Goal: Transaction & Acquisition: Obtain resource

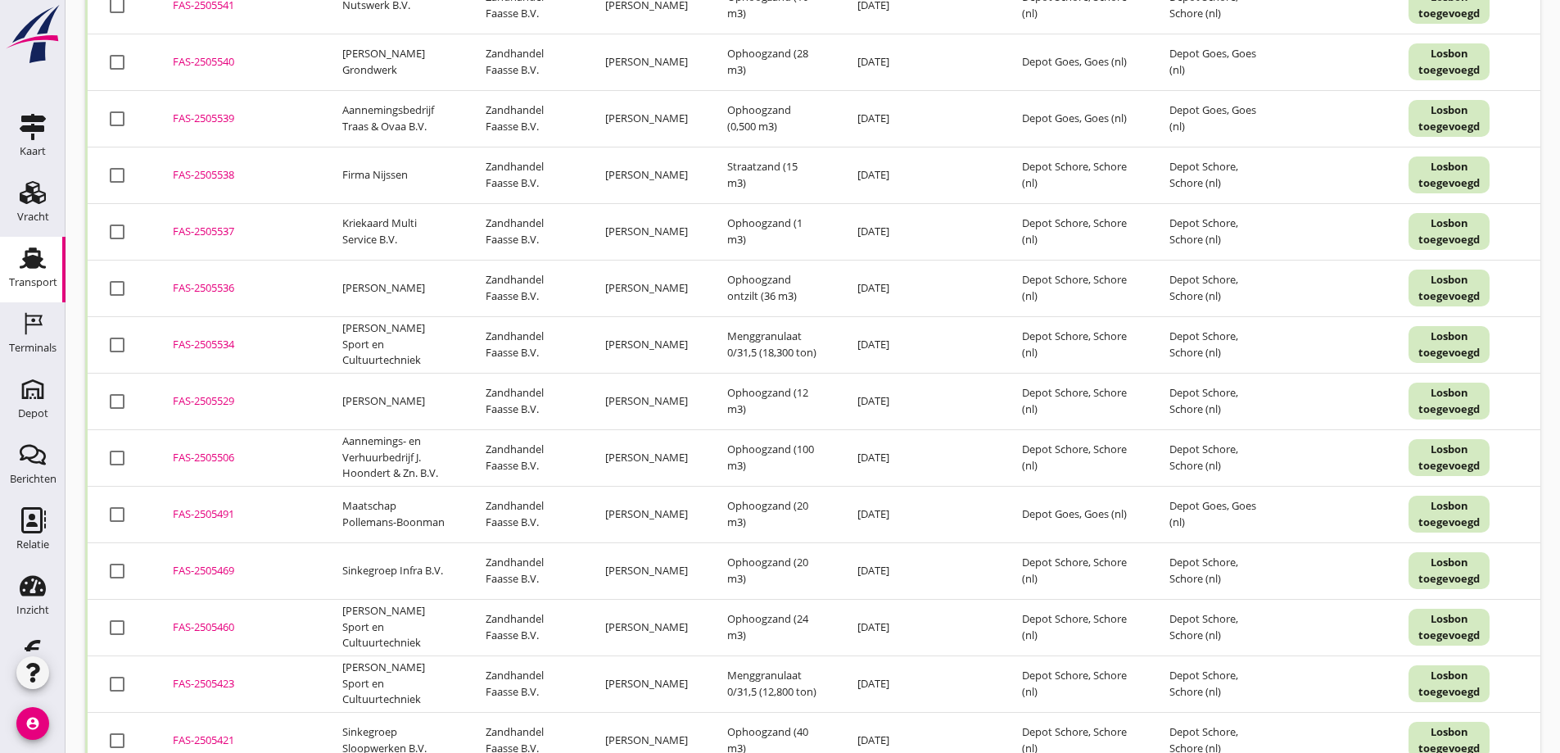
scroll to position [2588, 0]
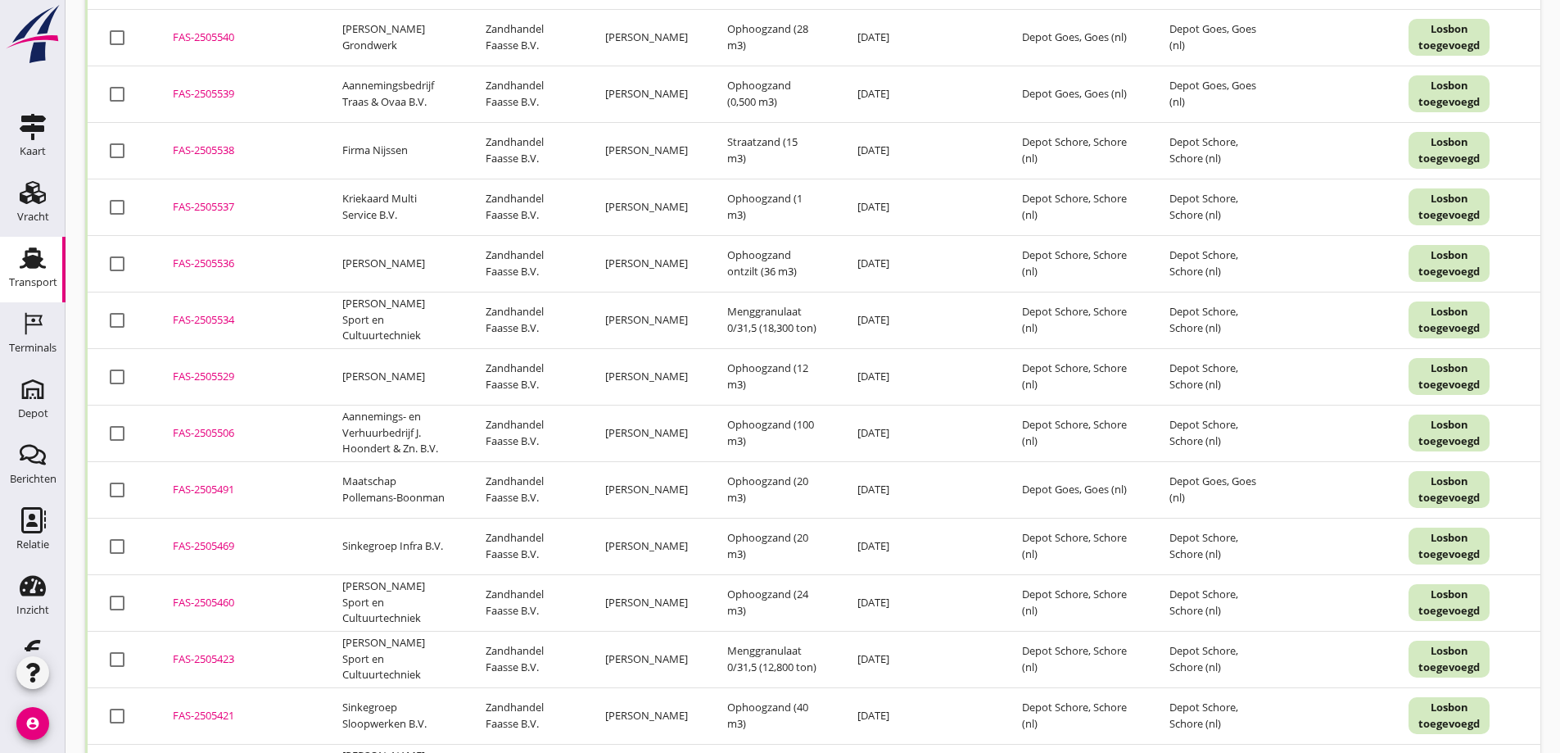
click at [204, 498] on div "FAS-2505491" at bounding box center [238, 490] width 130 height 16
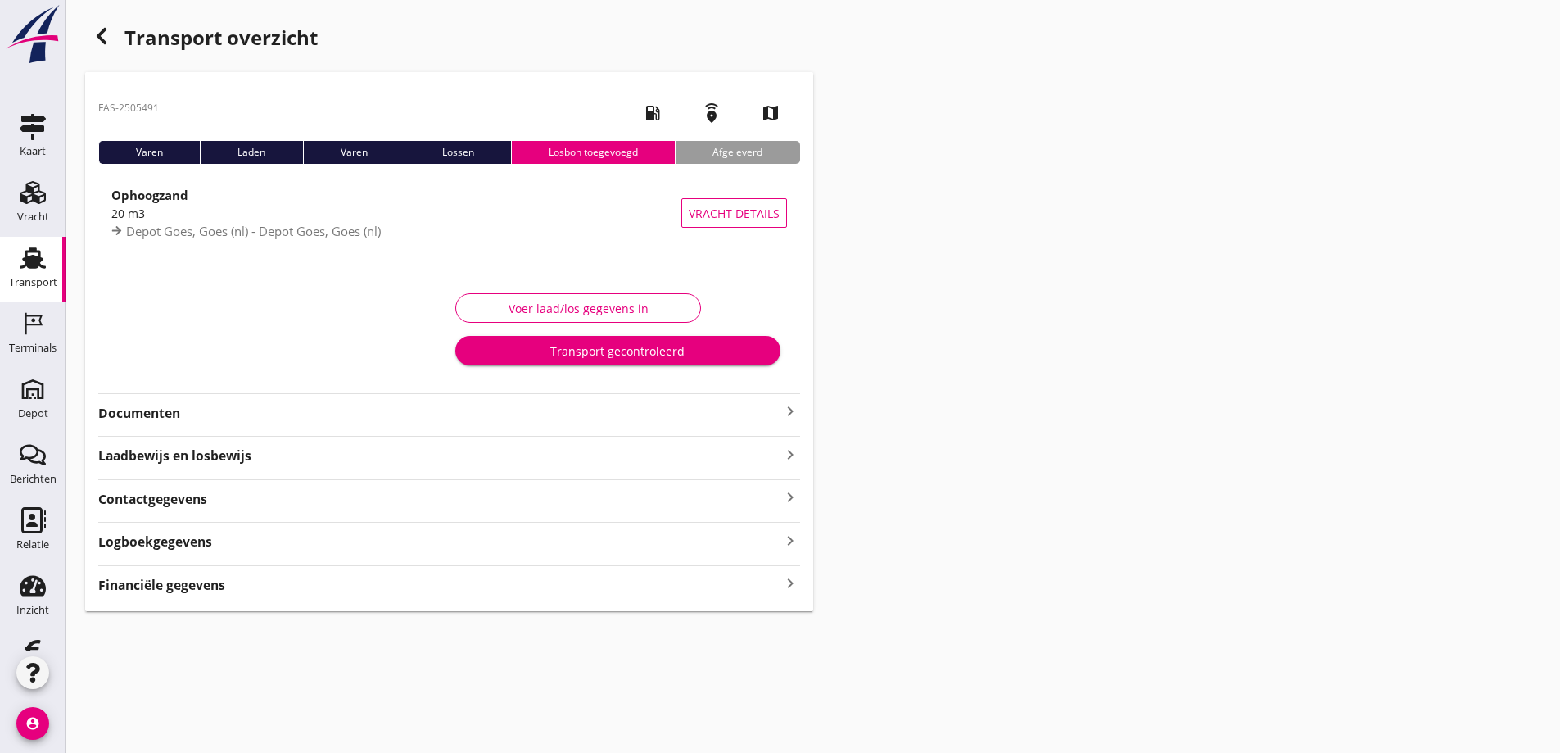
click at [215, 578] on strong "Financiële gegevens" at bounding box center [161, 585] width 127 height 19
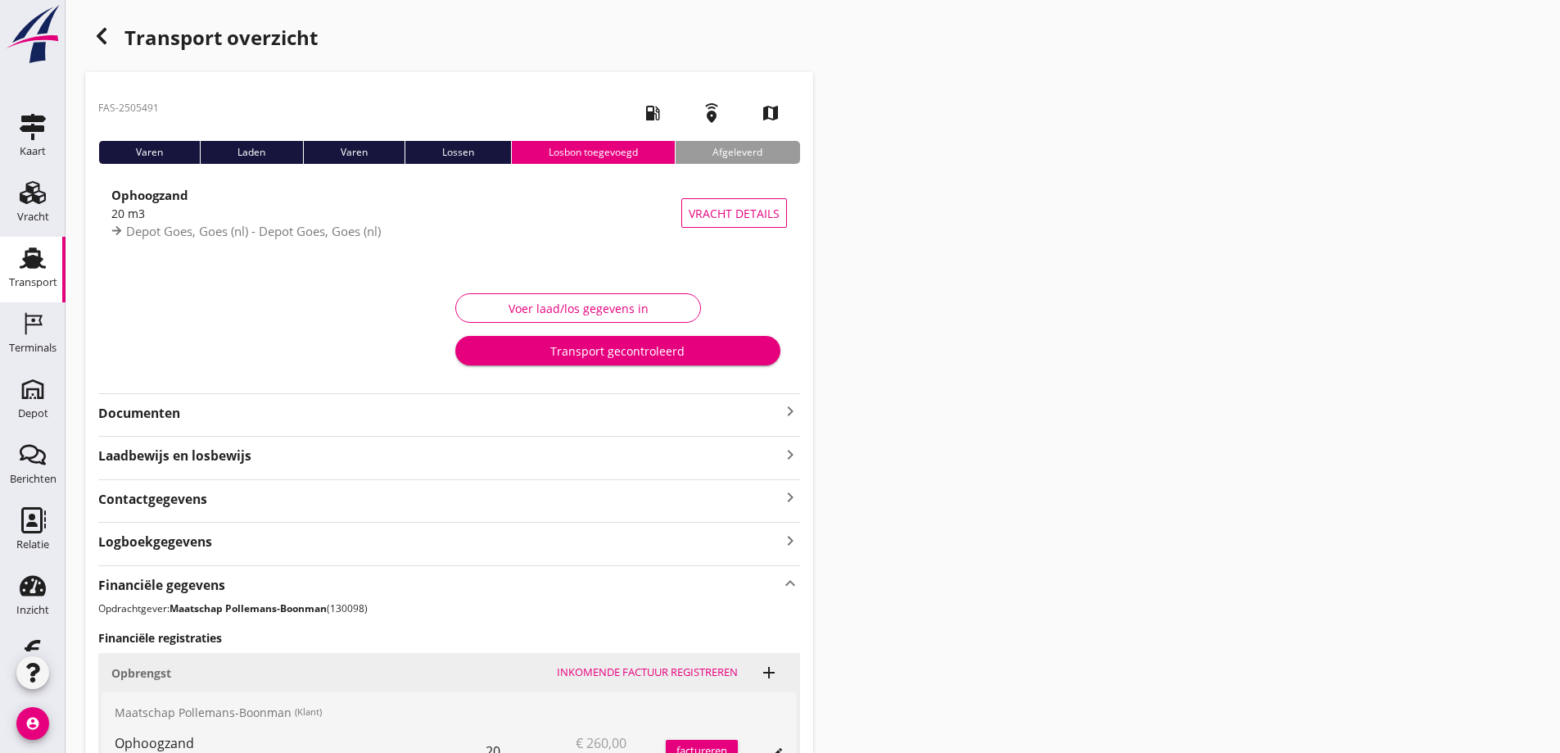
scroll to position [266, 0]
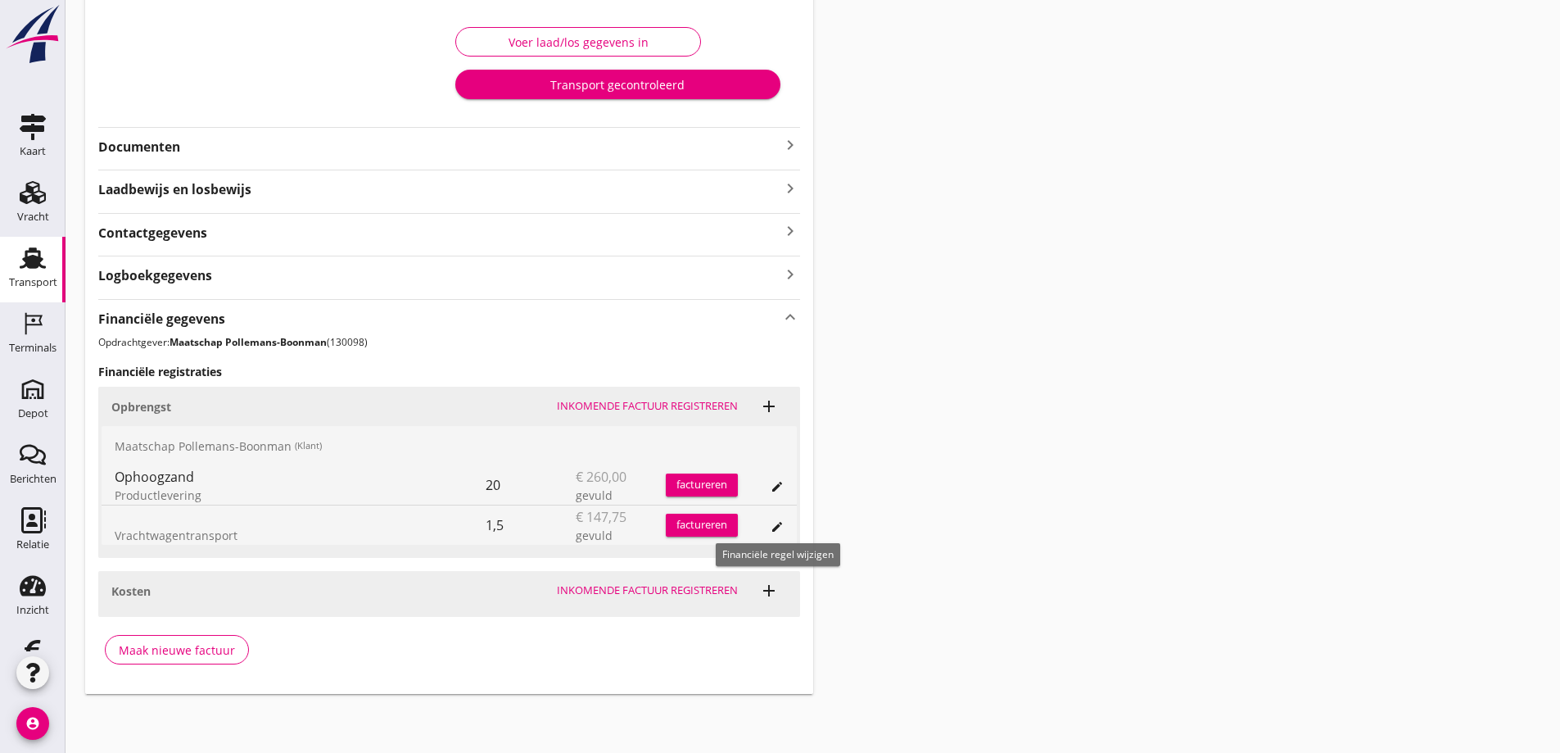
click at [778, 523] on icon "edit" at bounding box center [777, 526] width 13 height 13
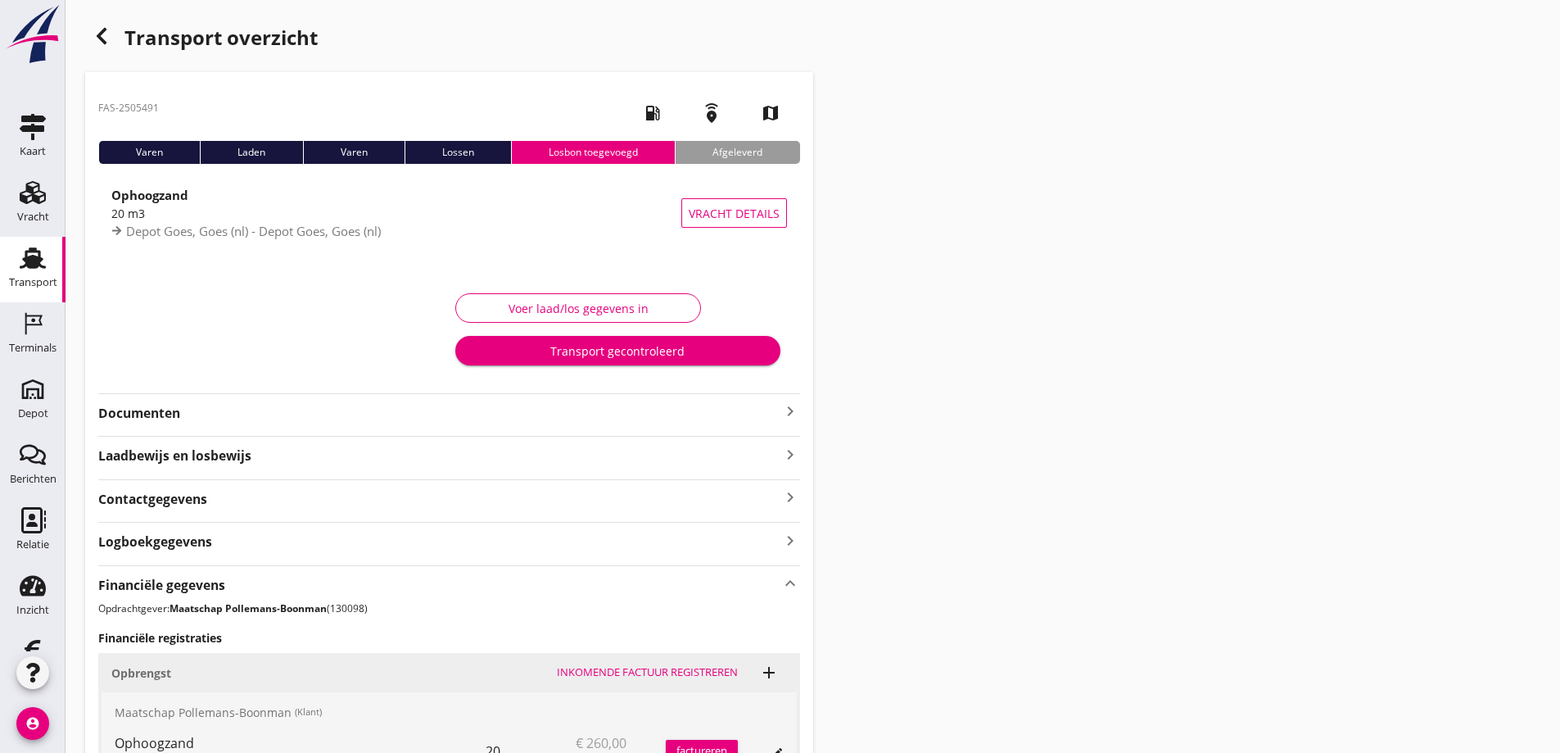
scroll to position [478, 0]
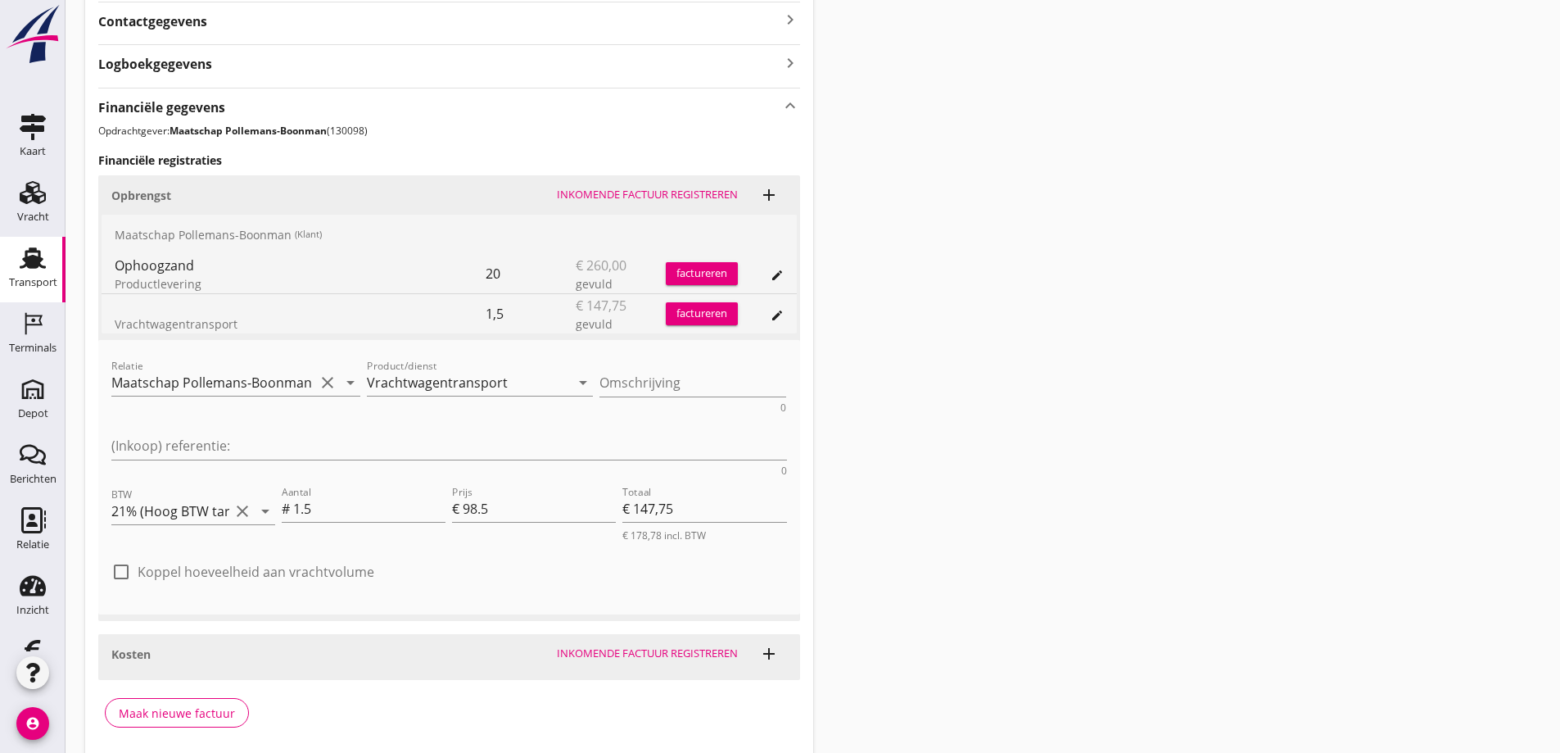
click at [703, 274] on div "factureren" at bounding box center [702, 273] width 72 height 16
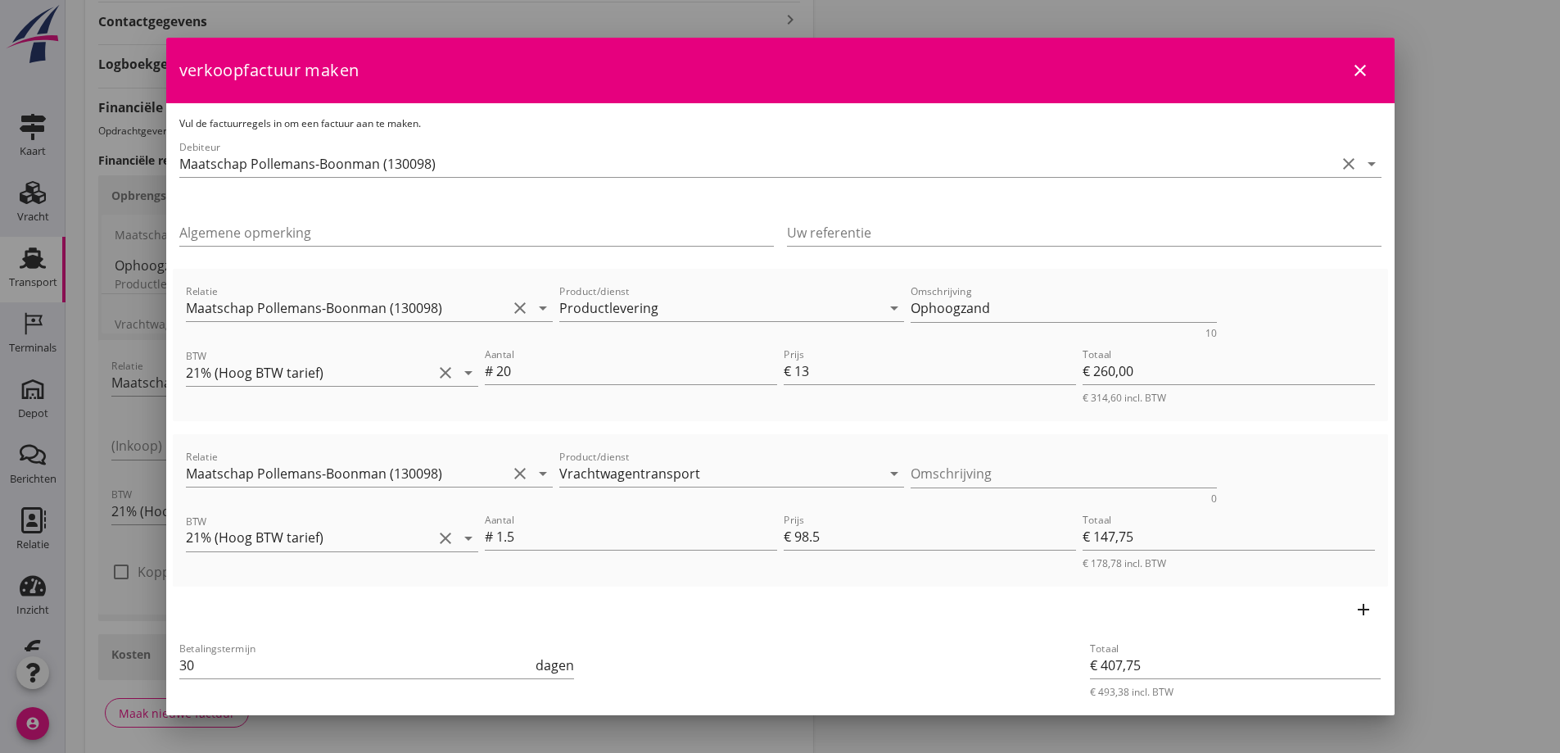
scroll to position [75, 0]
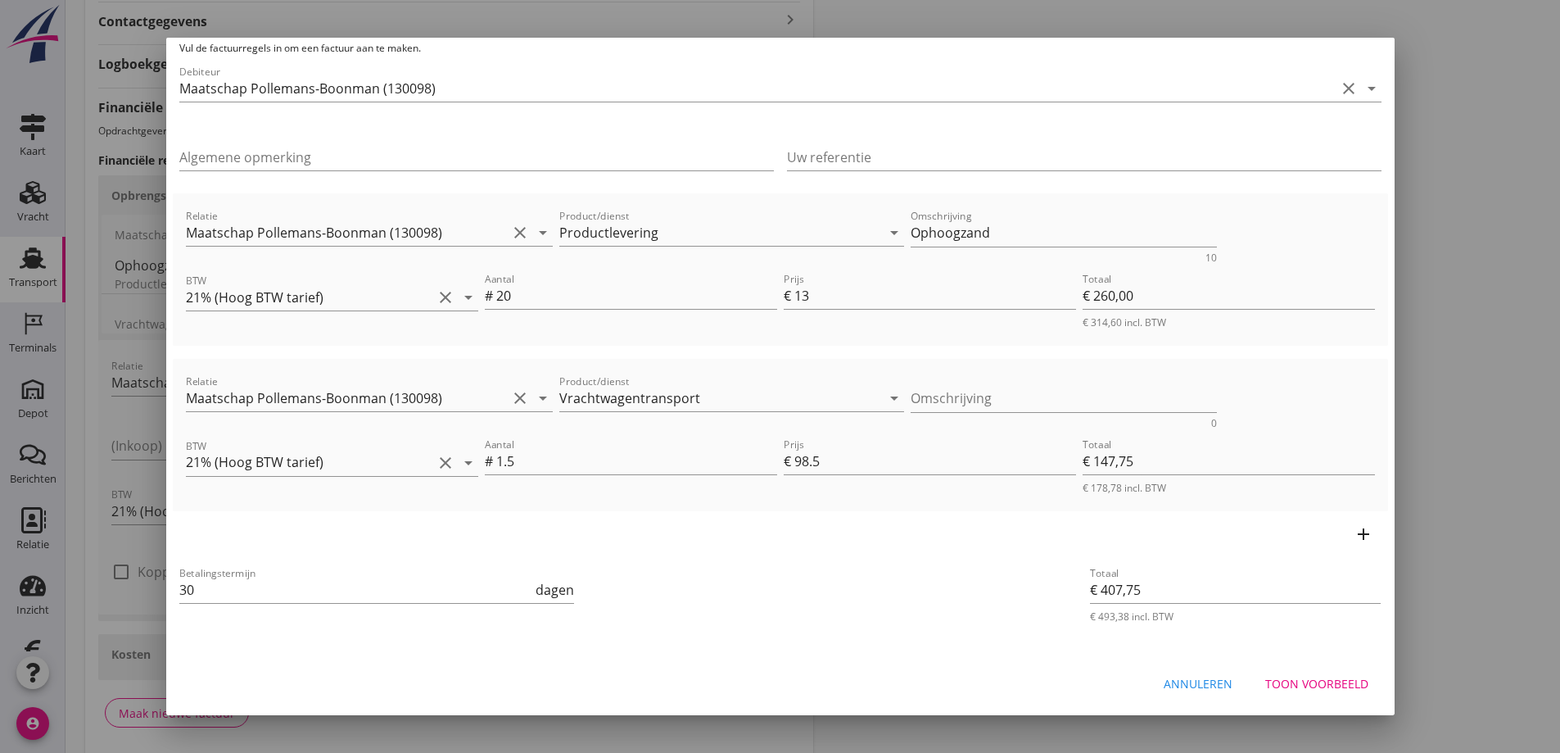
click at [1193, 679] on div "Annuleren" at bounding box center [1198, 683] width 69 height 17
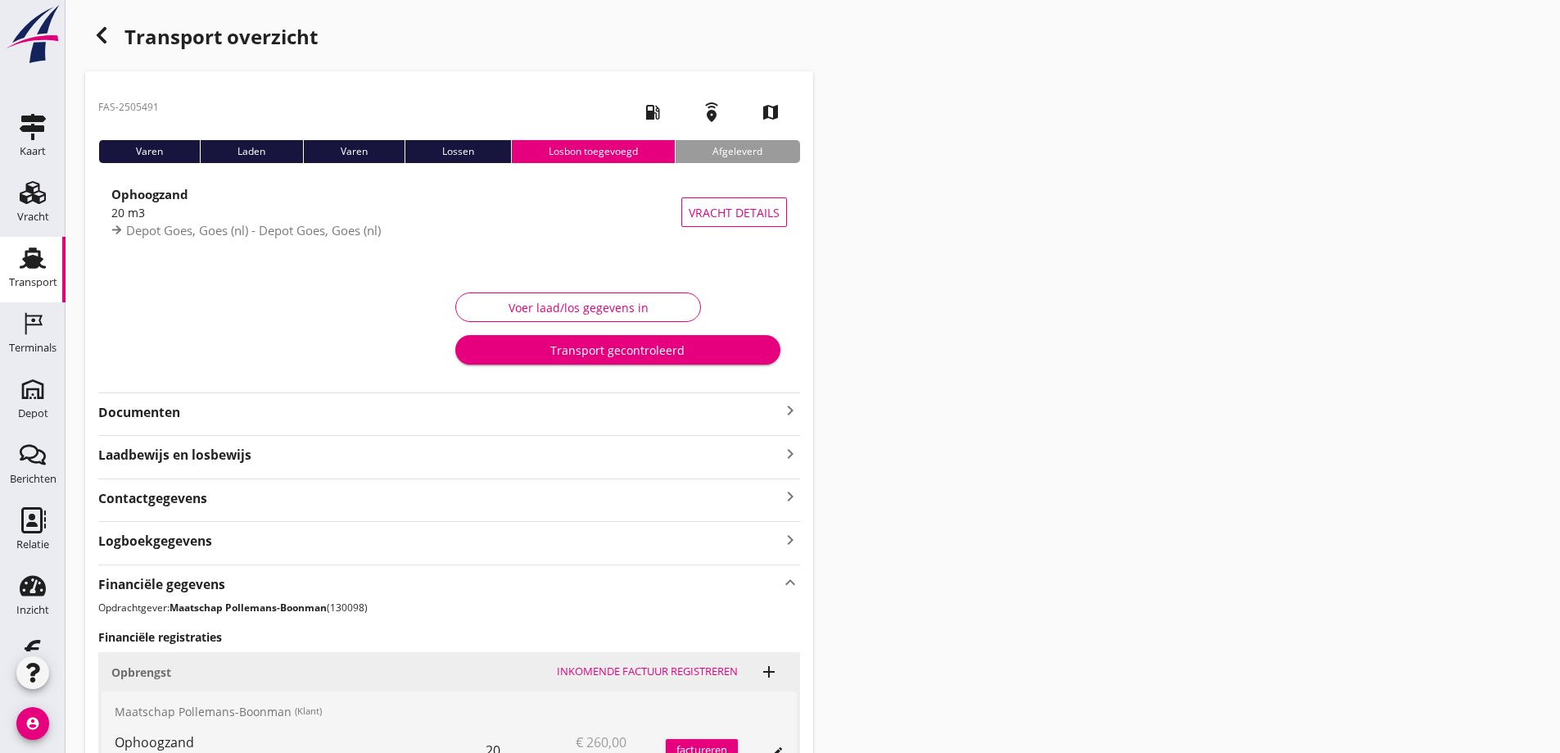
scroll to position [0, 0]
click at [102, 34] on icon "button" at bounding box center [102, 36] width 20 height 20
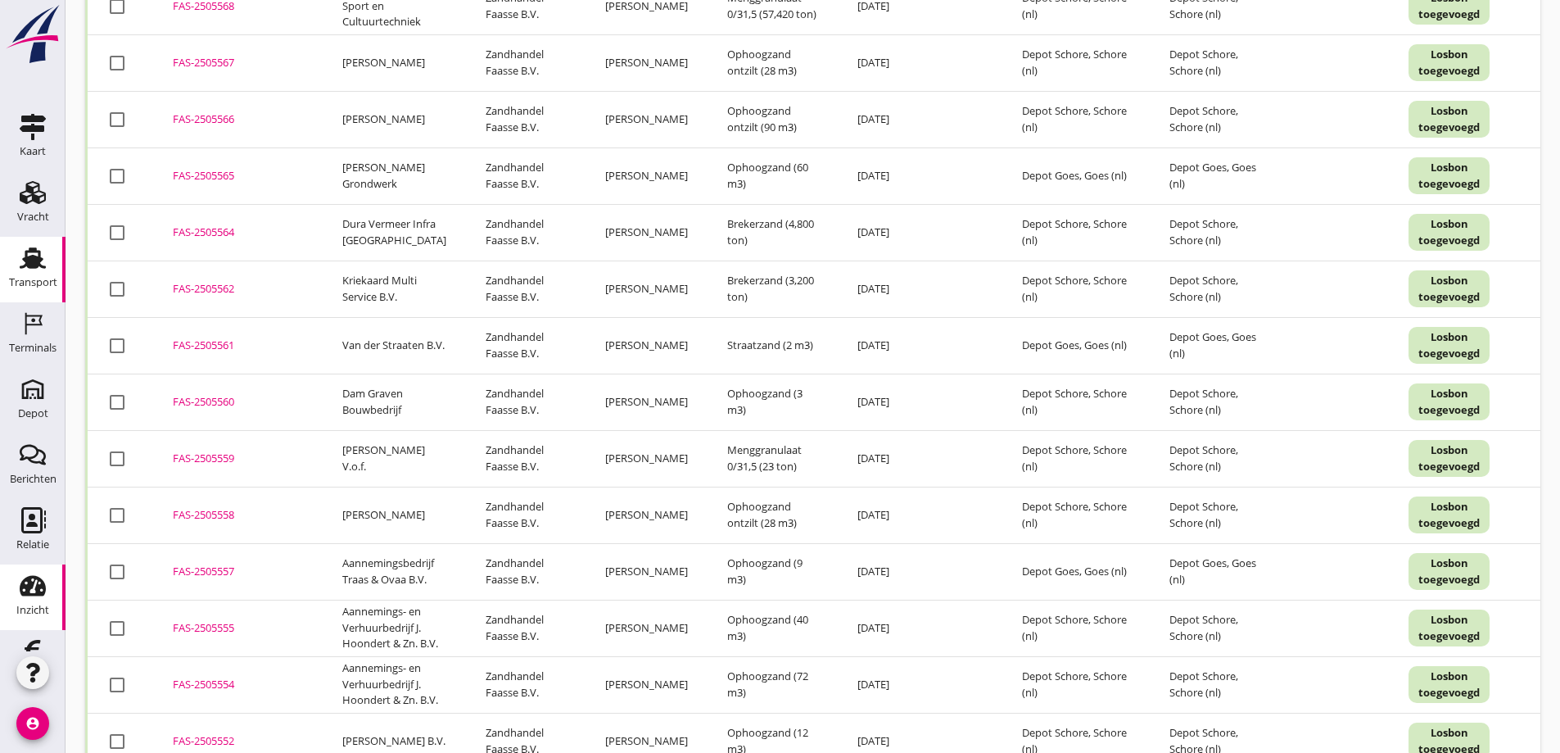
scroll to position [48, 0]
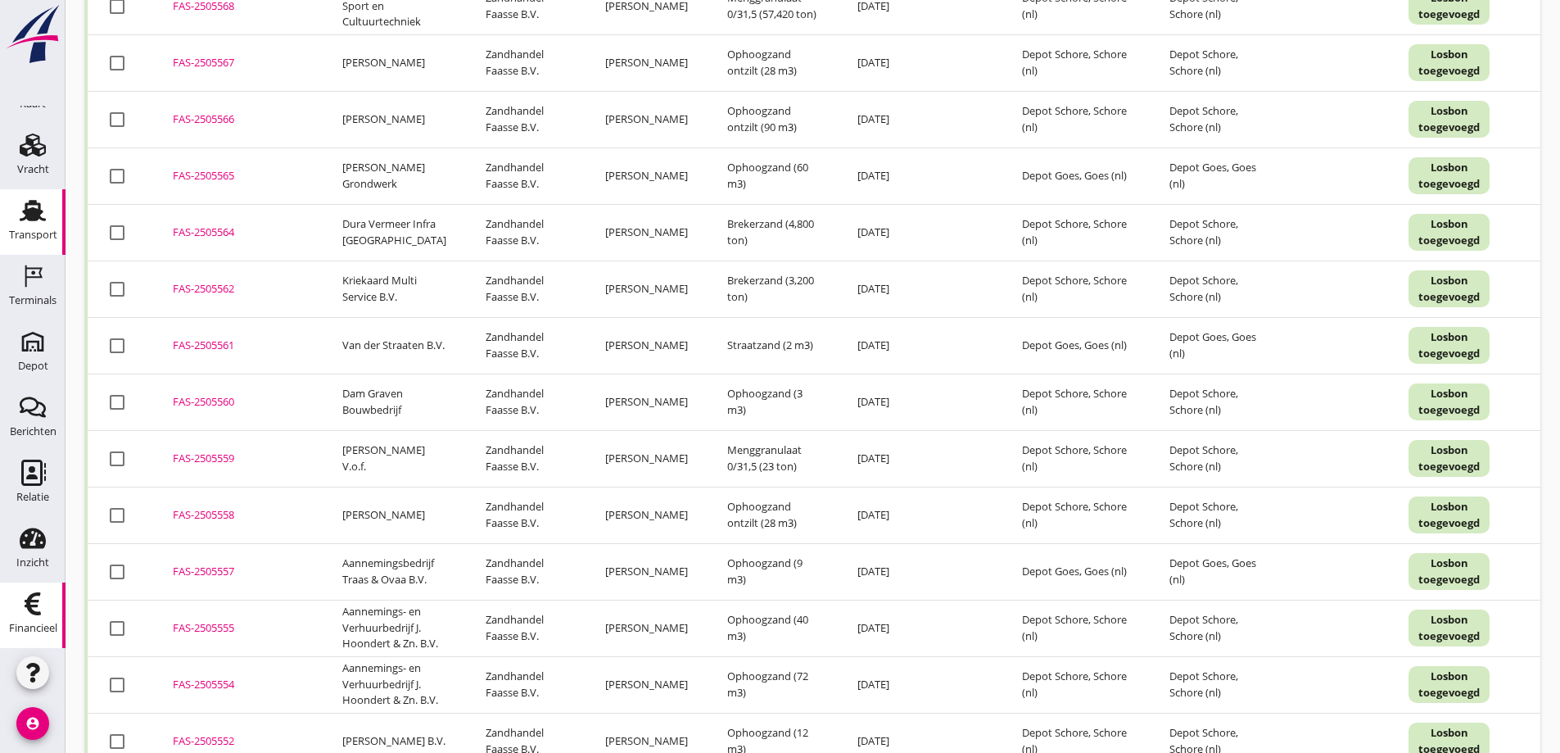
click at [25, 604] on use at bounding box center [33, 603] width 16 height 23
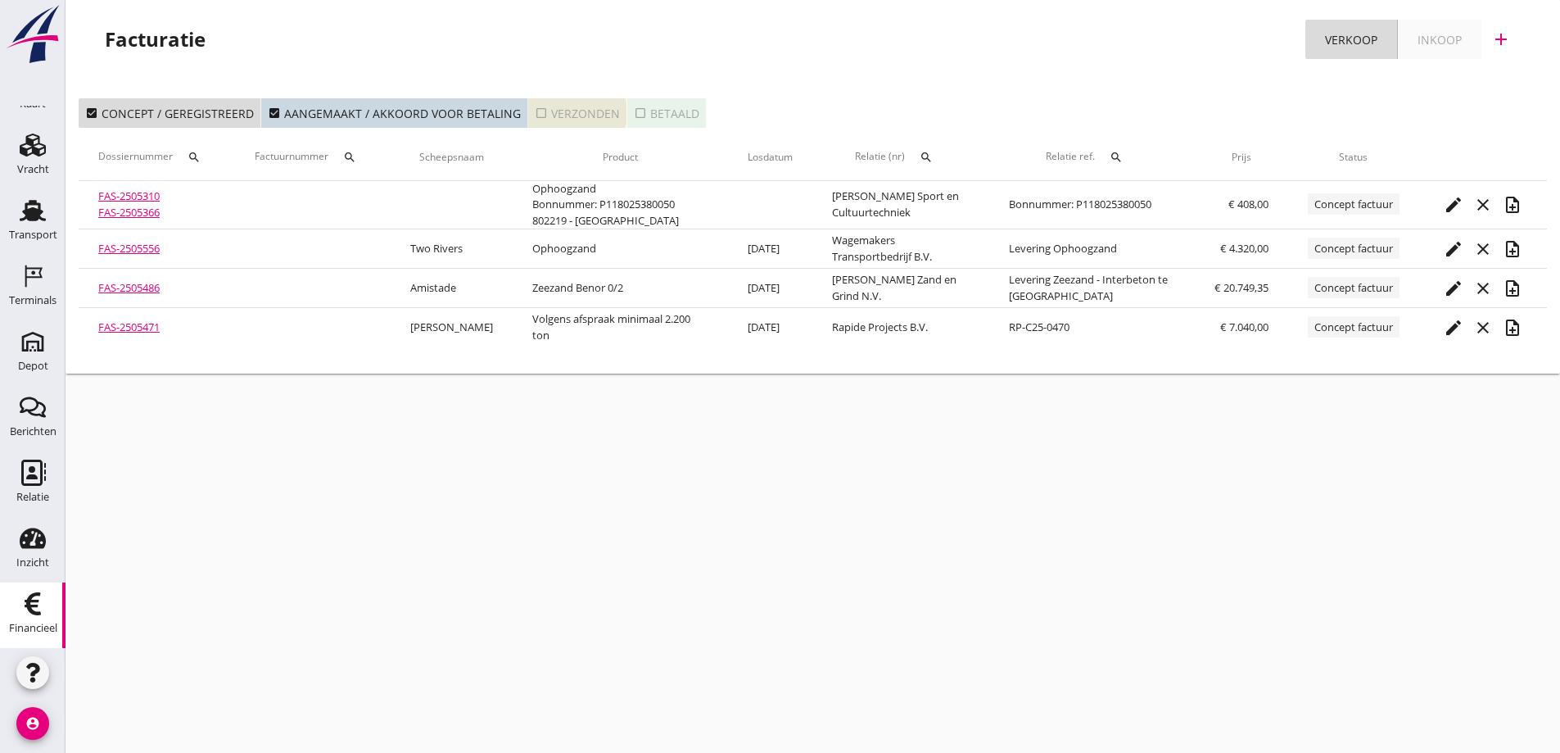
click at [598, 109] on div "check_box_outline_blank Verzonden" at bounding box center [577, 113] width 85 height 17
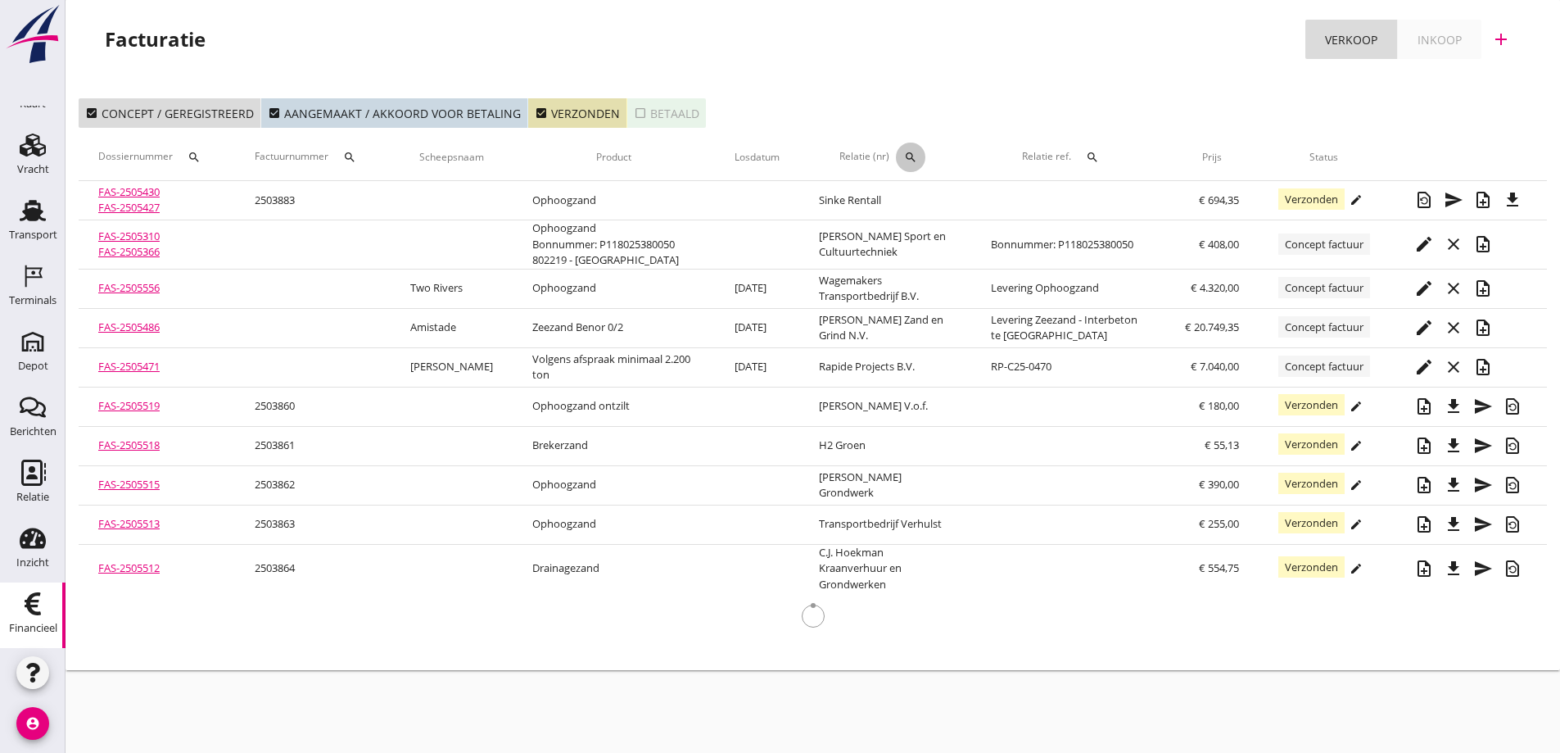
click at [915, 154] on icon "search" at bounding box center [910, 157] width 13 height 13
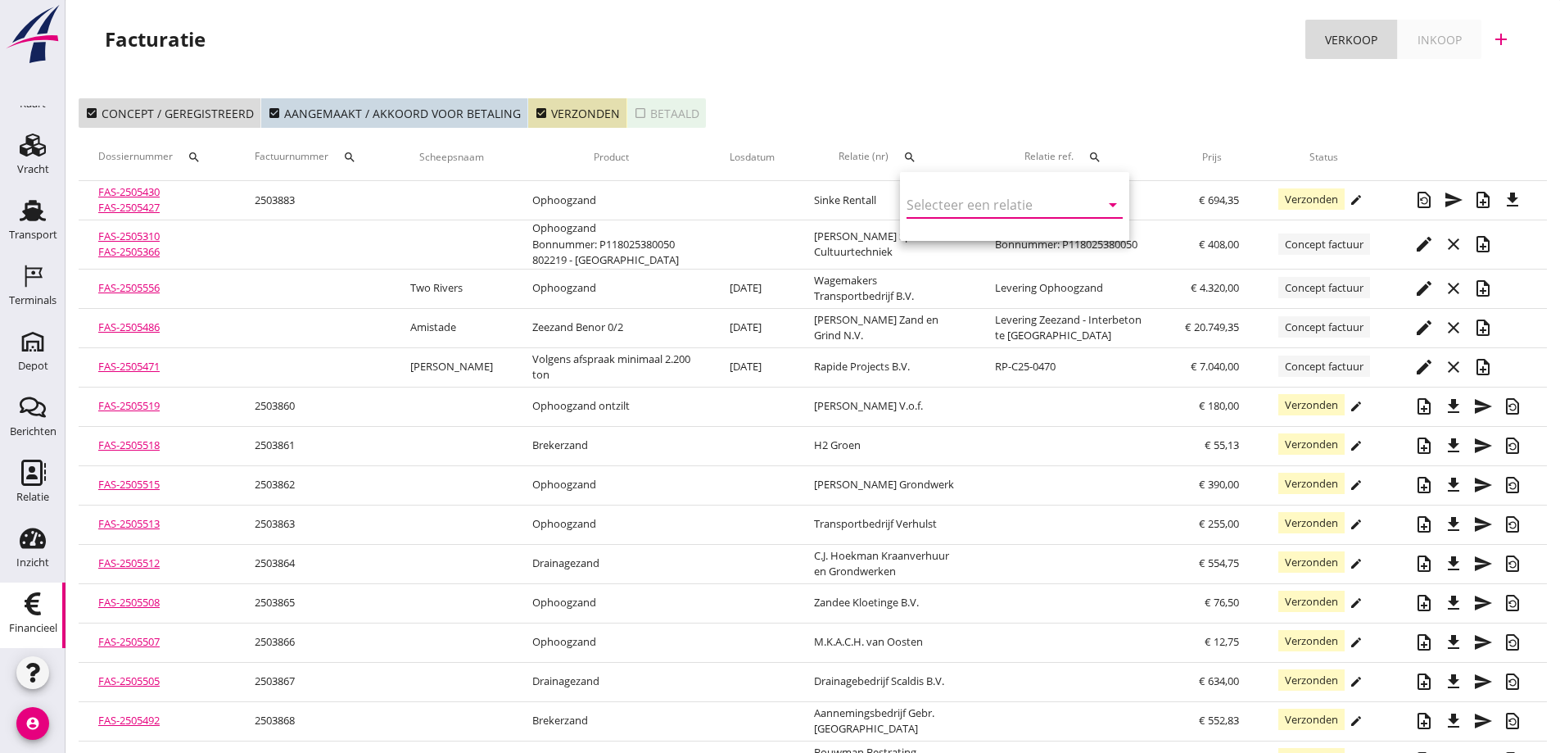
click at [939, 201] on input "text" at bounding box center [992, 205] width 170 height 26
click at [971, 230] on div "Maatschap Pollemans-Boonman" at bounding box center [1020, 237] width 201 height 20
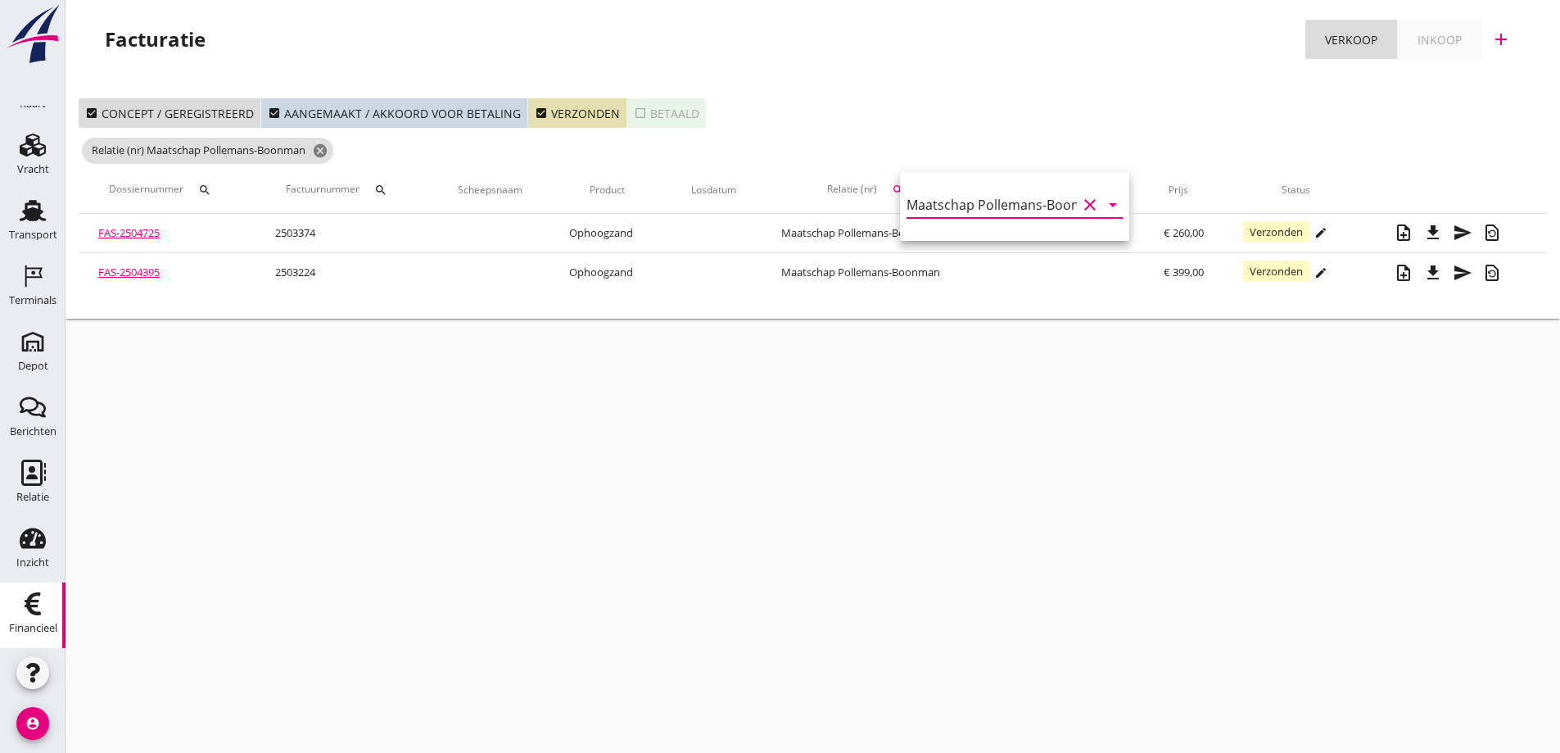
type input "Maatschap Pollemans-Boonman (130098)"
click at [1076, 345] on div "cancel You are impersonating another user. Facturatie Verkoop Inkoop add check_…" at bounding box center [813, 376] width 1495 height 753
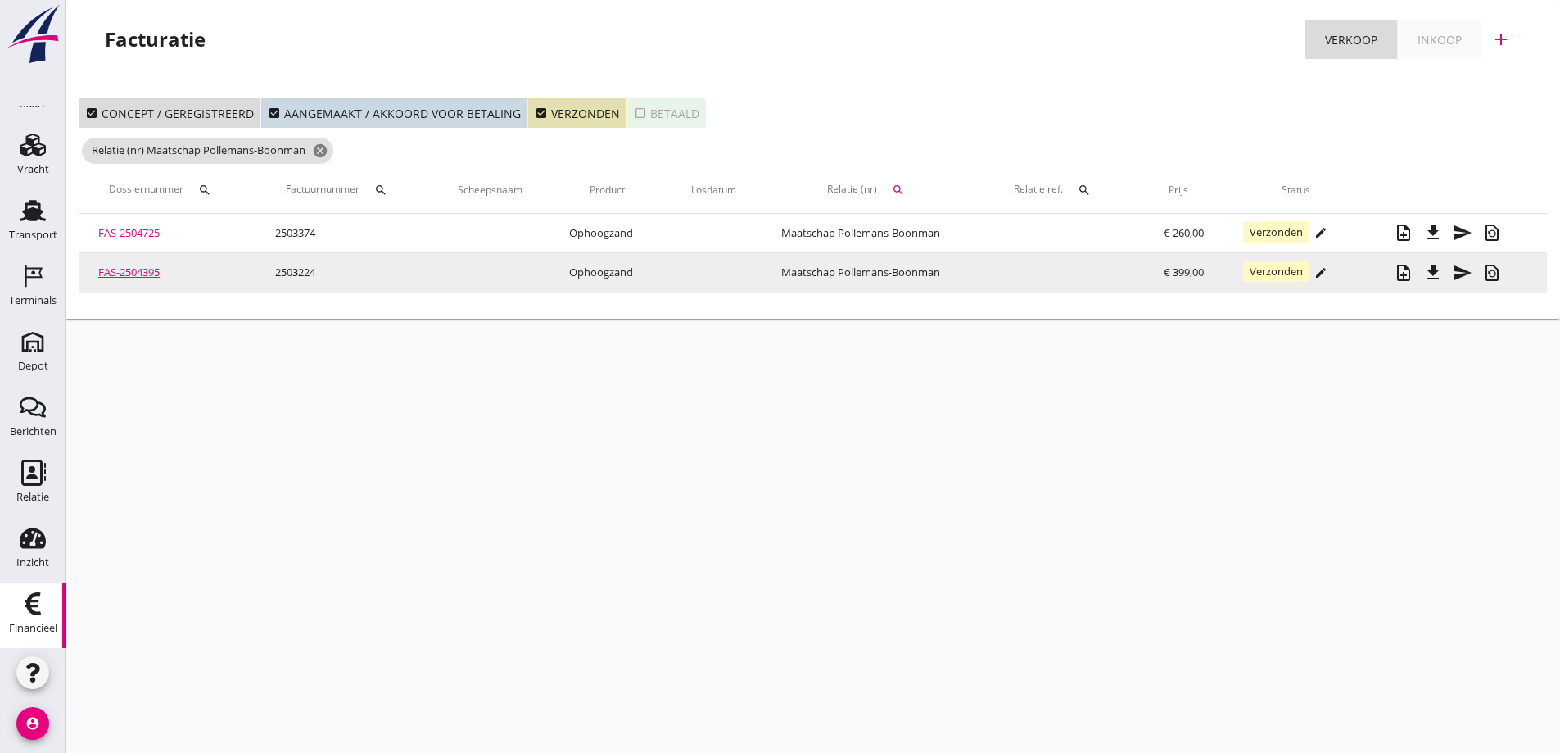
click at [1326, 269] on icon "edit" at bounding box center [1321, 272] width 13 height 13
click at [1325, 269] on icon "edit" at bounding box center [1321, 272] width 13 height 13
click at [1406, 269] on icon "note_add" at bounding box center [1404, 273] width 20 height 20
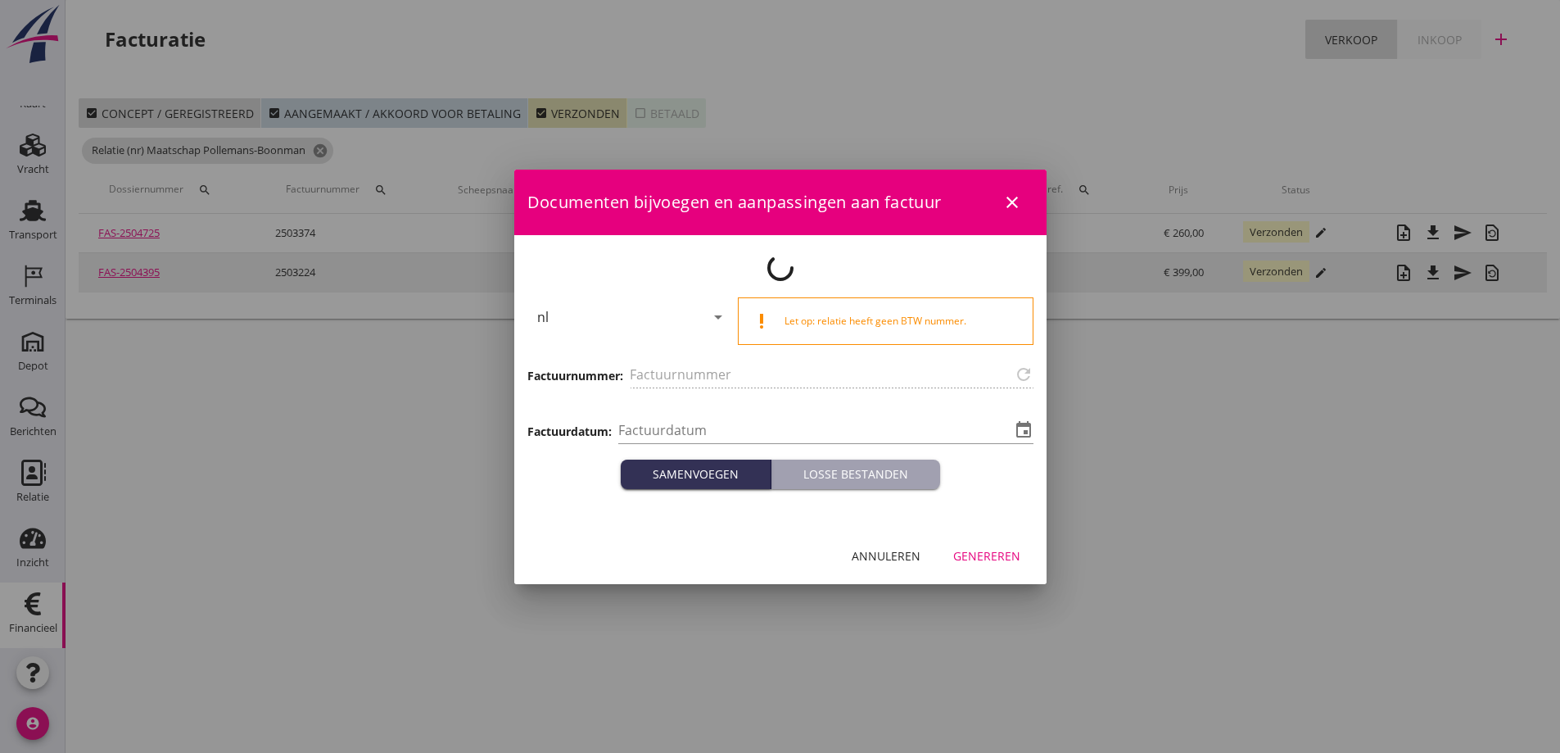
type input "2503224"
type input "[DATE]"
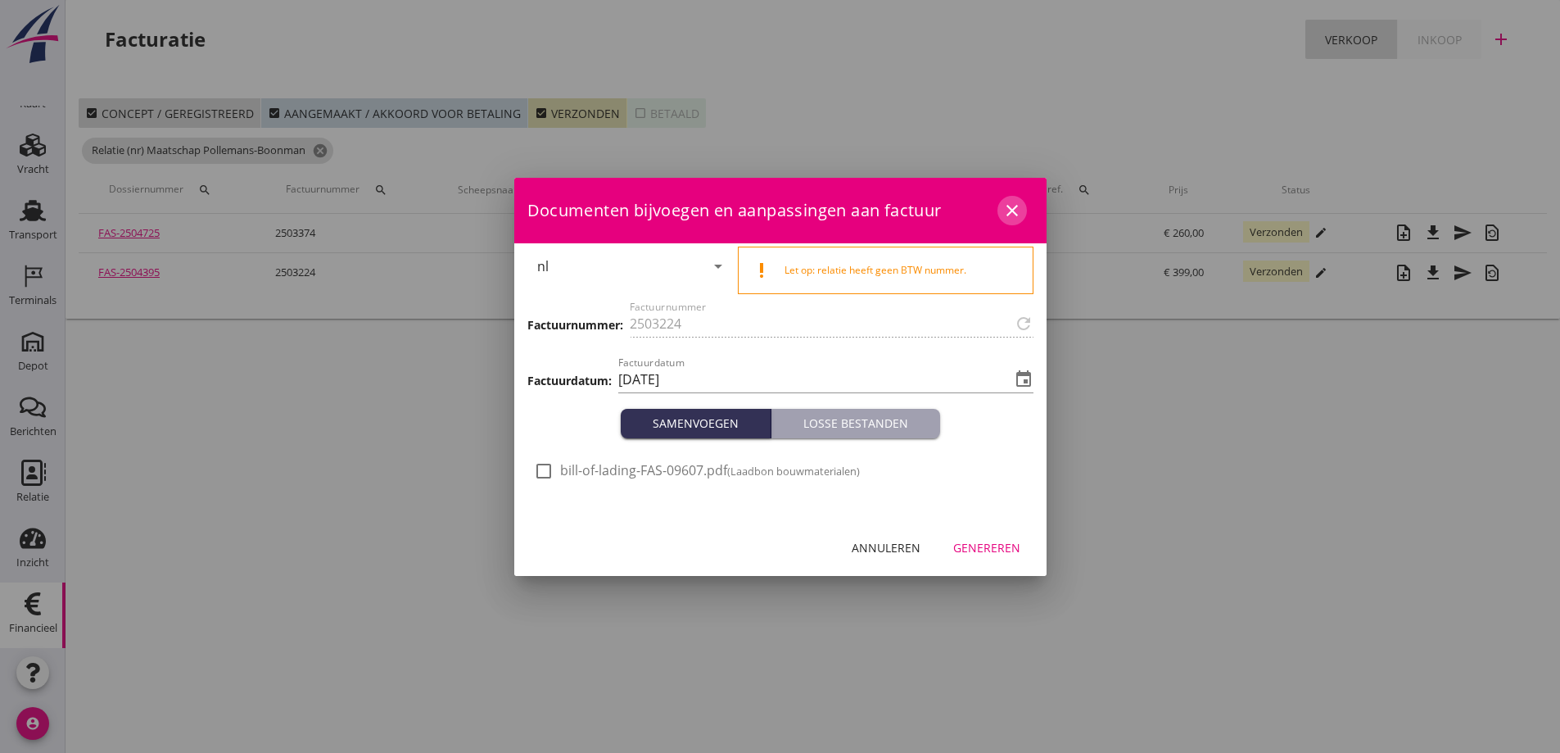
click at [1010, 206] on icon "close" at bounding box center [1013, 211] width 20 height 20
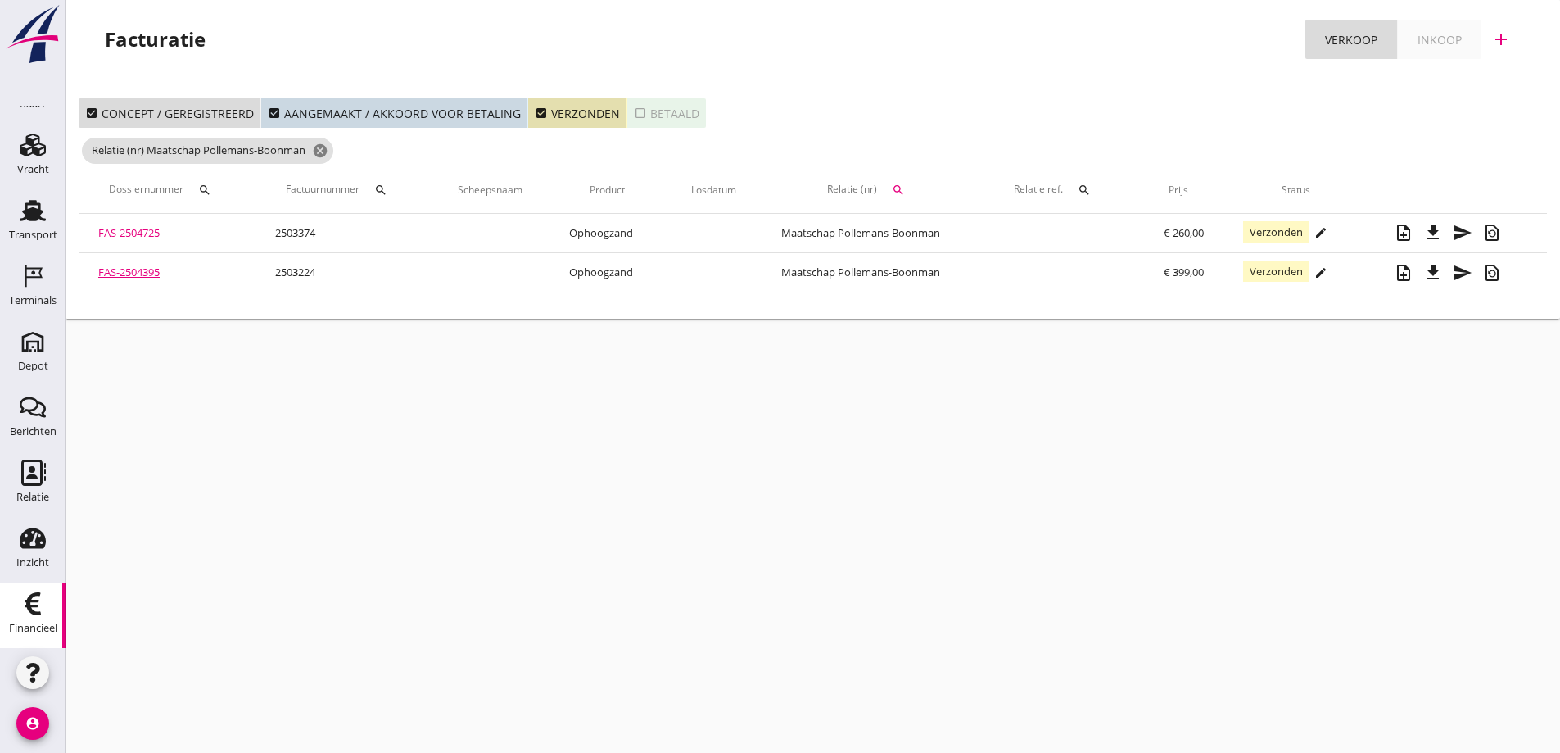
click at [129, 269] on link "FAS-2504395" at bounding box center [128, 272] width 61 height 15
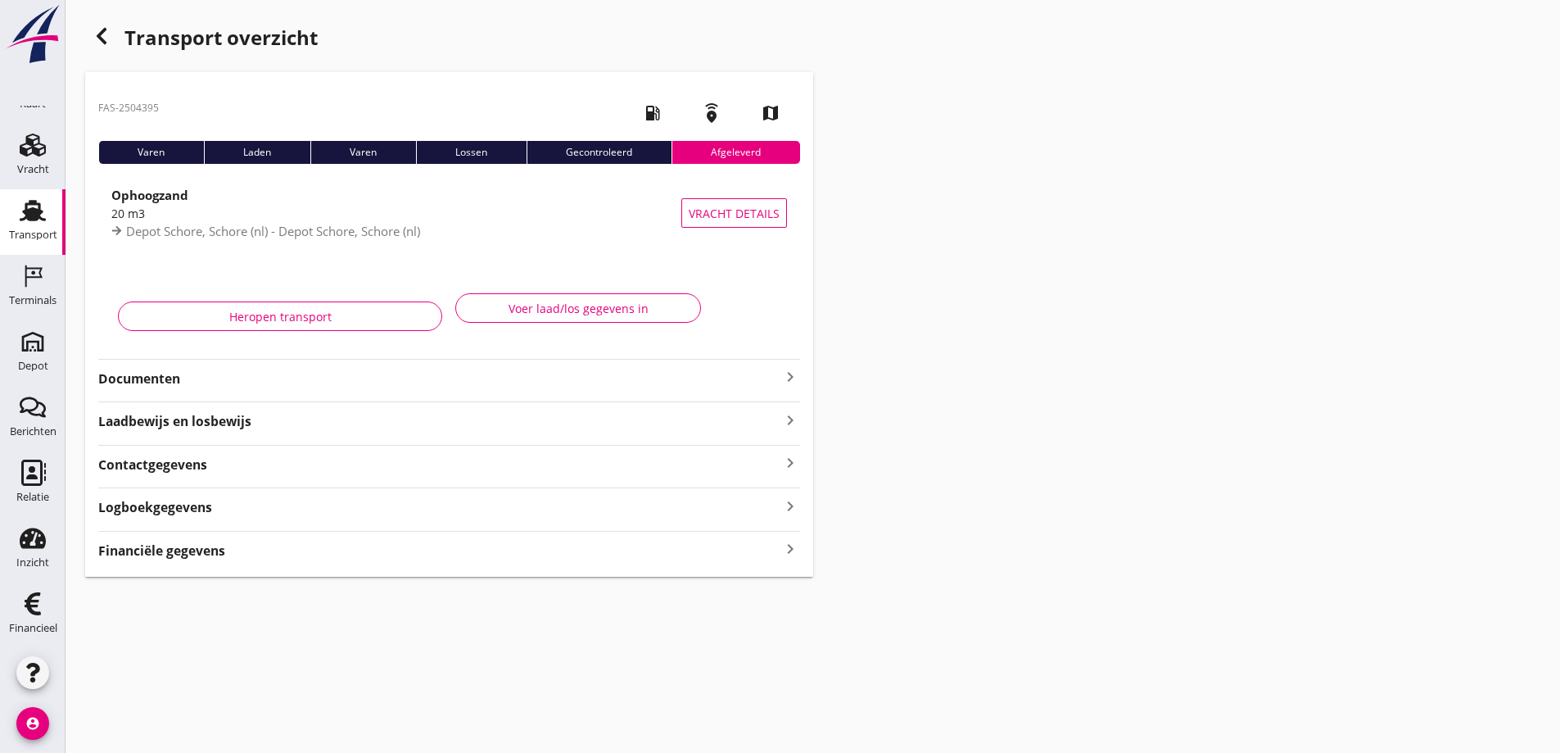
click at [165, 377] on strong "Documenten" at bounding box center [439, 378] width 682 height 19
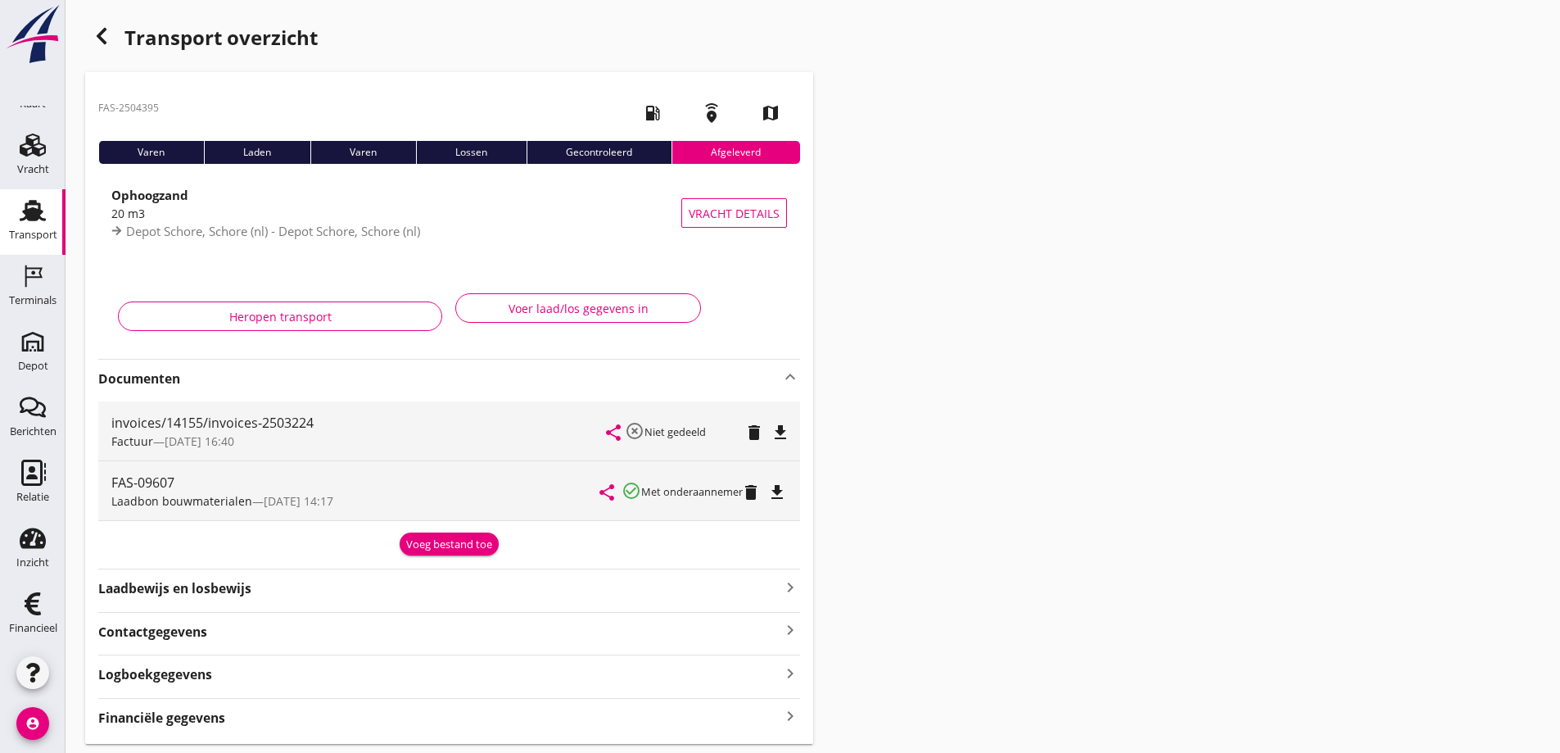
click at [781, 431] on icon "file_download" at bounding box center [781, 433] width 20 height 20
click at [96, 37] on icon "button" at bounding box center [102, 36] width 20 height 20
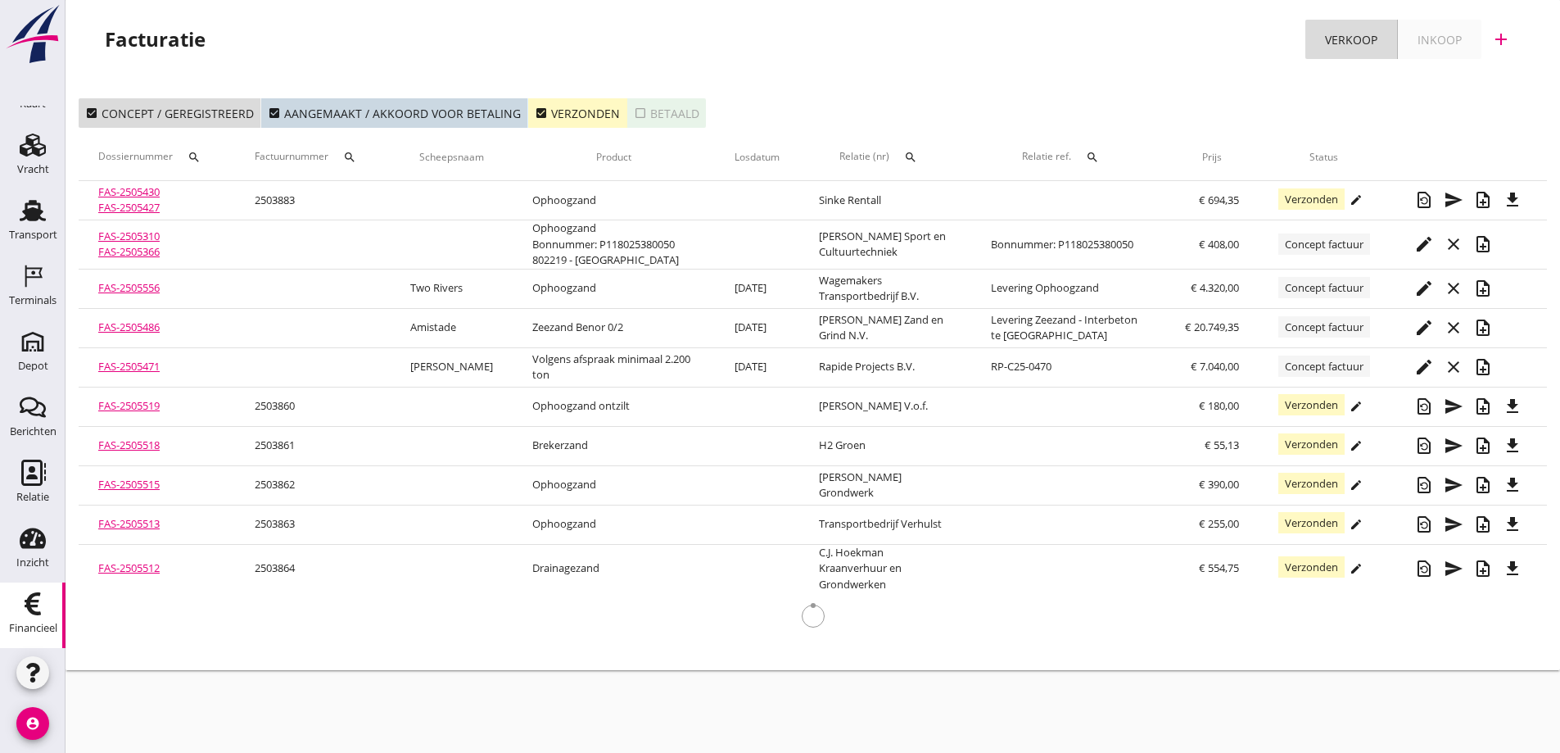
click at [595, 111] on div "check_box Verzonden" at bounding box center [577, 113] width 85 height 17
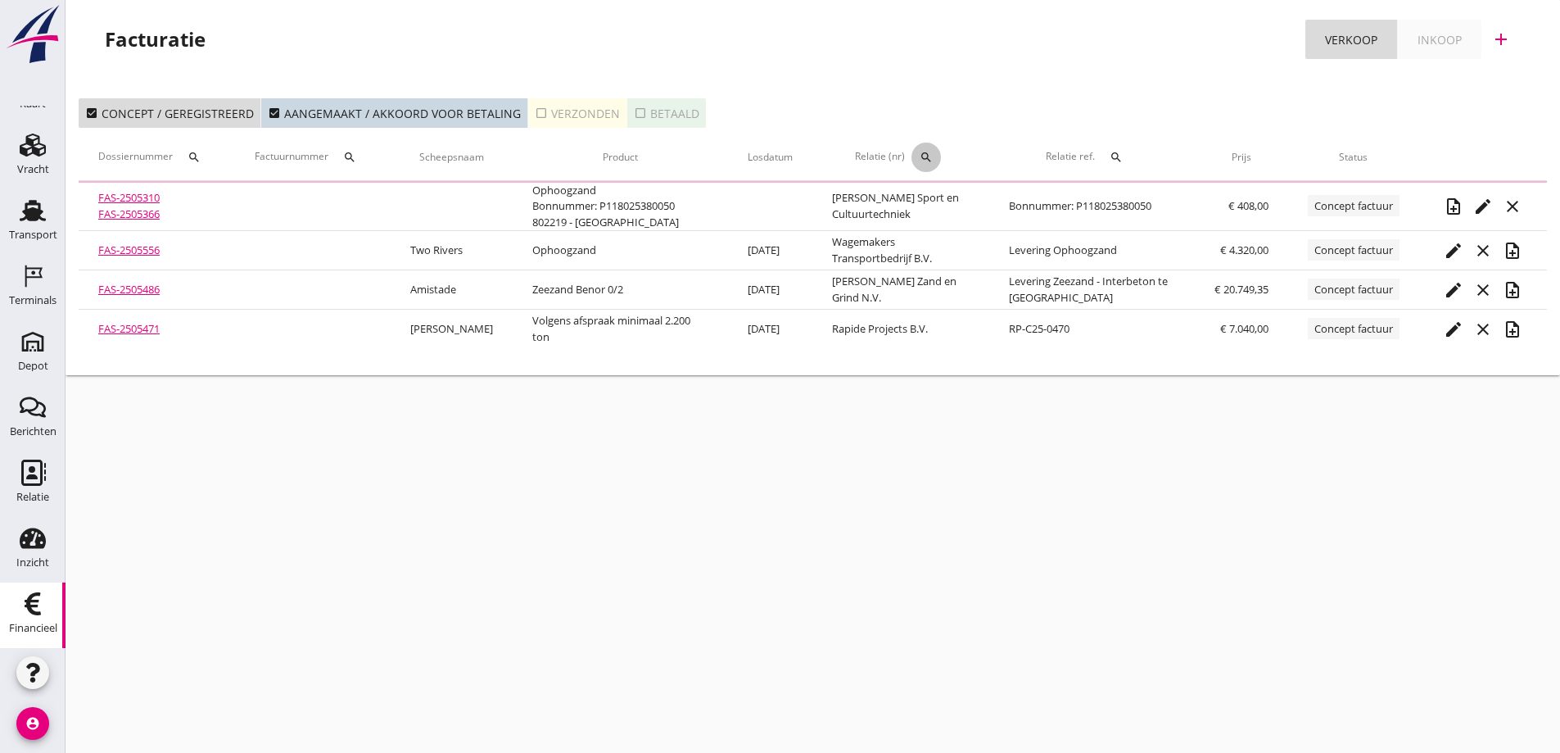
click at [933, 155] on icon "search" at bounding box center [926, 157] width 13 height 13
click at [947, 201] on input "text" at bounding box center [1013, 205] width 170 height 26
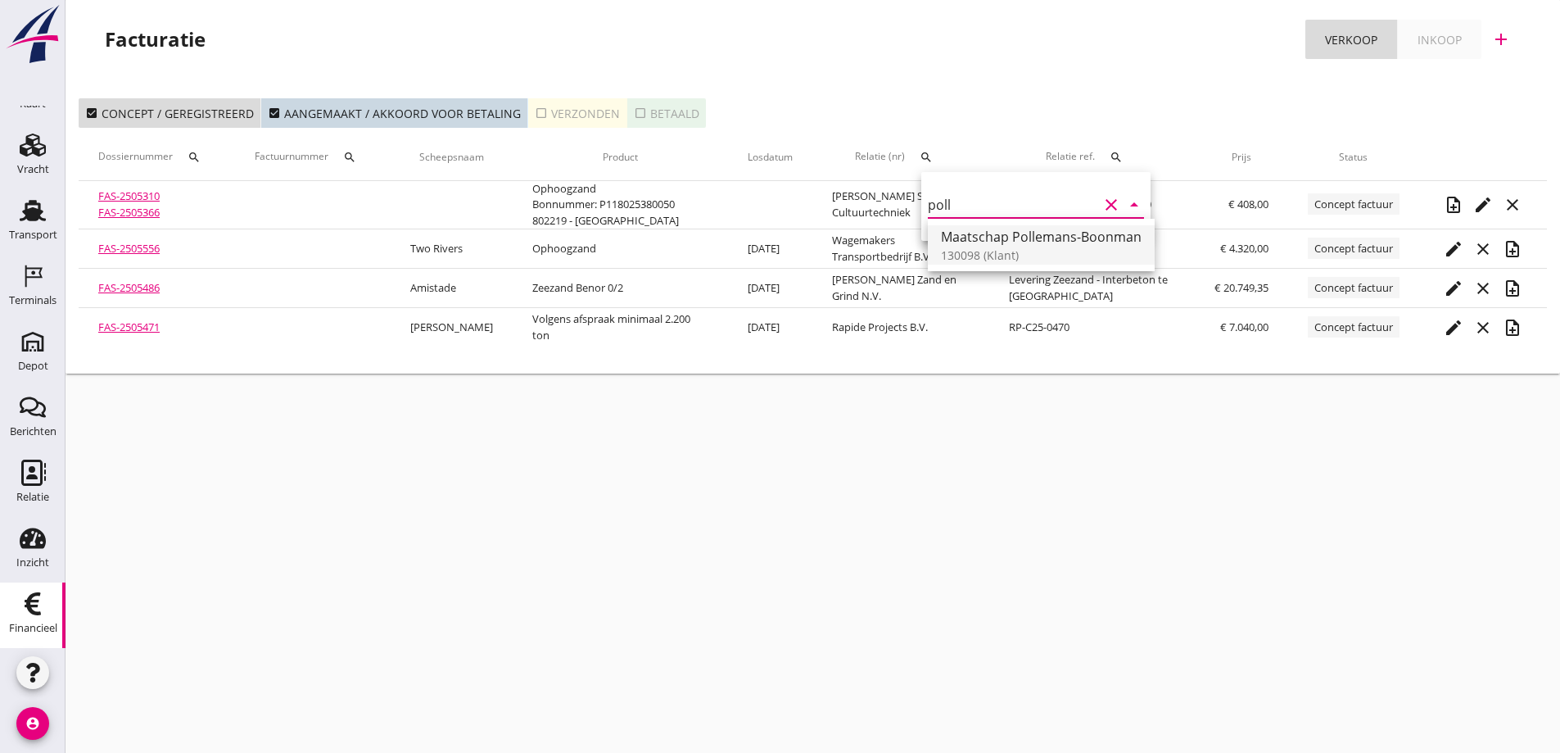
click at [976, 238] on div "Maatschap Pollemans-Boonman" at bounding box center [1041, 237] width 201 height 20
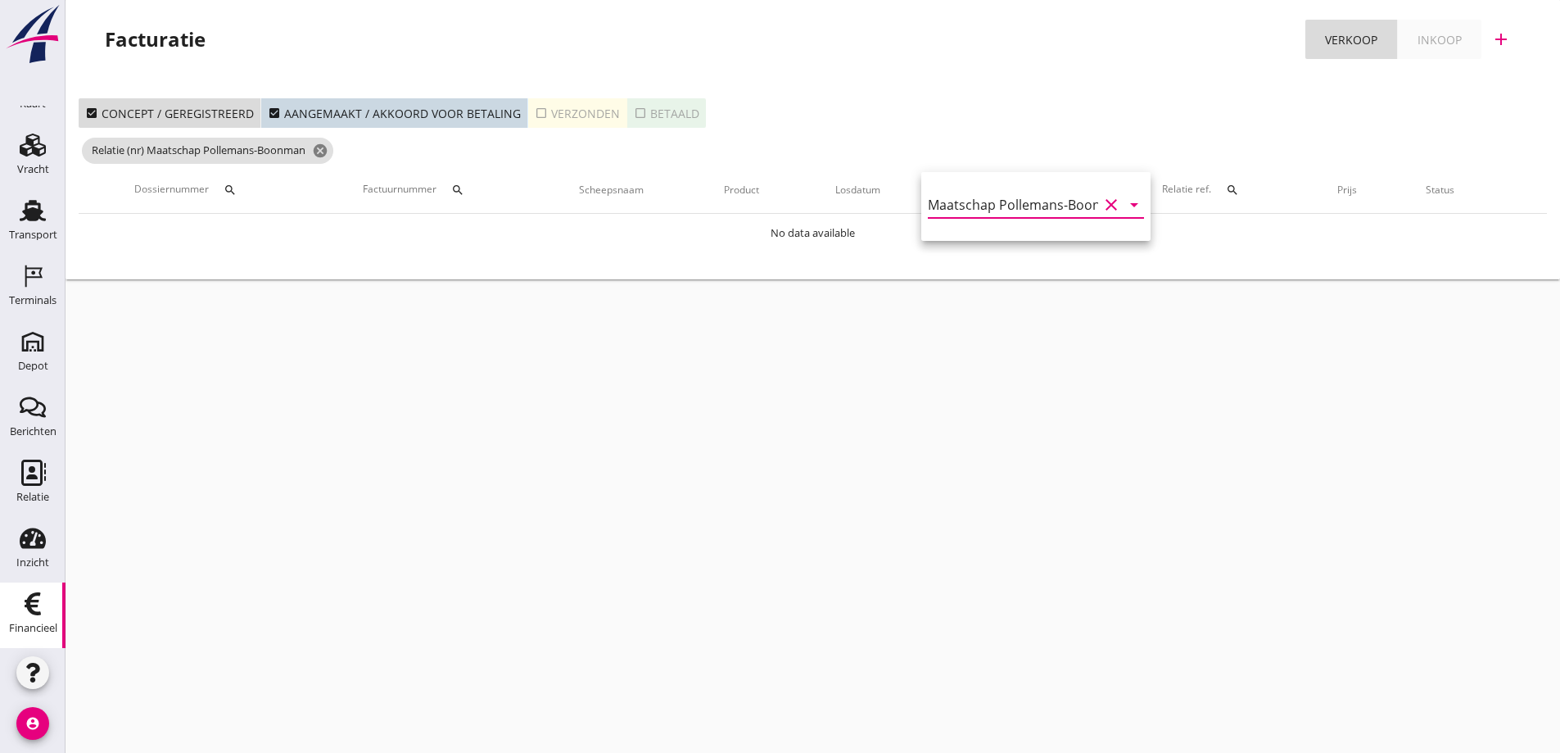
type input "Maatschap Pollemans-Boonman (130098)"
click at [595, 110] on div "check_box_outline_blank Verzonden" at bounding box center [577, 113] width 85 height 17
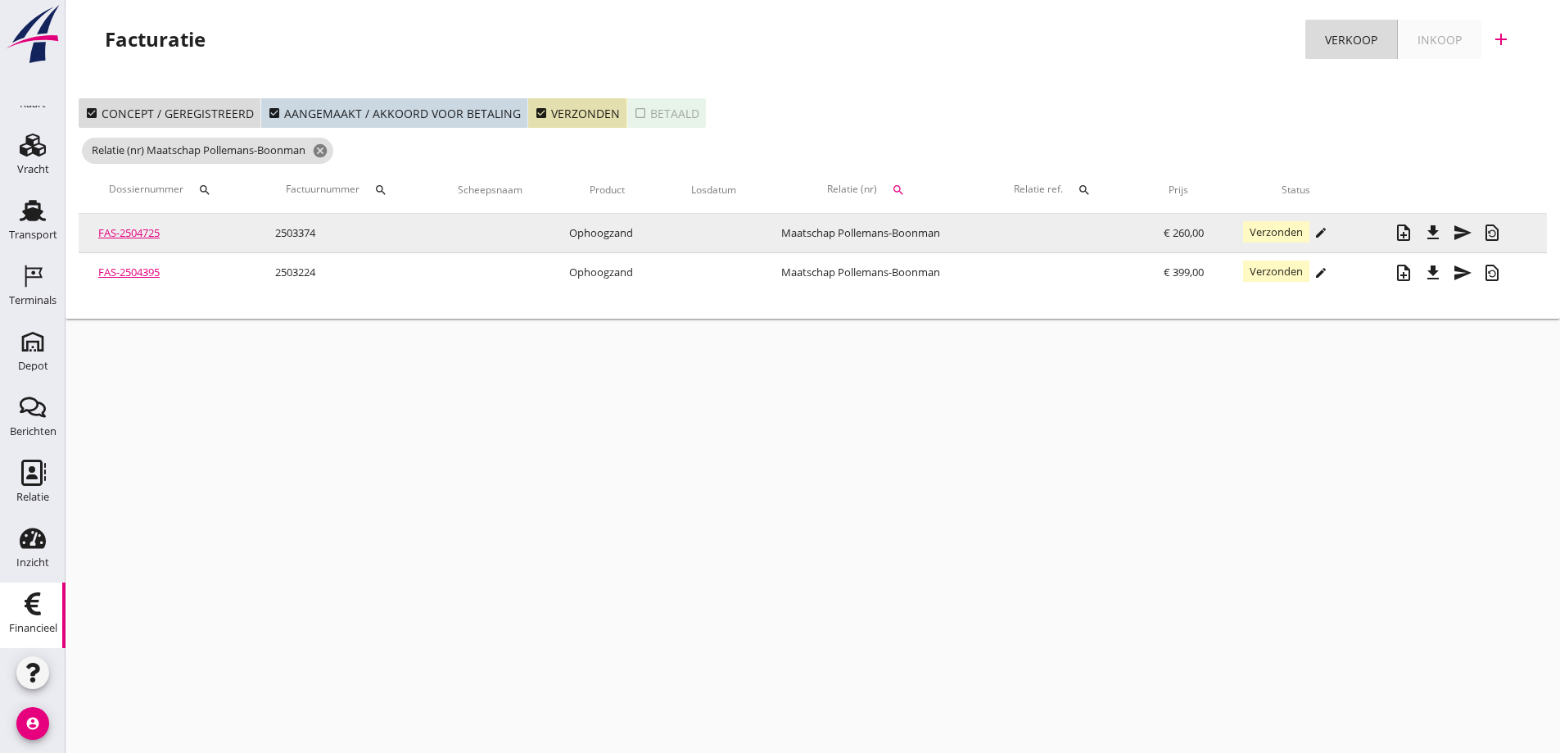
click at [147, 228] on link "FAS-2504725" at bounding box center [128, 232] width 61 height 15
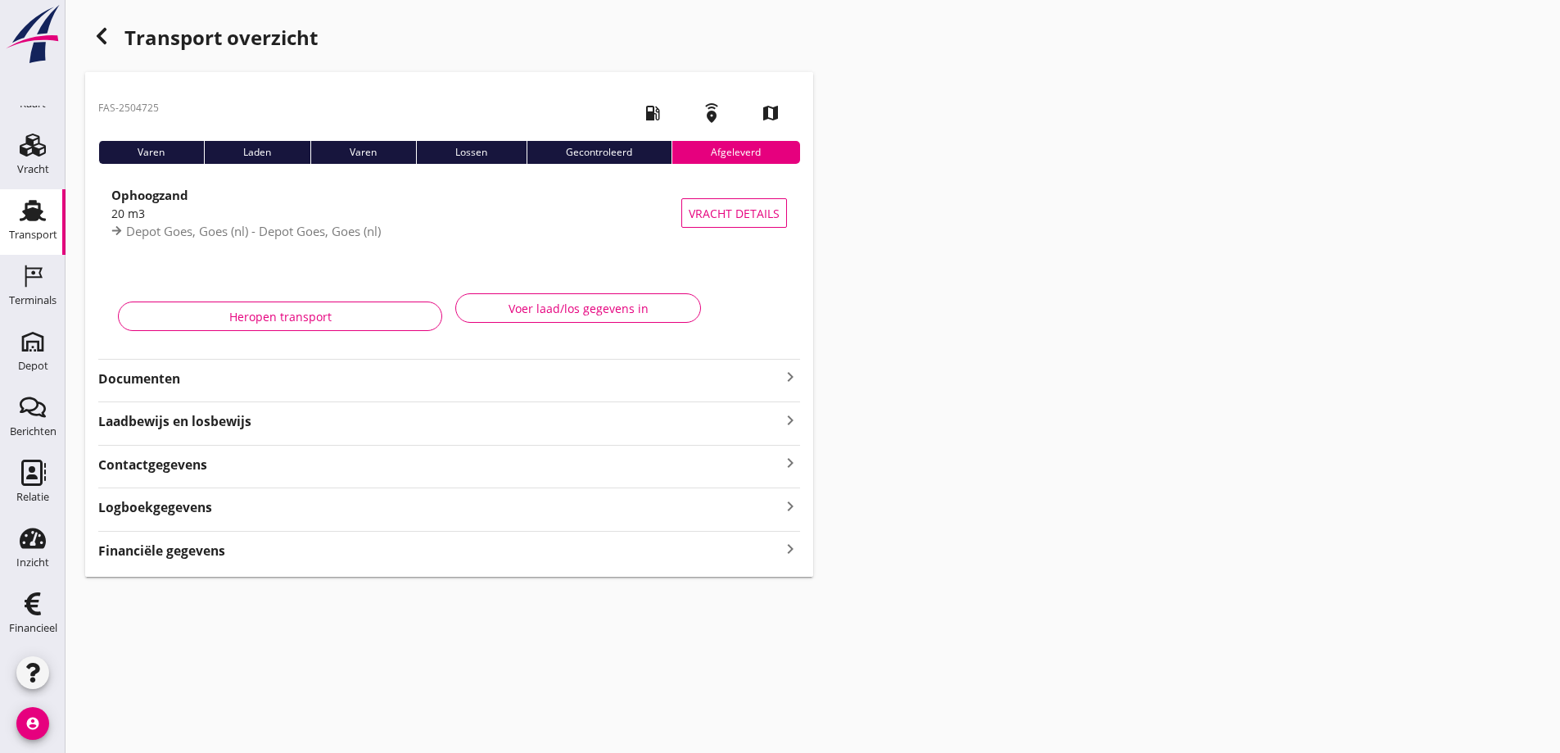
click at [152, 375] on strong "Documenten" at bounding box center [439, 378] width 682 height 19
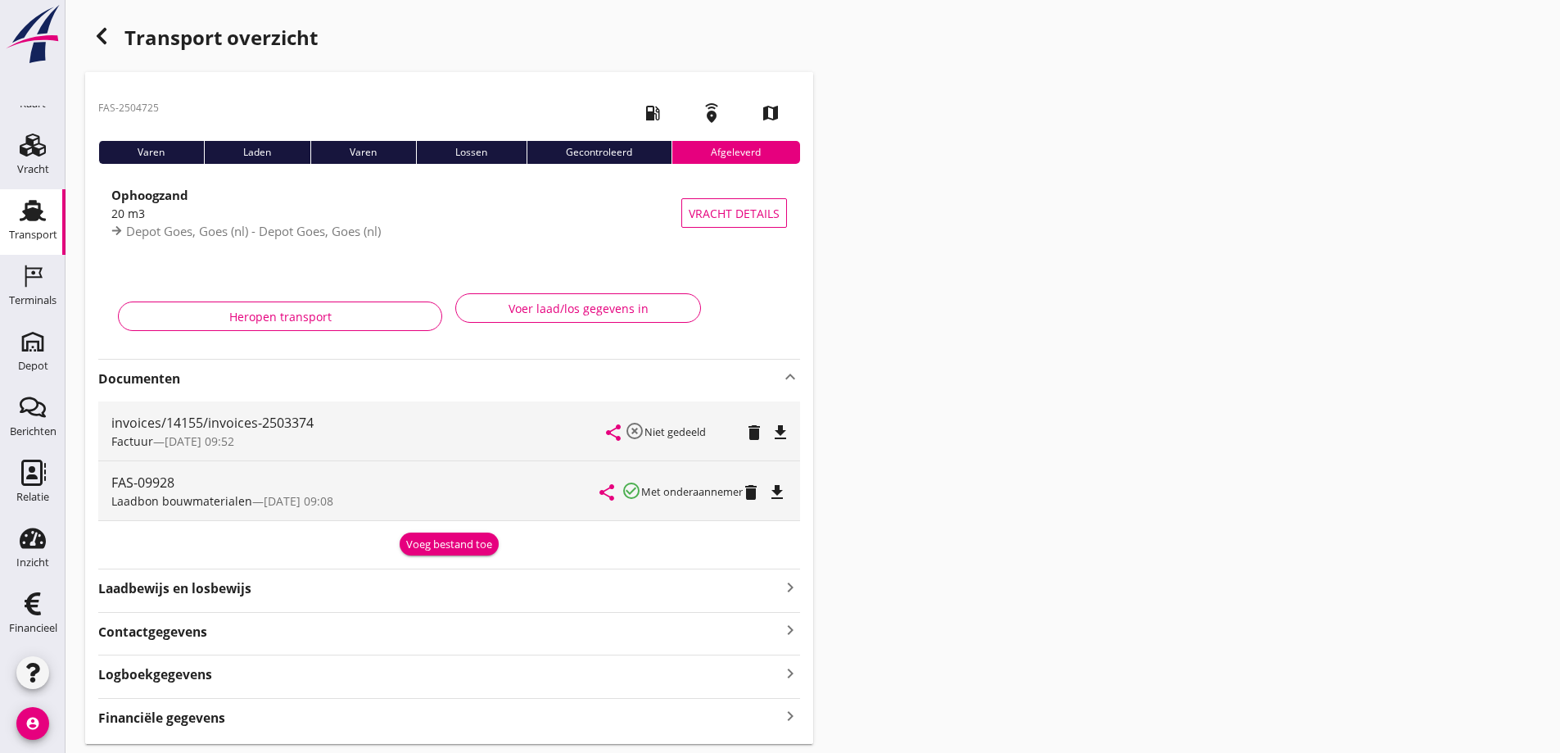
click at [780, 426] on icon "file_download" at bounding box center [781, 433] width 20 height 20
click at [777, 487] on icon "file_download" at bounding box center [777, 492] width 20 height 20
click at [98, 32] on icon "button" at bounding box center [102, 36] width 20 height 20
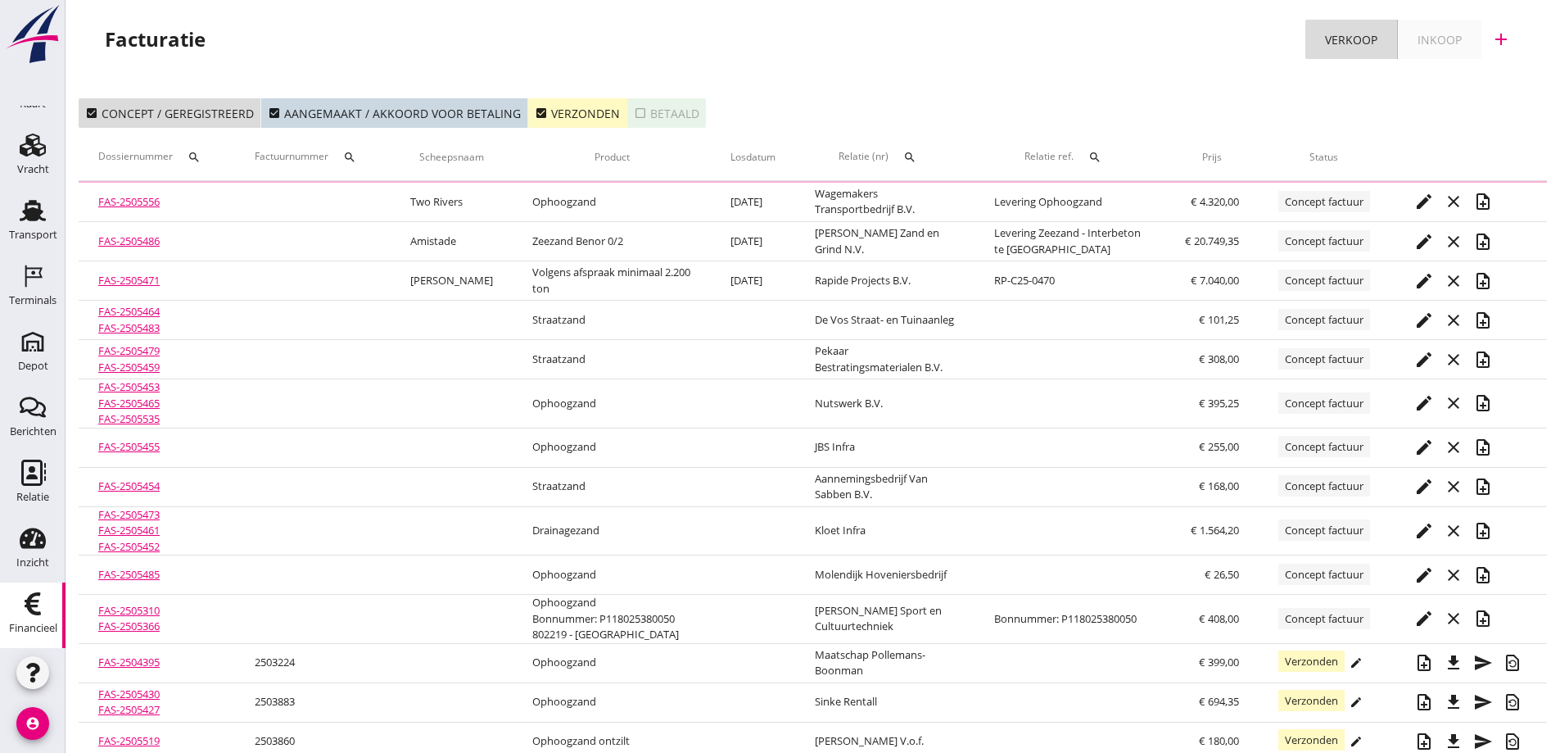
click at [576, 108] on div "check_box Verzonden" at bounding box center [577, 113] width 85 height 17
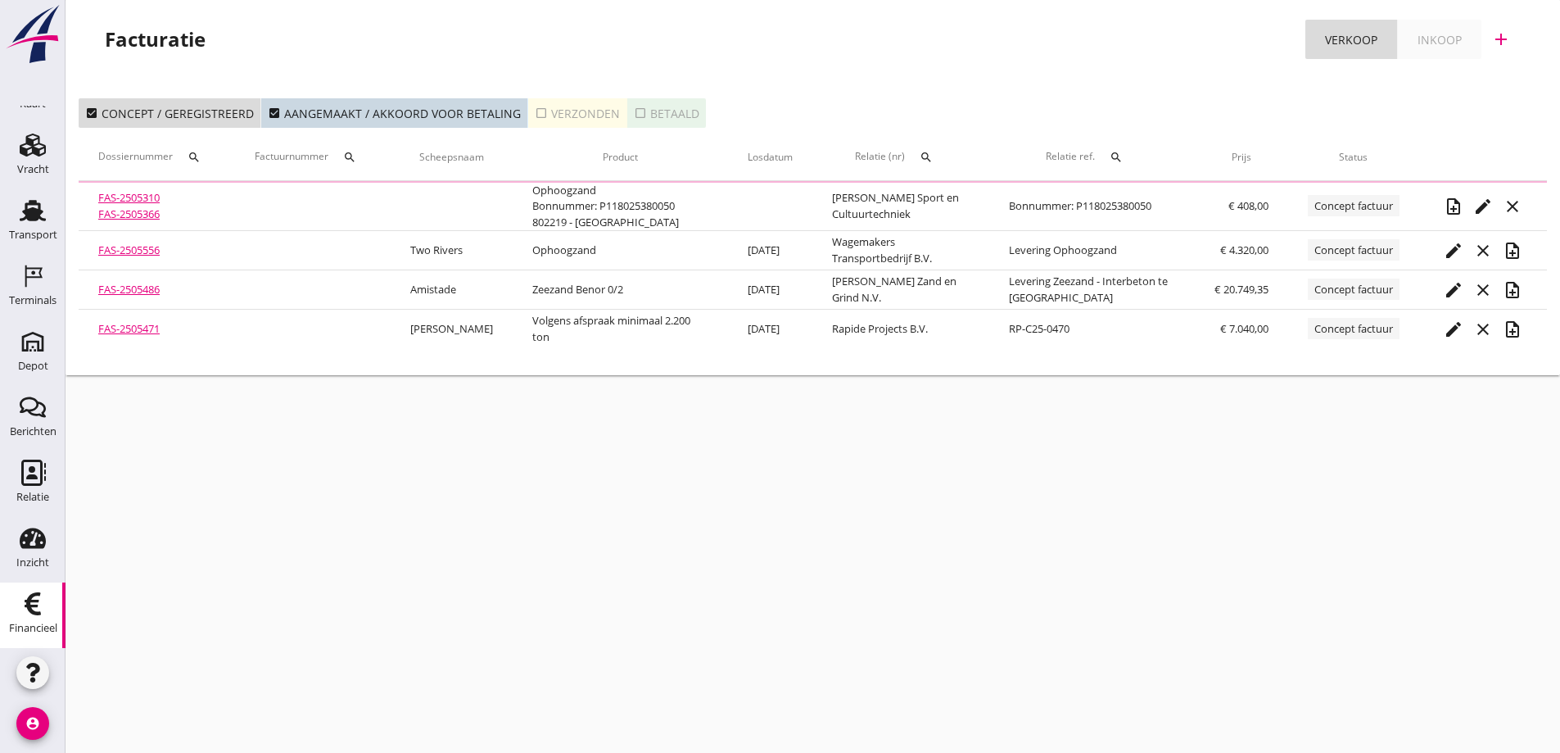
click at [933, 151] on icon "search" at bounding box center [926, 157] width 13 height 13
click at [940, 210] on input "text" at bounding box center [1013, 205] width 170 height 26
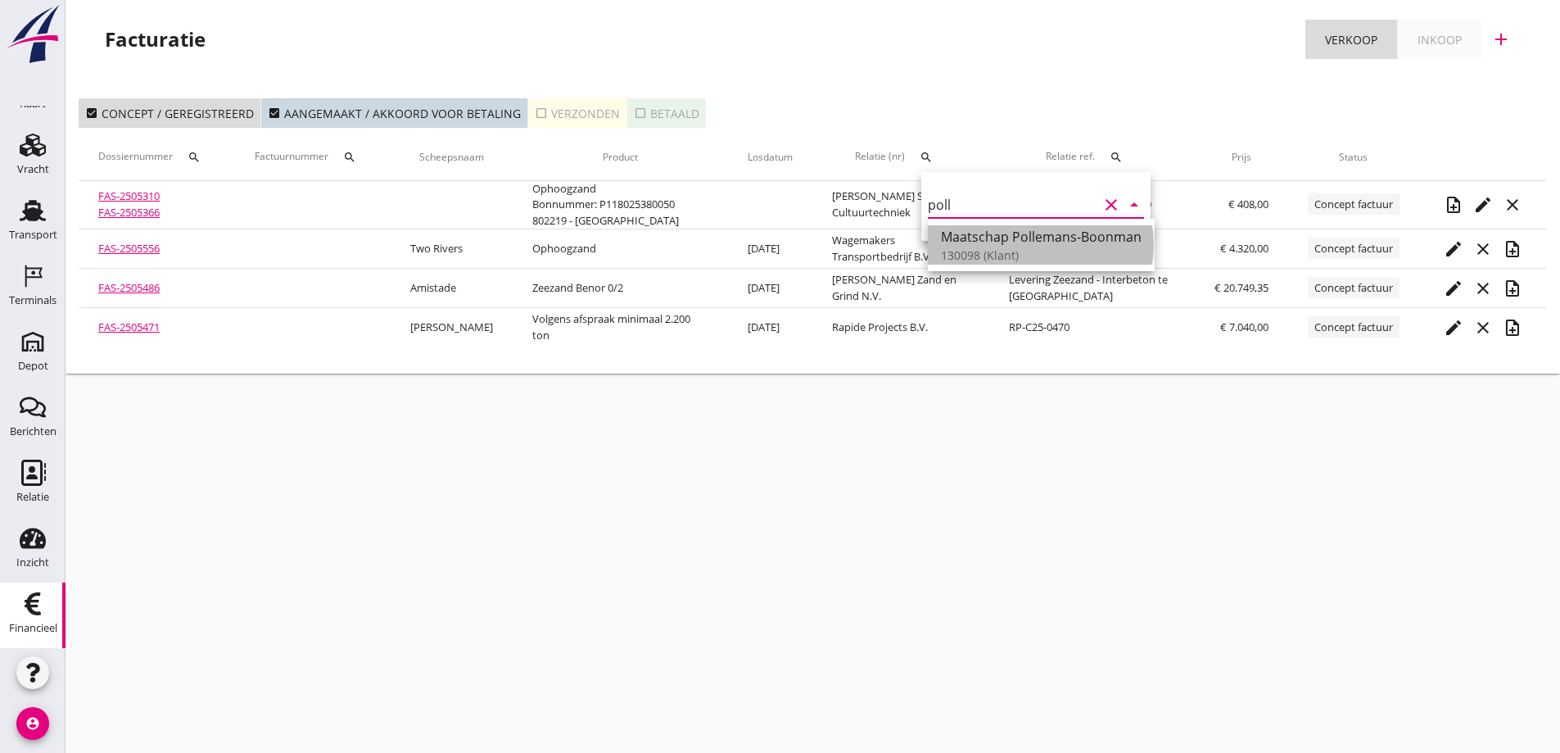
click at [995, 235] on div "Maatschap Pollemans-Boonman" at bounding box center [1041, 237] width 201 height 20
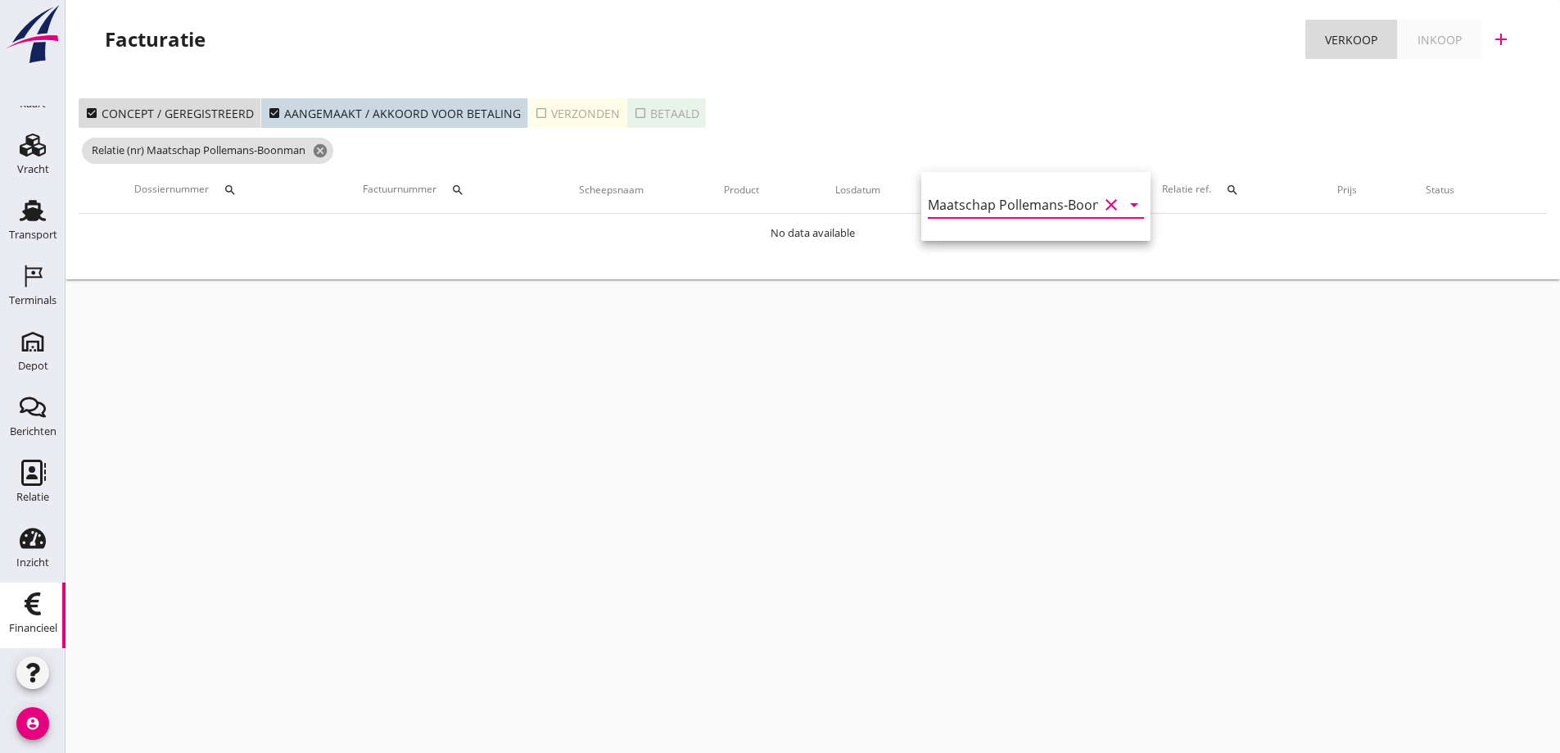
type input "Maatschap Pollemans-Boonman (130098)"
click at [969, 324] on div "cancel You are impersonating another user. Facturatie Verkoop Inkoop add check_…" at bounding box center [813, 376] width 1495 height 753
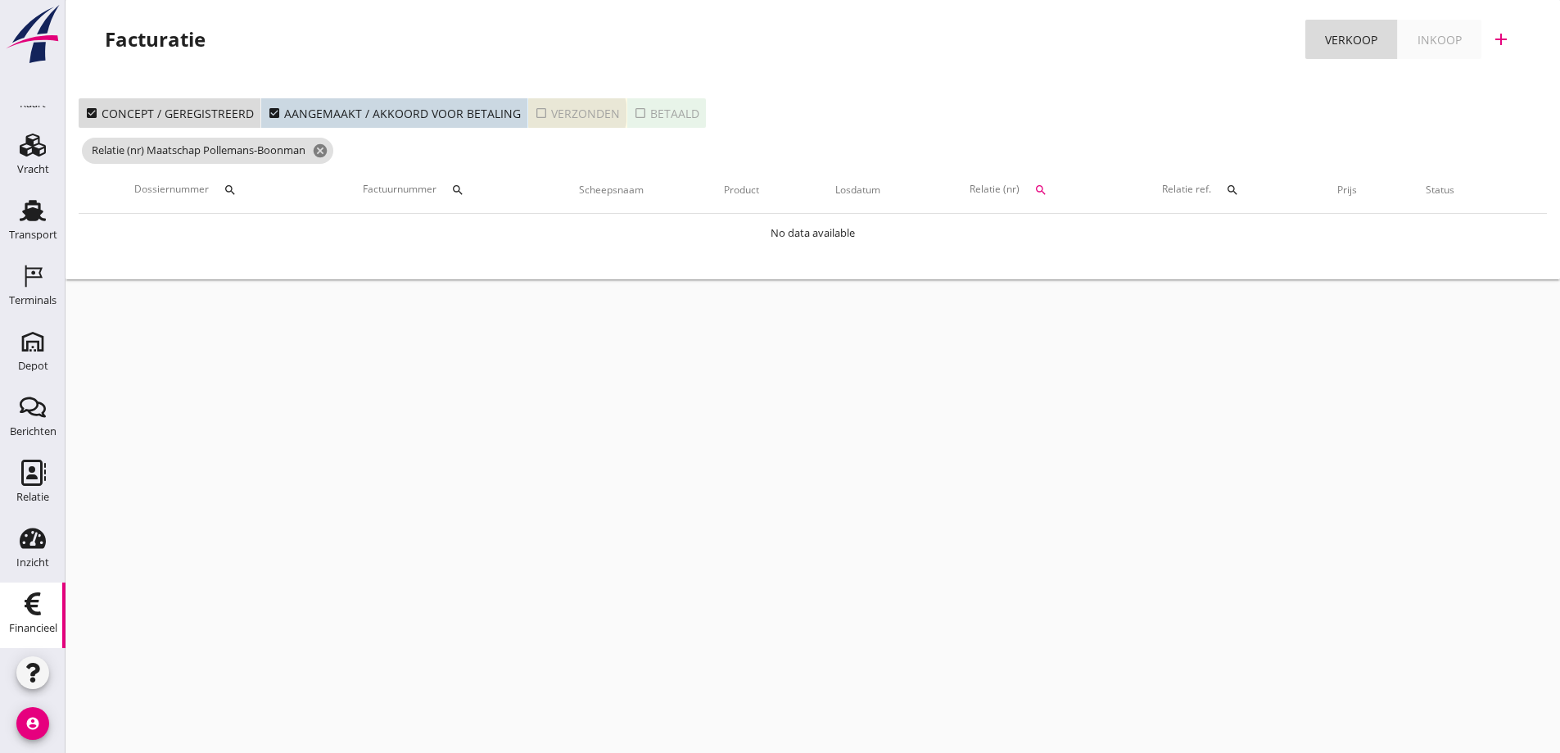
click at [586, 106] on div "check_box_outline_blank Verzonden" at bounding box center [577, 113] width 85 height 17
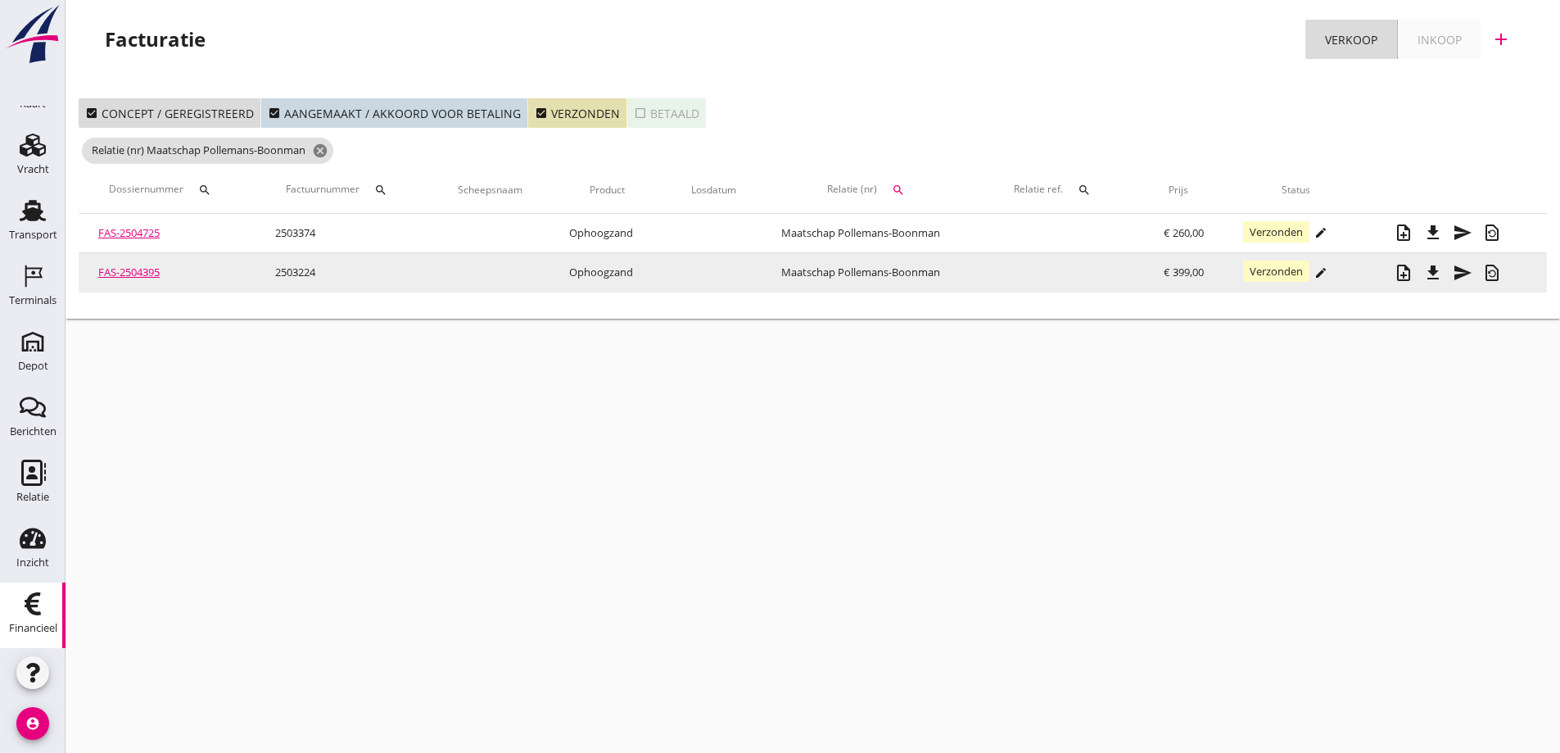
click at [144, 269] on link "FAS-2504395" at bounding box center [128, 272] width 61 height 15
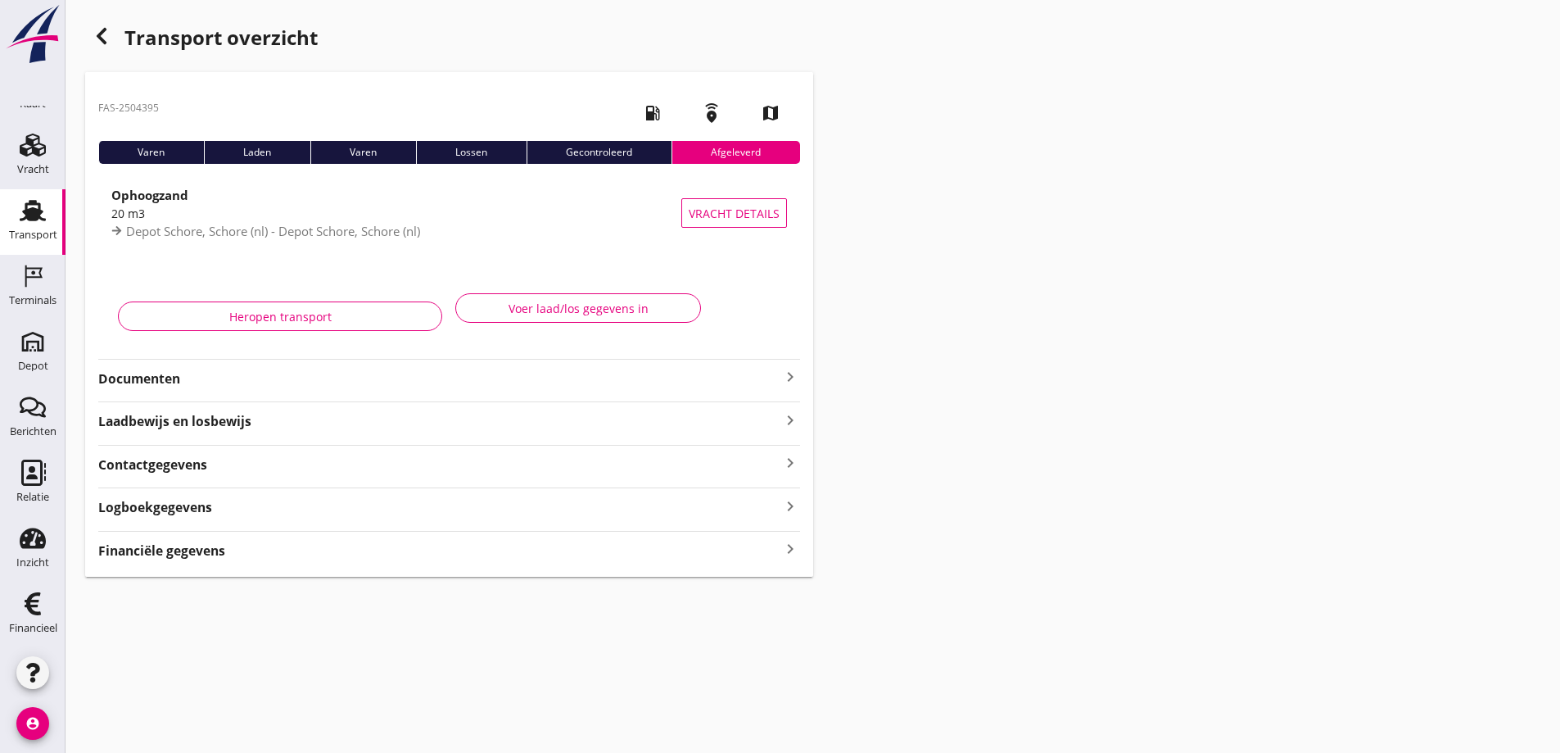
click at [171, 377] on strong "Documenten" at bounding box center [439, 378] width 682 height 19
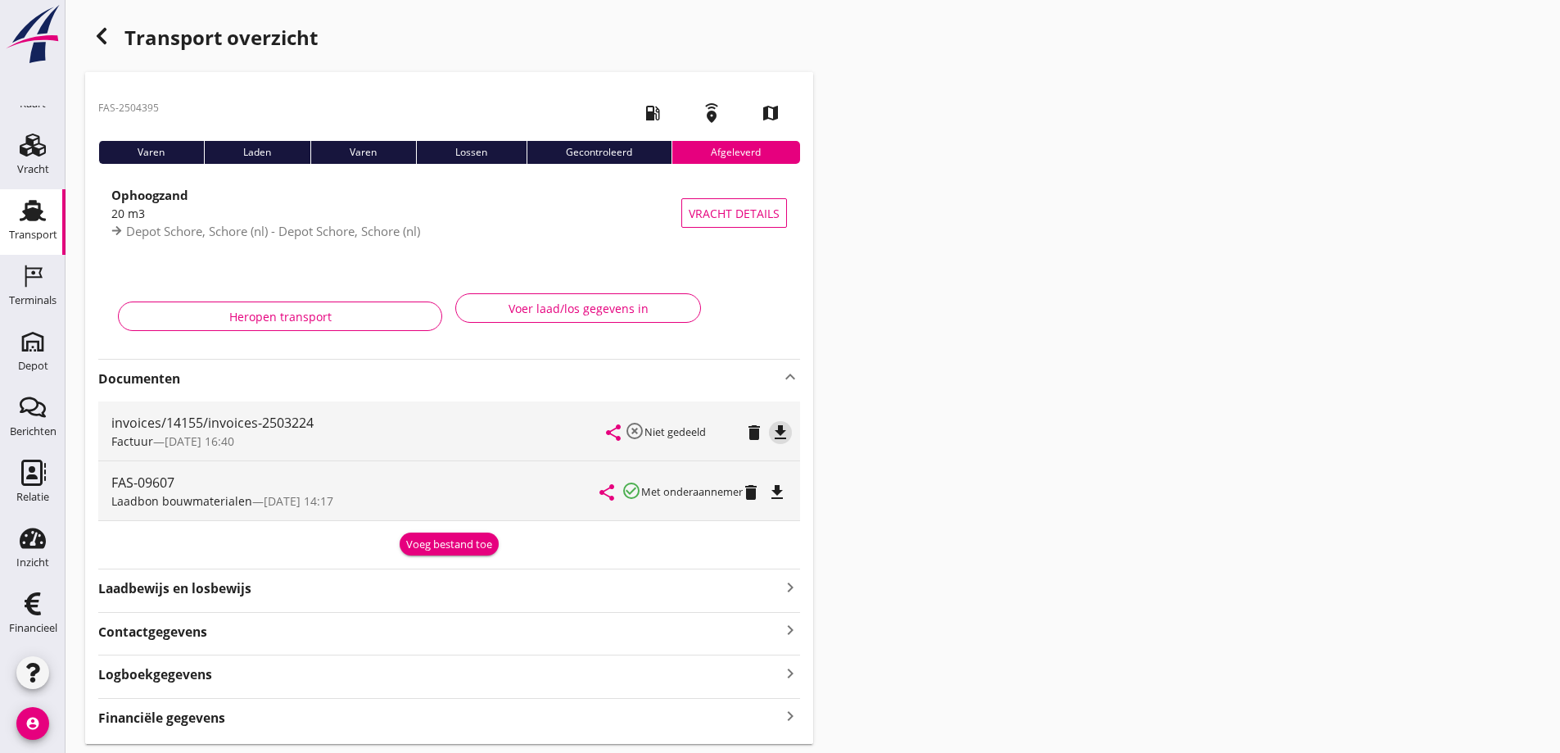
click at [780, 429] on icon "file_download" at bounding box center [781, 433] width 20 height 20
click at [97, 37] on use "button" at bounding box center [102, 36] width 10 height 16
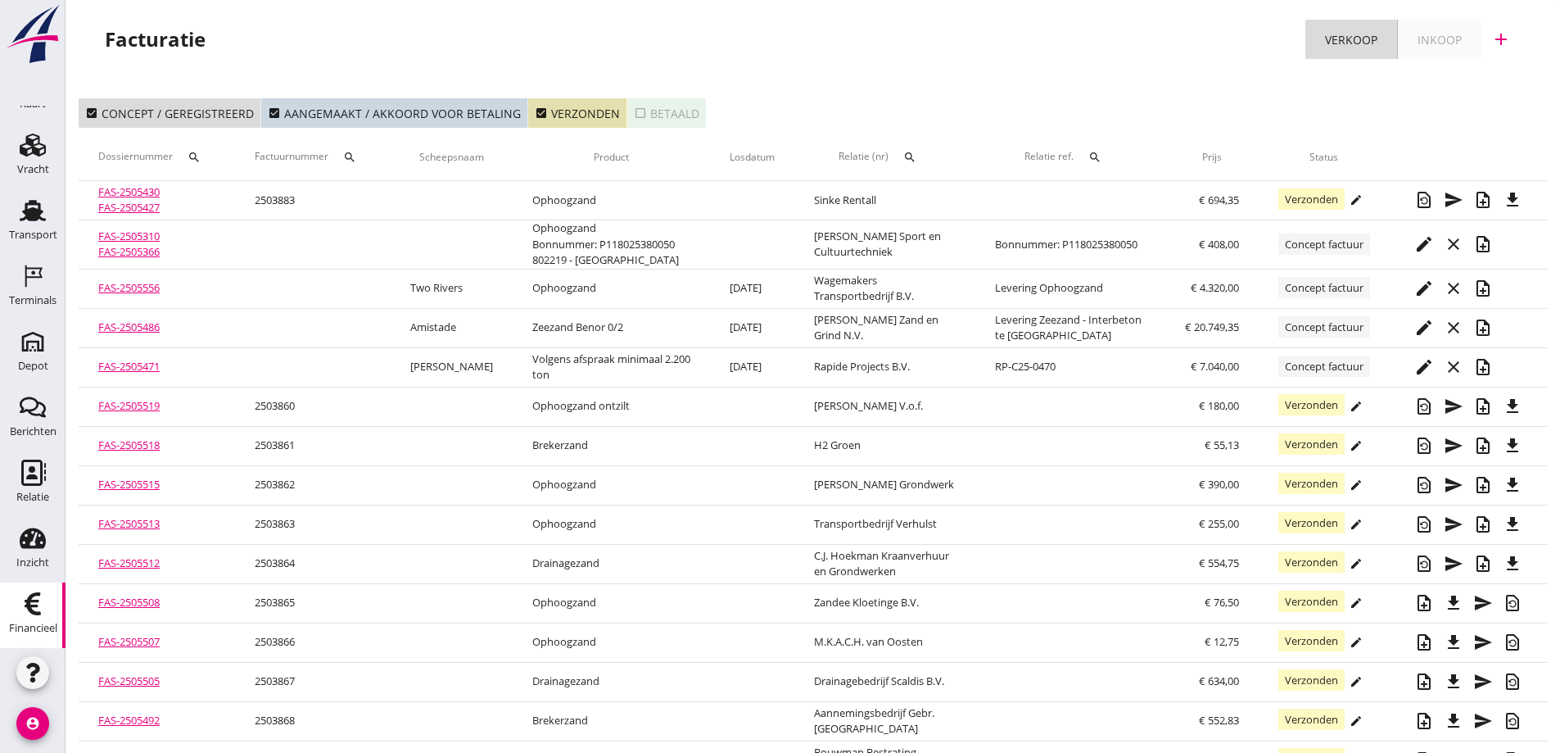
click at [915, 156] on icon "search" at bounding box center [909, 157] width 13 height 13
click at [943, 210] on input "text" at bounding box center [991, 205] width 170 height 26
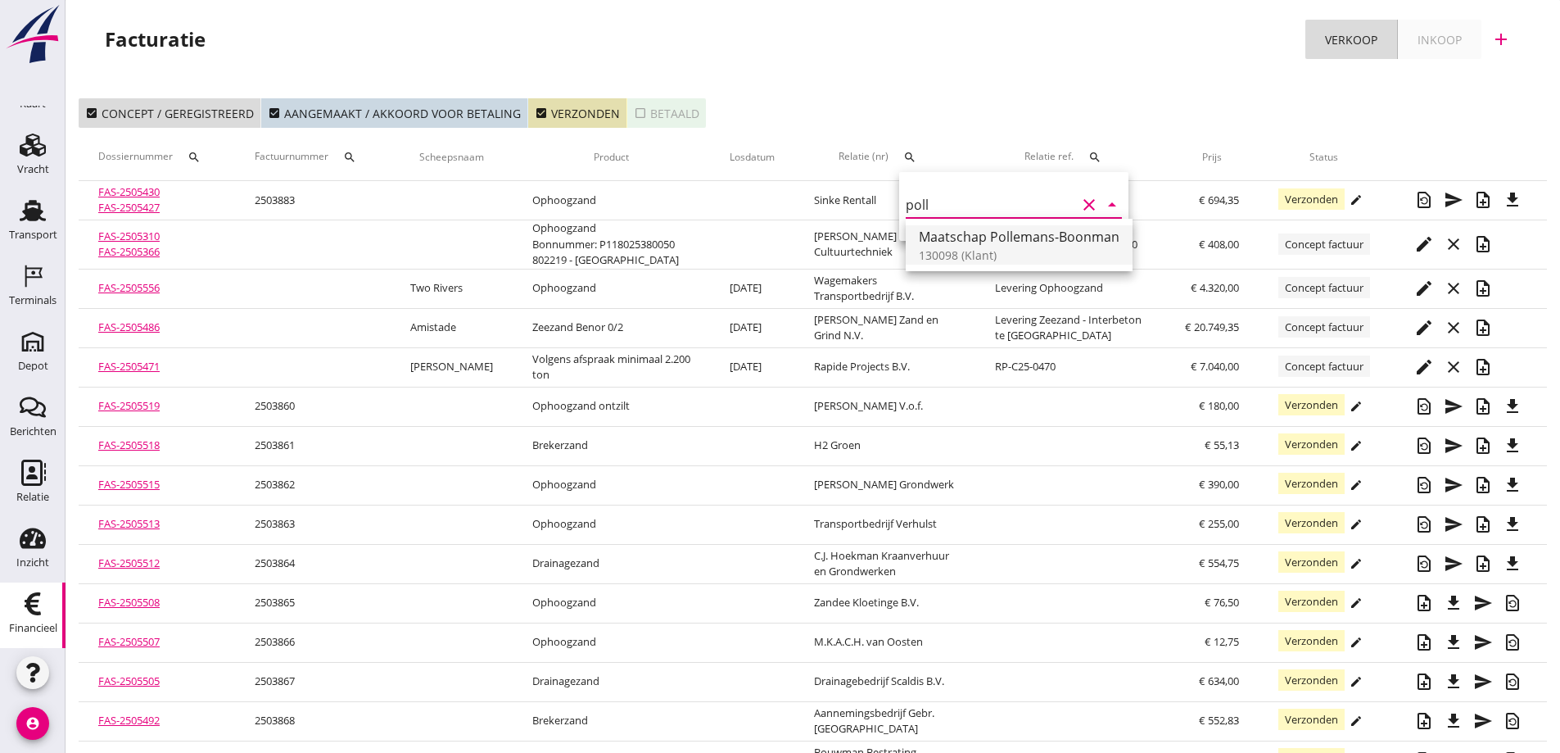
click at [1001, 242] on div "Maatschap Pollemans-Boonman" at bounding box center [1019, 237] width 201 height 20
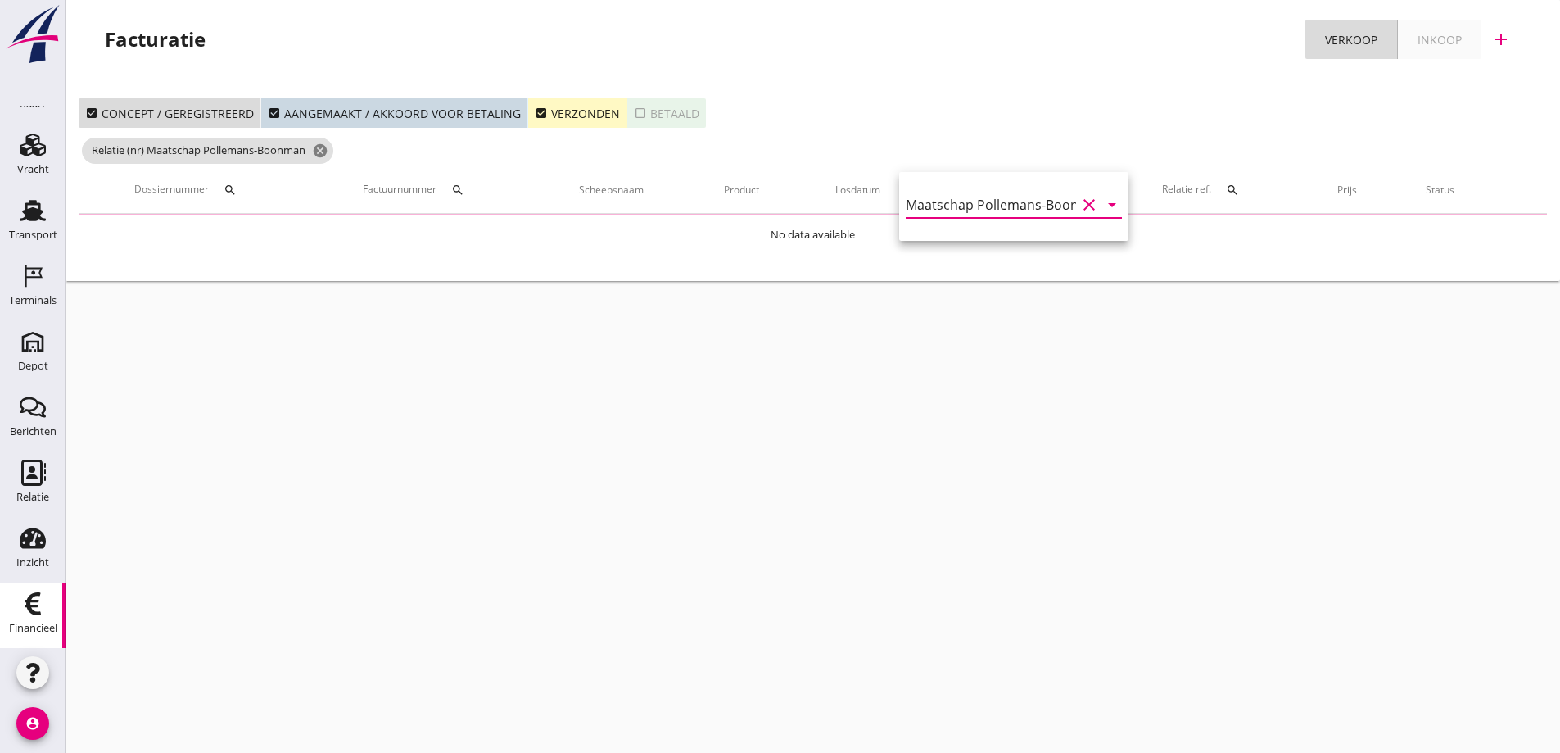
type input "Maatschap Pollemans-Boonman (130098)"
click at [575, 107] on div "check_box Verzonden" at bounding box center [577, 113] width 85 height 17
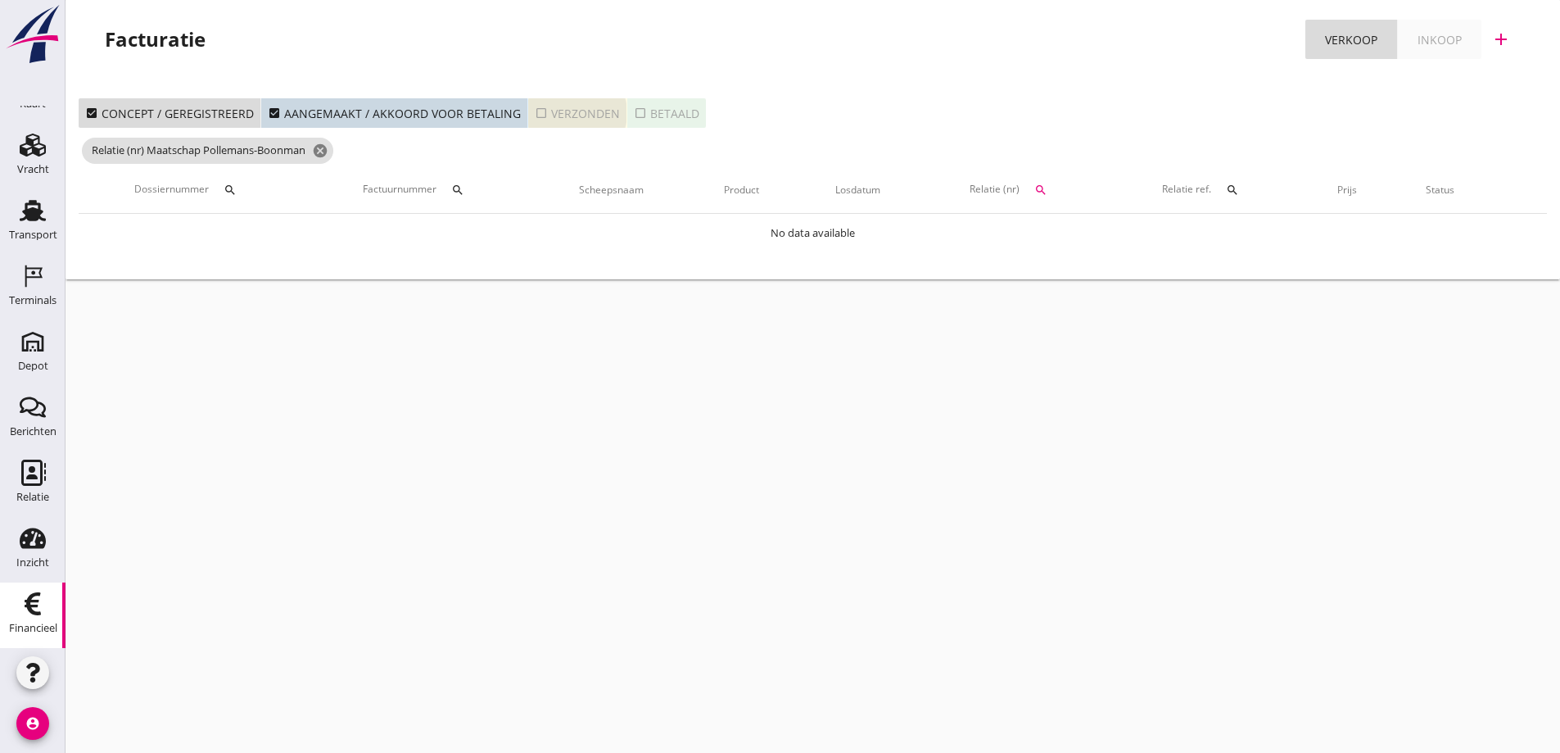
click at [595, 103] on button "check_box_outline_blank Verzonden" at bounding box center [577, 112] width 99 height 29
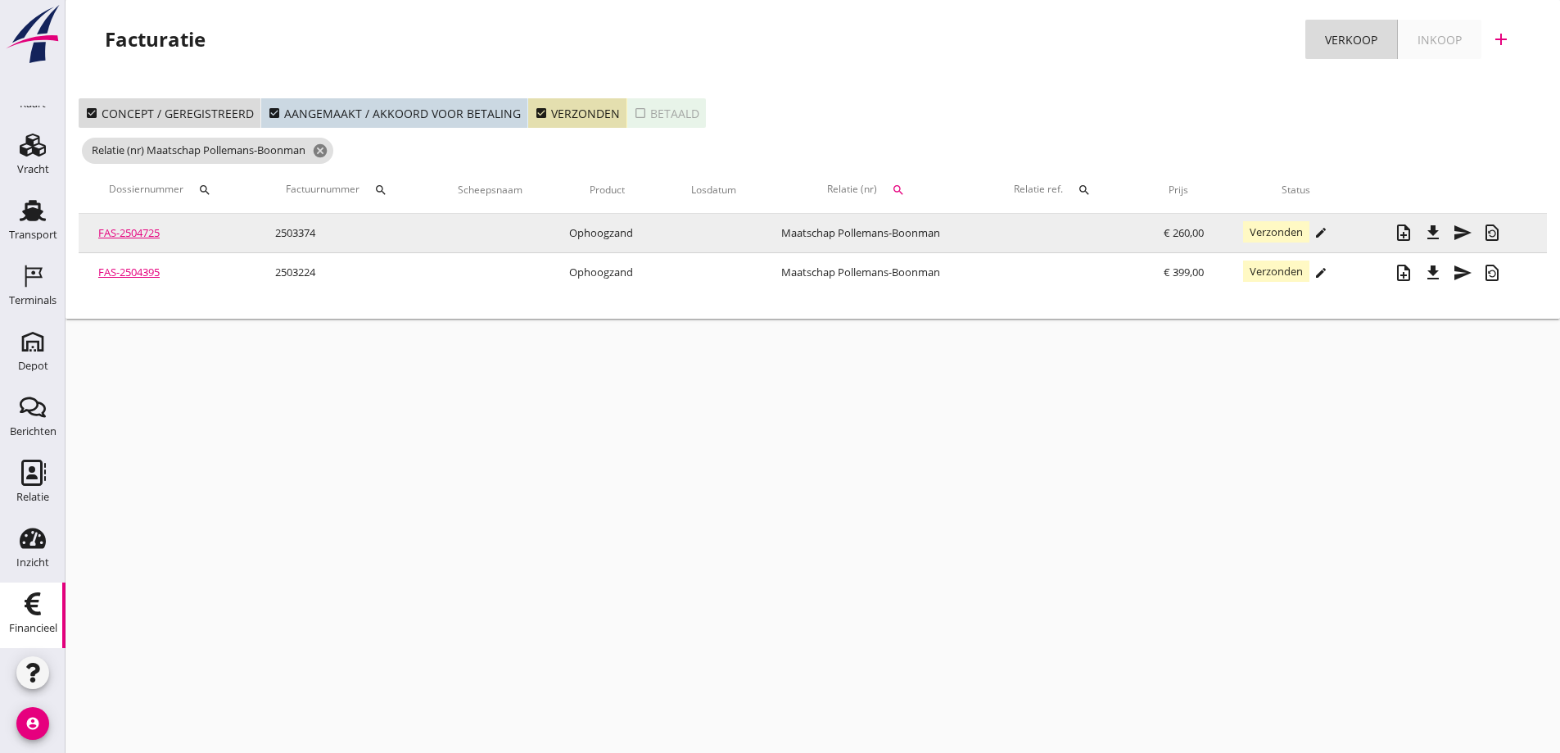
click at [120, 230] on link "FAS-2504725" at bounding box center [128, 232] width 61 height 15
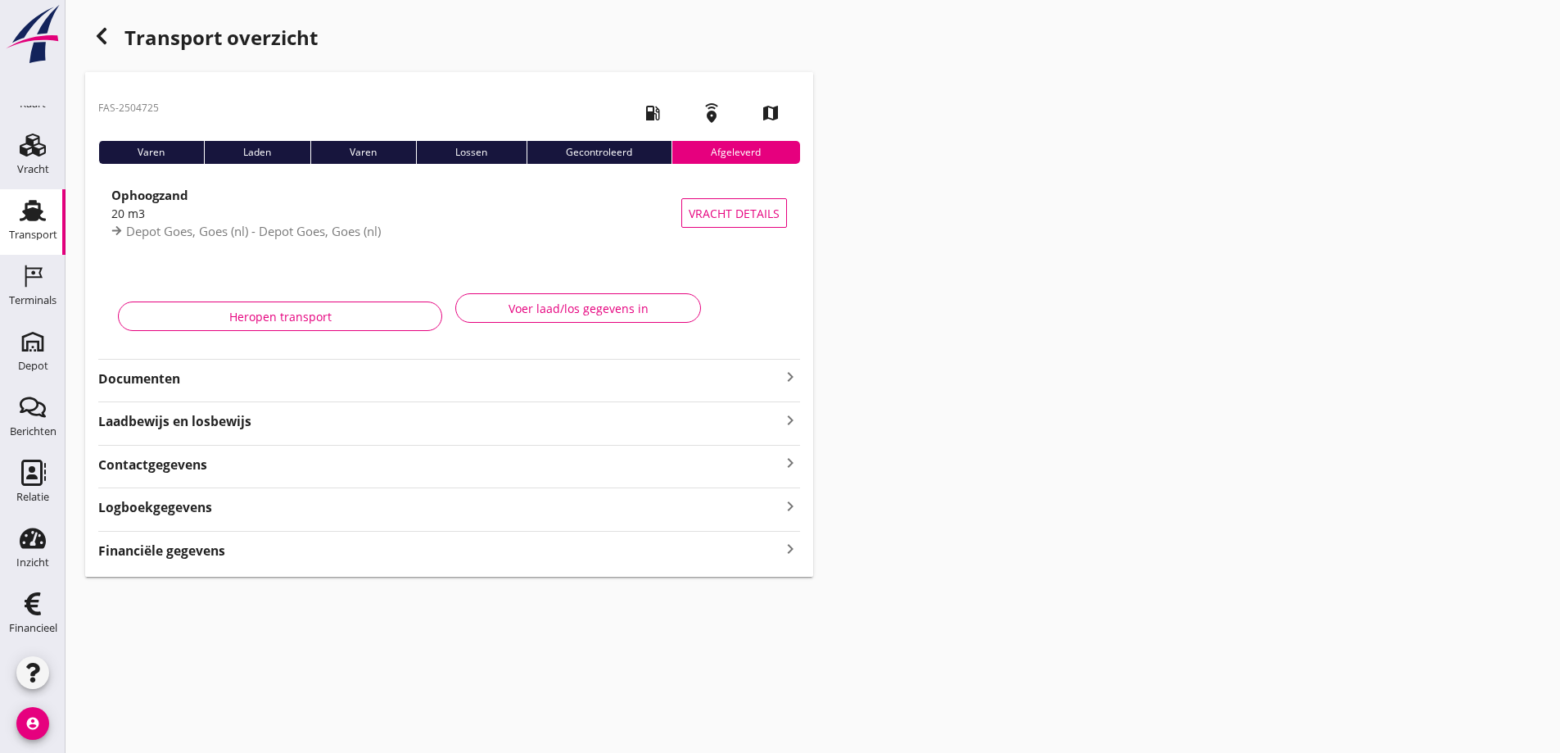
click at [157, 378] on strong "Documenten" at bounding box center [439, 378] width 682 height 19
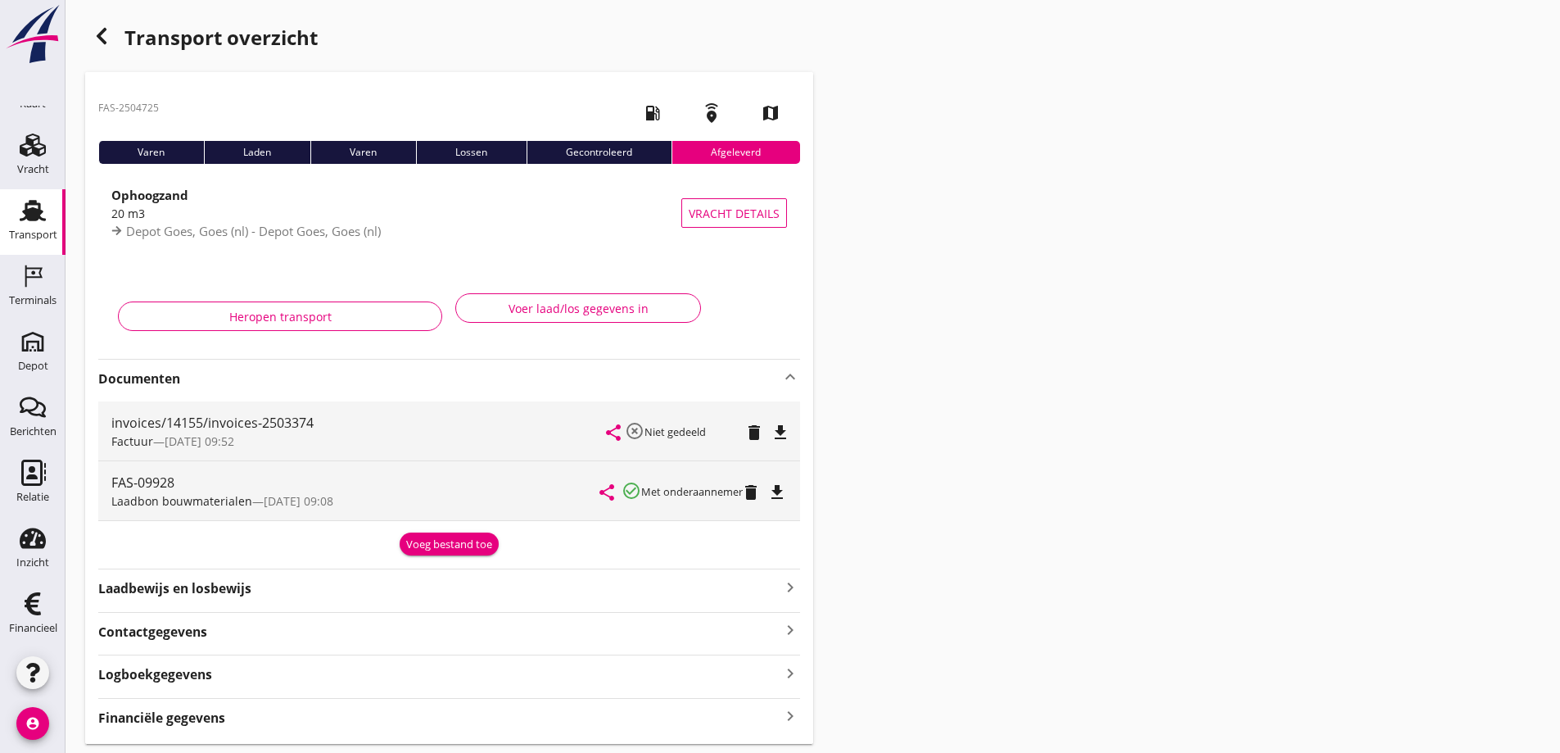
click at [781, 428] on icon "file_download" at bounding box center [781, 433] width 20 height 20
click at [107, 35] on icon "button" at bounding box center [102, 36] width 20 height 20
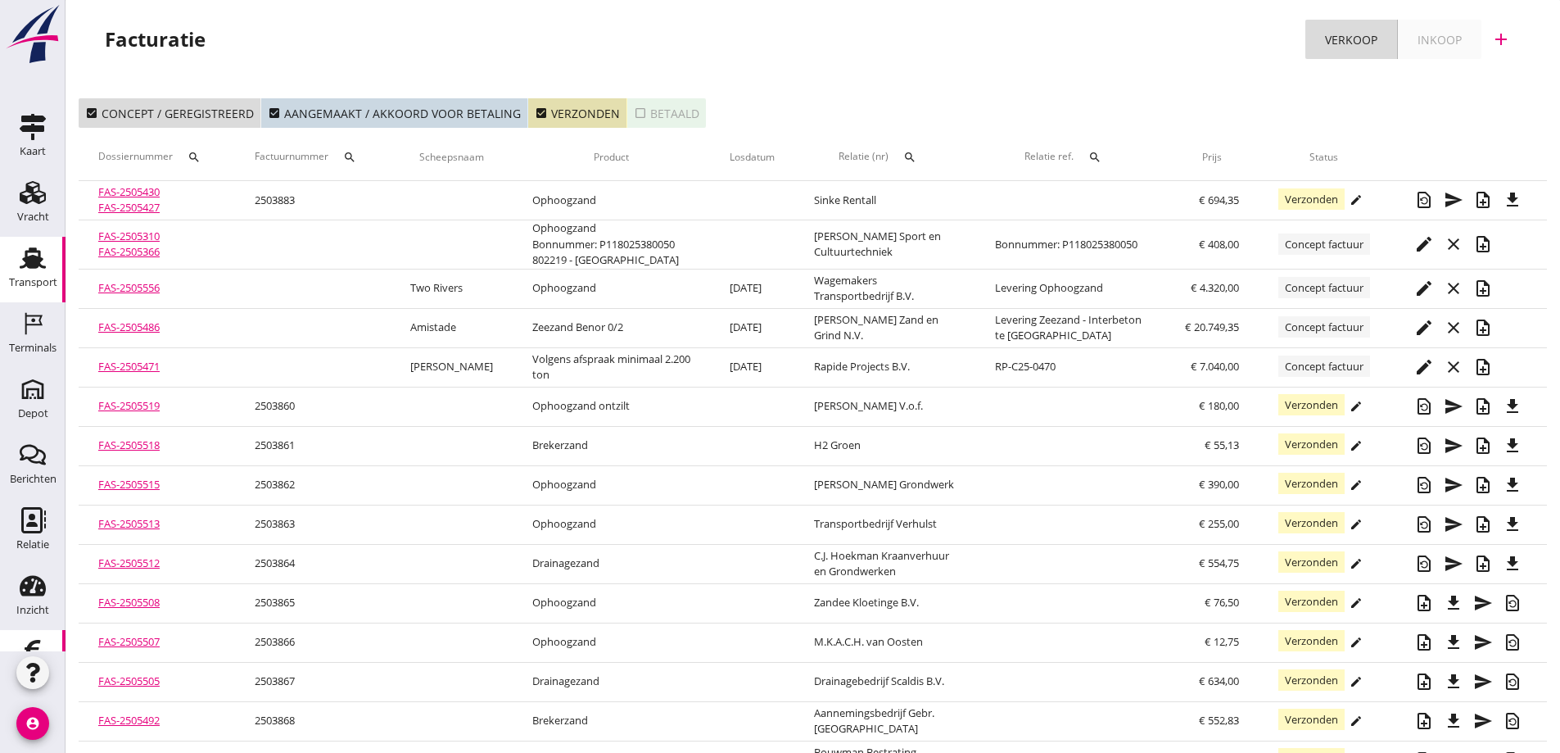
click at [28, 258] on use at bounding box center [33, 257] width 26 height 21
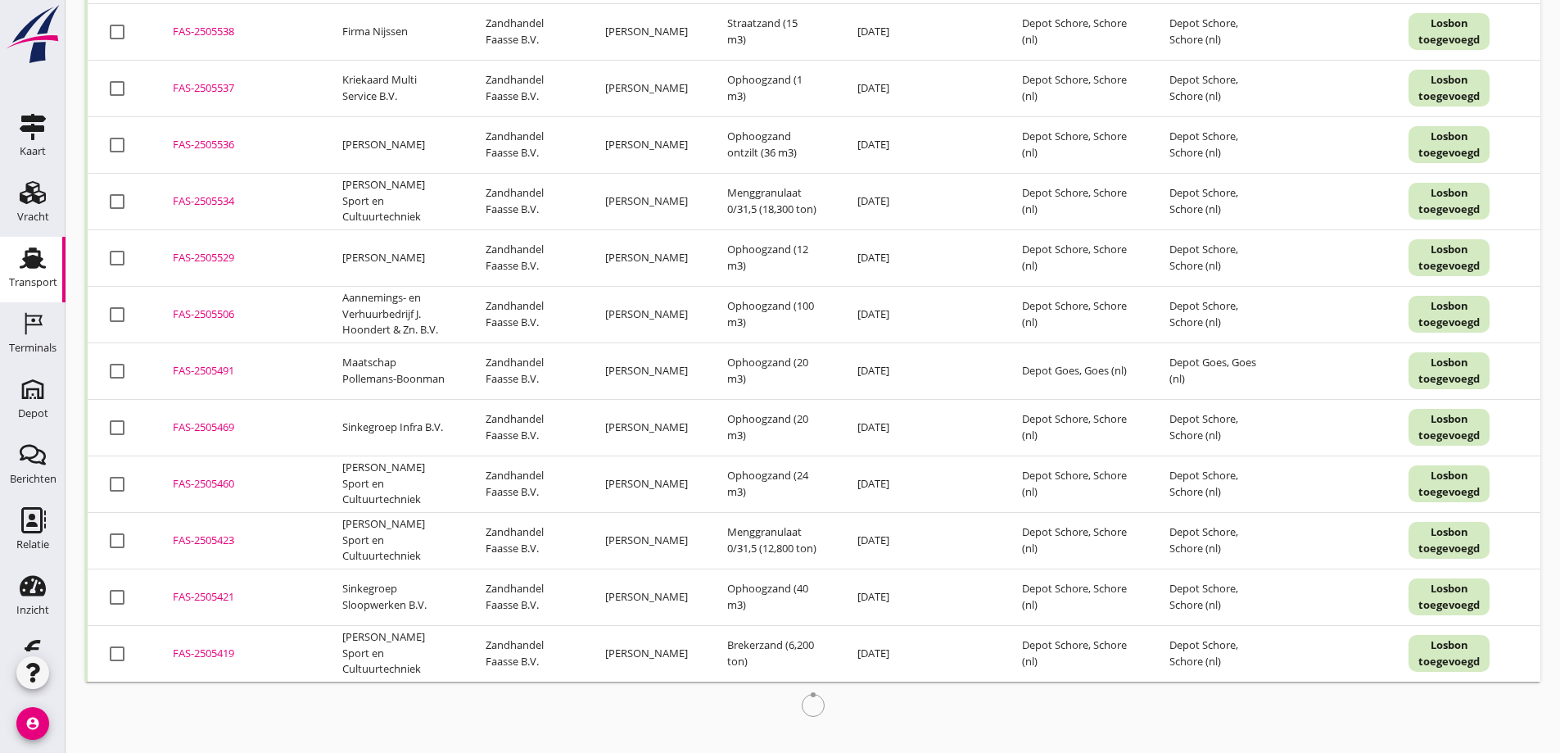
scroll to position [2922, 0]
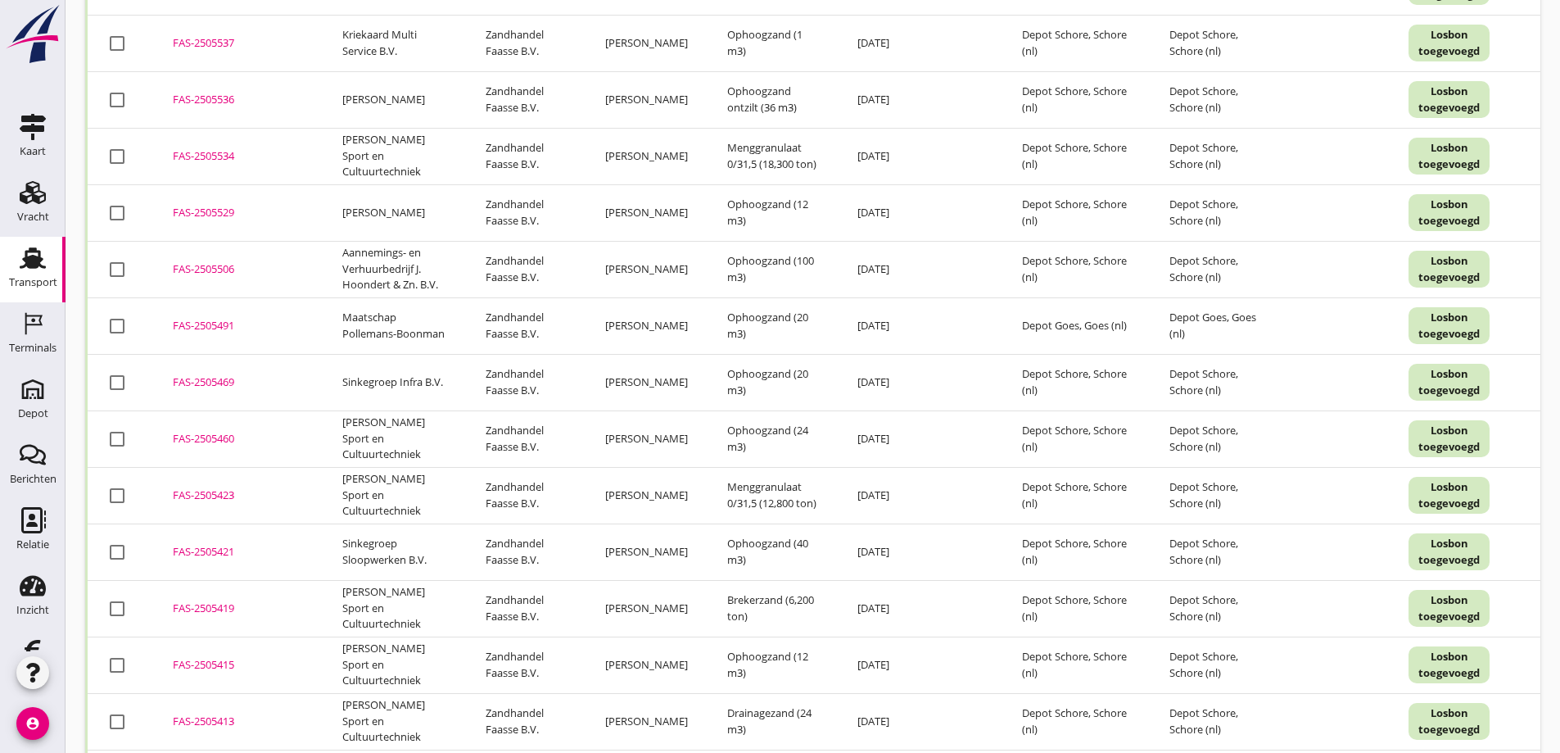
click at [211, 334] on div "FAS-2505491" at bounding box center [238, 326] width 130 height 16
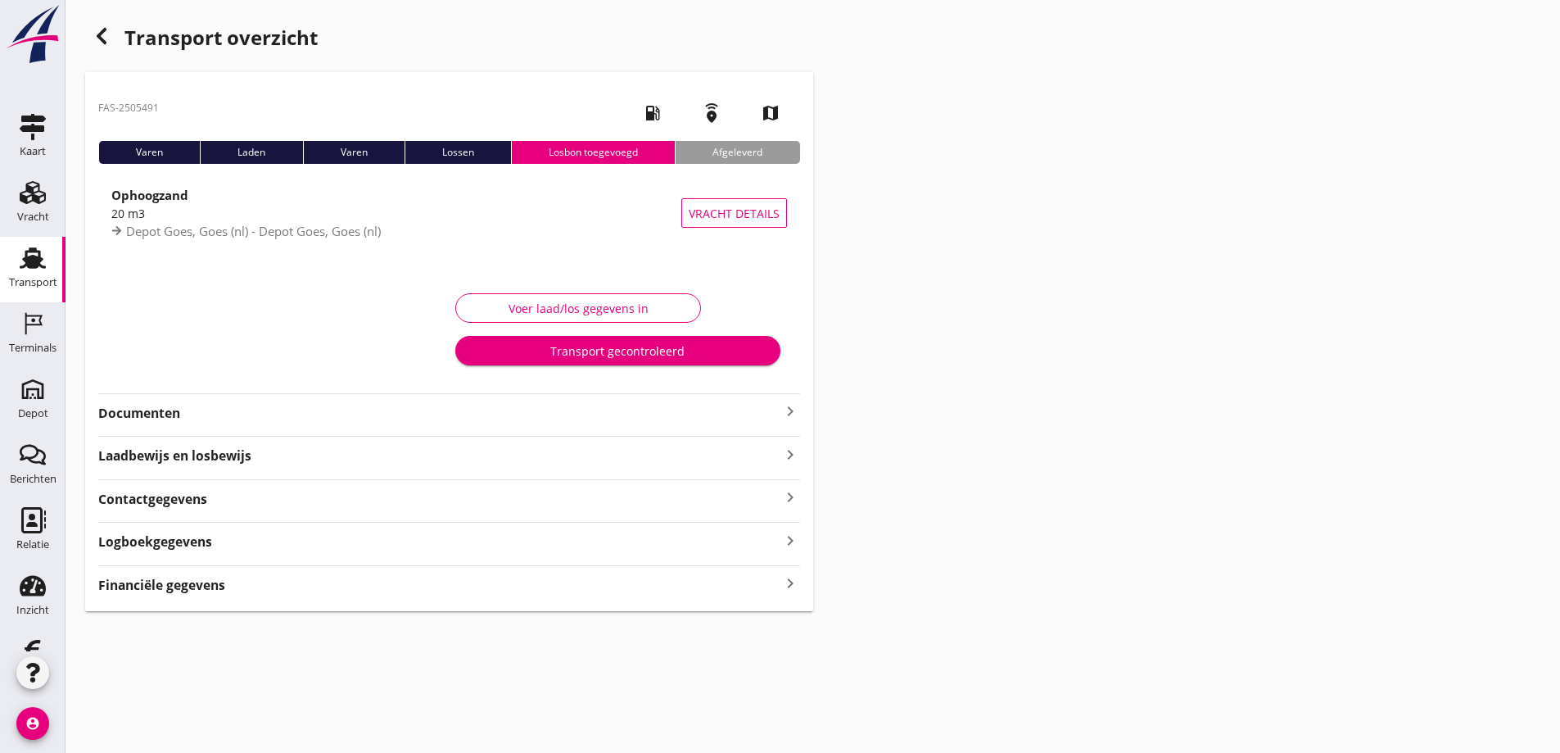
click at [219, 583] on strong "Financiële gegevens" at bounding box center [161, 585] width 127 height 19
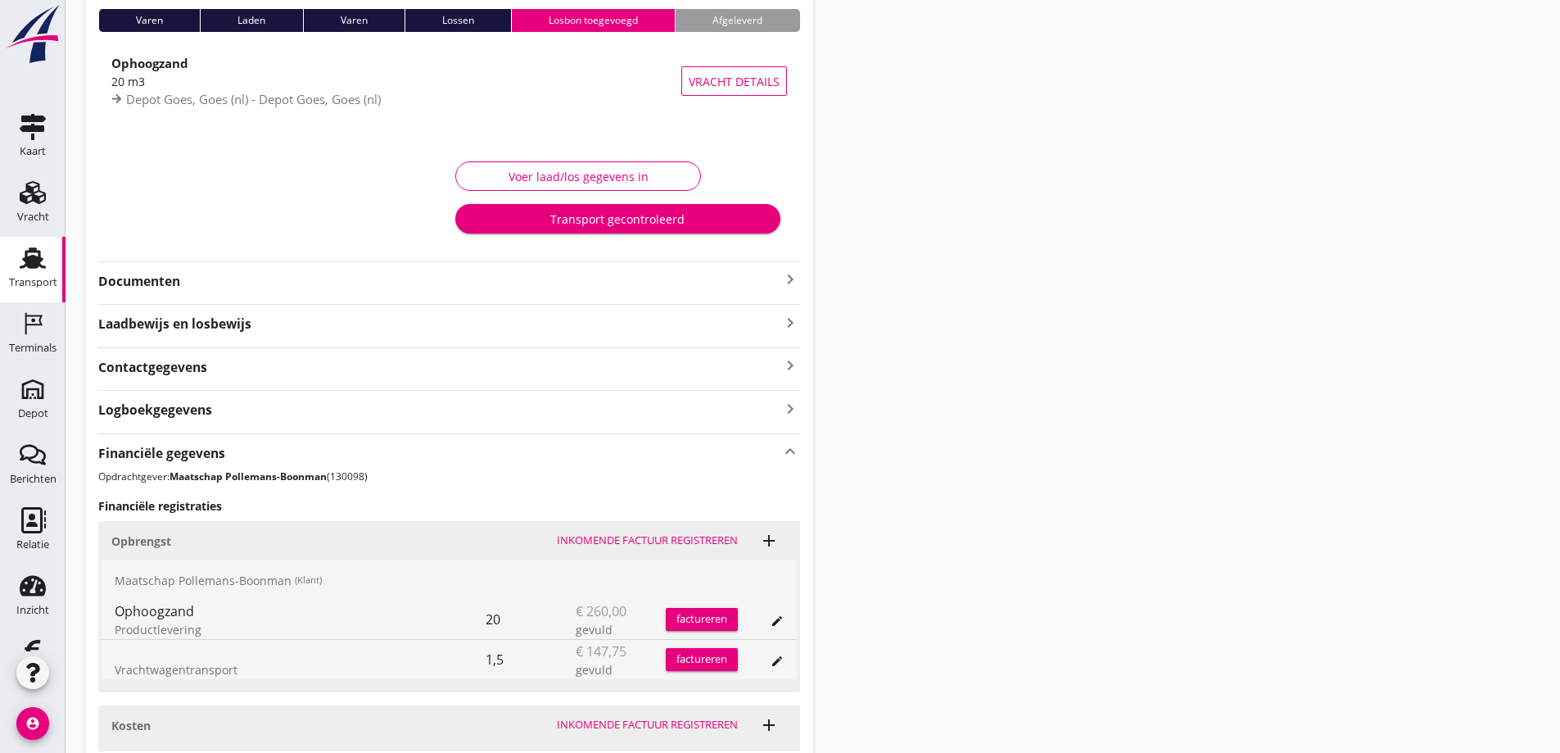
scroll to position [266, 0]
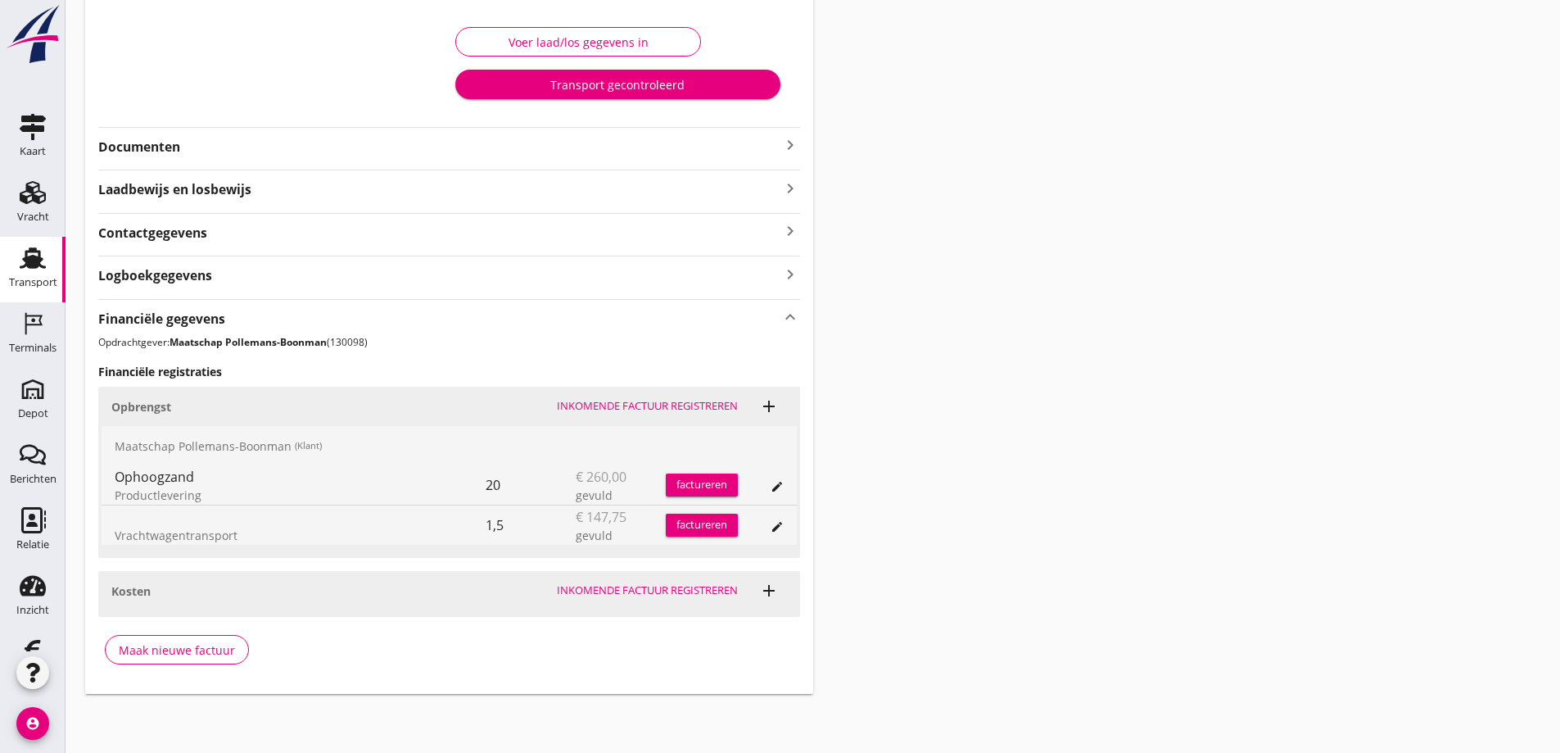
click at [704, 482] on div "factureren" at bounding box center [702, 485] width 72 height 16
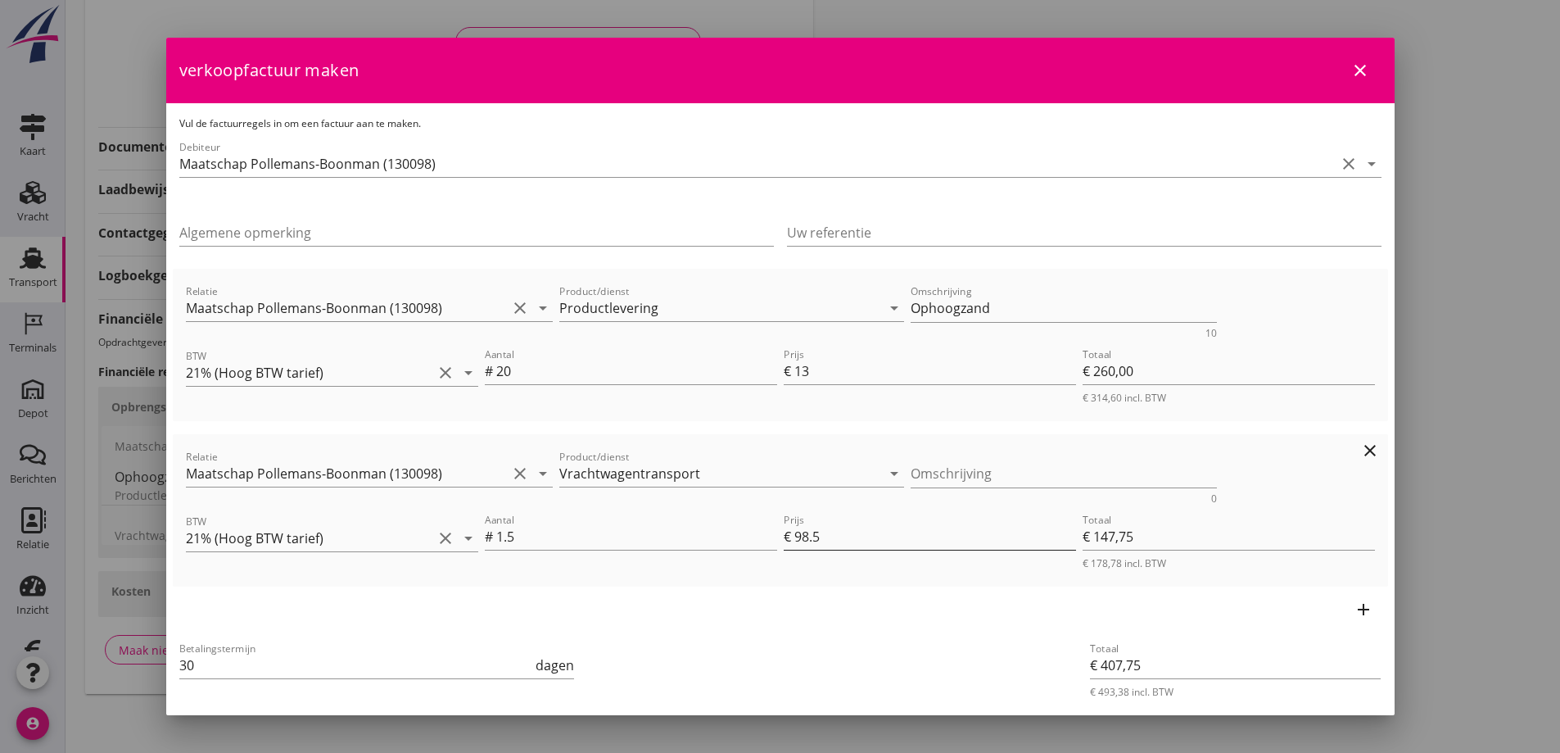
click at [825, 533] on input "98.5" at bounding box center [936, 536] width 282 height 26
type input "98"
type input "€ 147,00"
type input "€ 407,00"
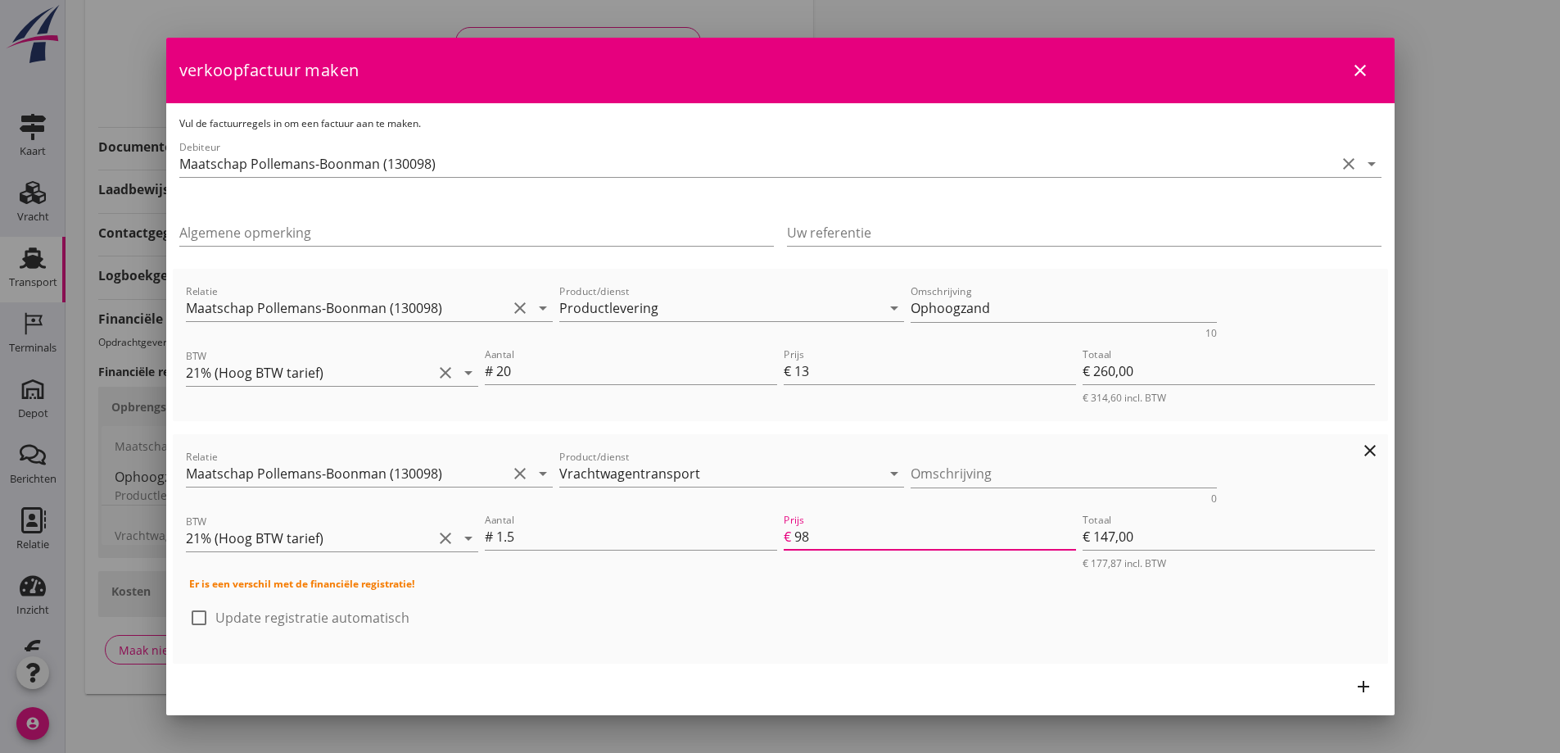
type input "9"
type input "€ 13,50"
type input "€ 273,50"
type input "€ 0,00"
type input "€ 260,00"
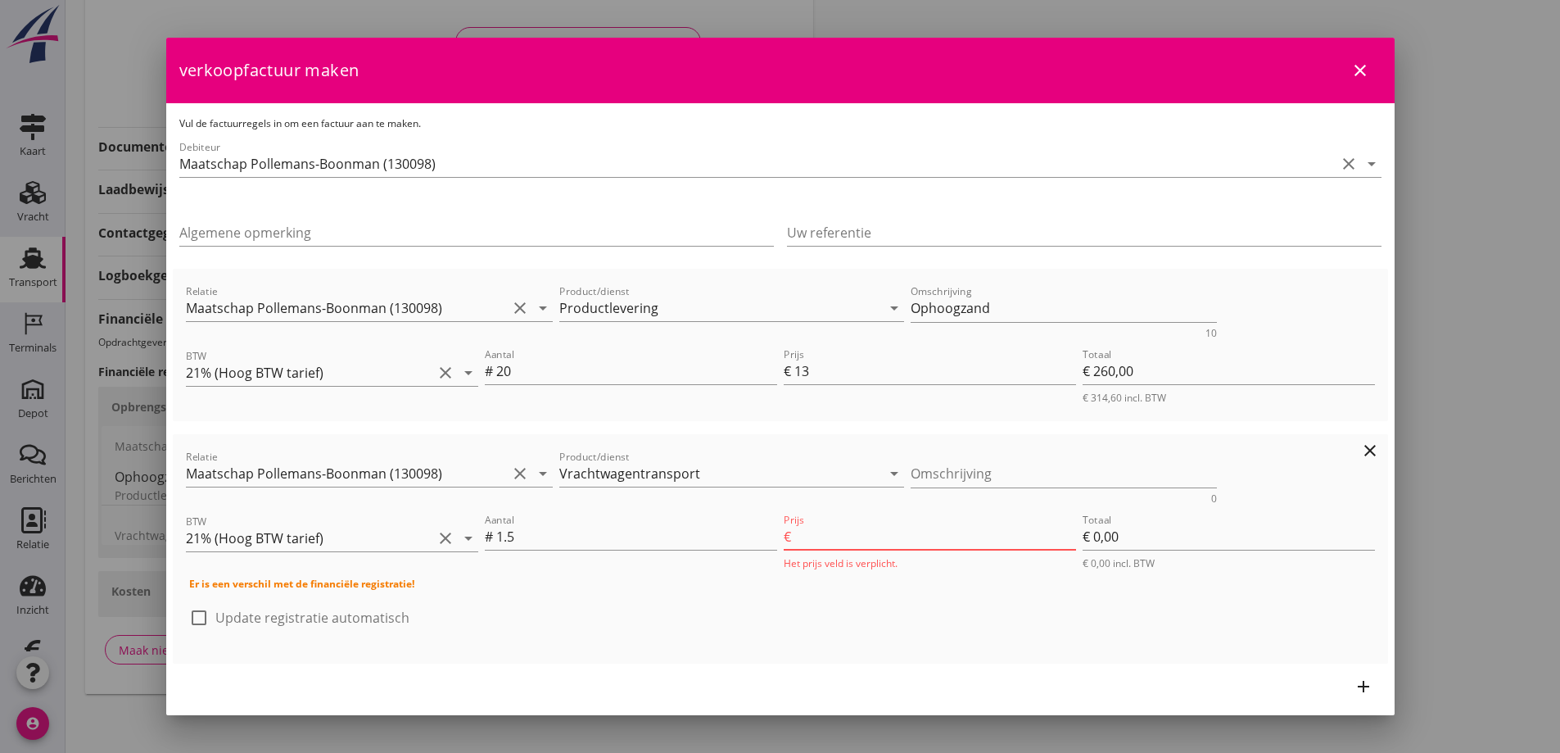
type input "9"
type input "€ 13,50"
type input "€ 273,50"
type input "96"
type input "€ 144,00"
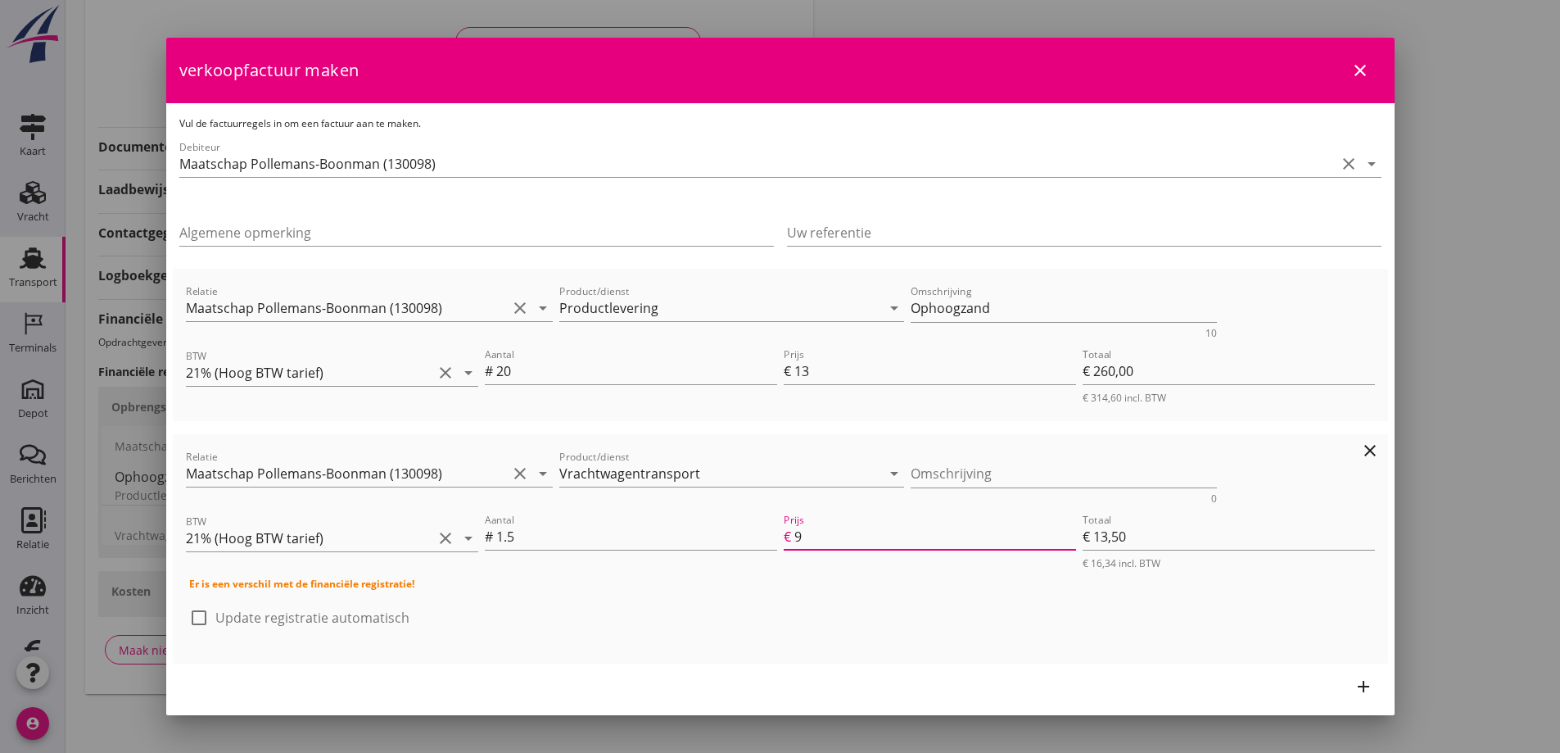
type input "€ 404,00"
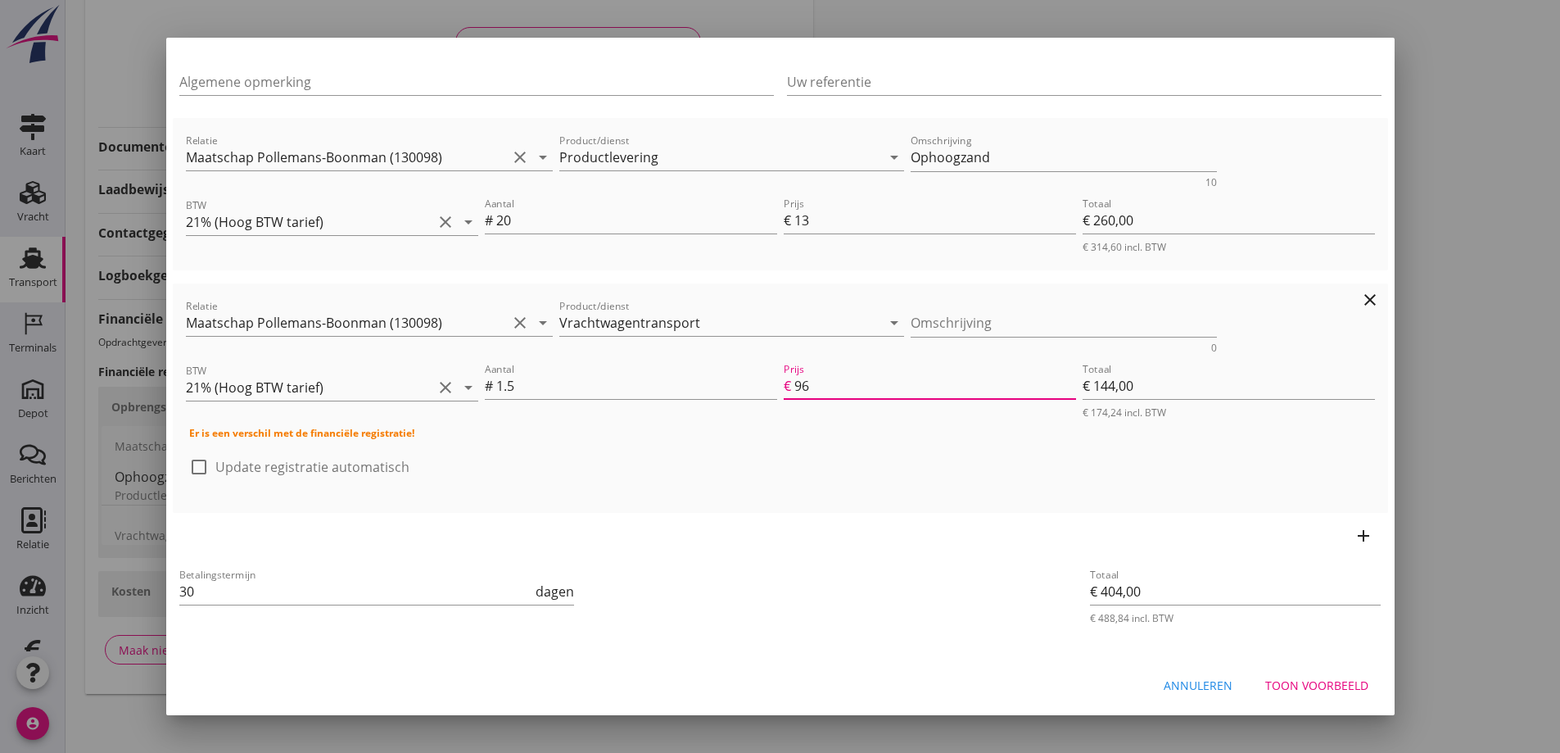
scroll to position [152, 0]
type input "96"
click at [1278, 677] on div "Toon voorbeeld" at bounding box center [1317, 683] width 103 height 17
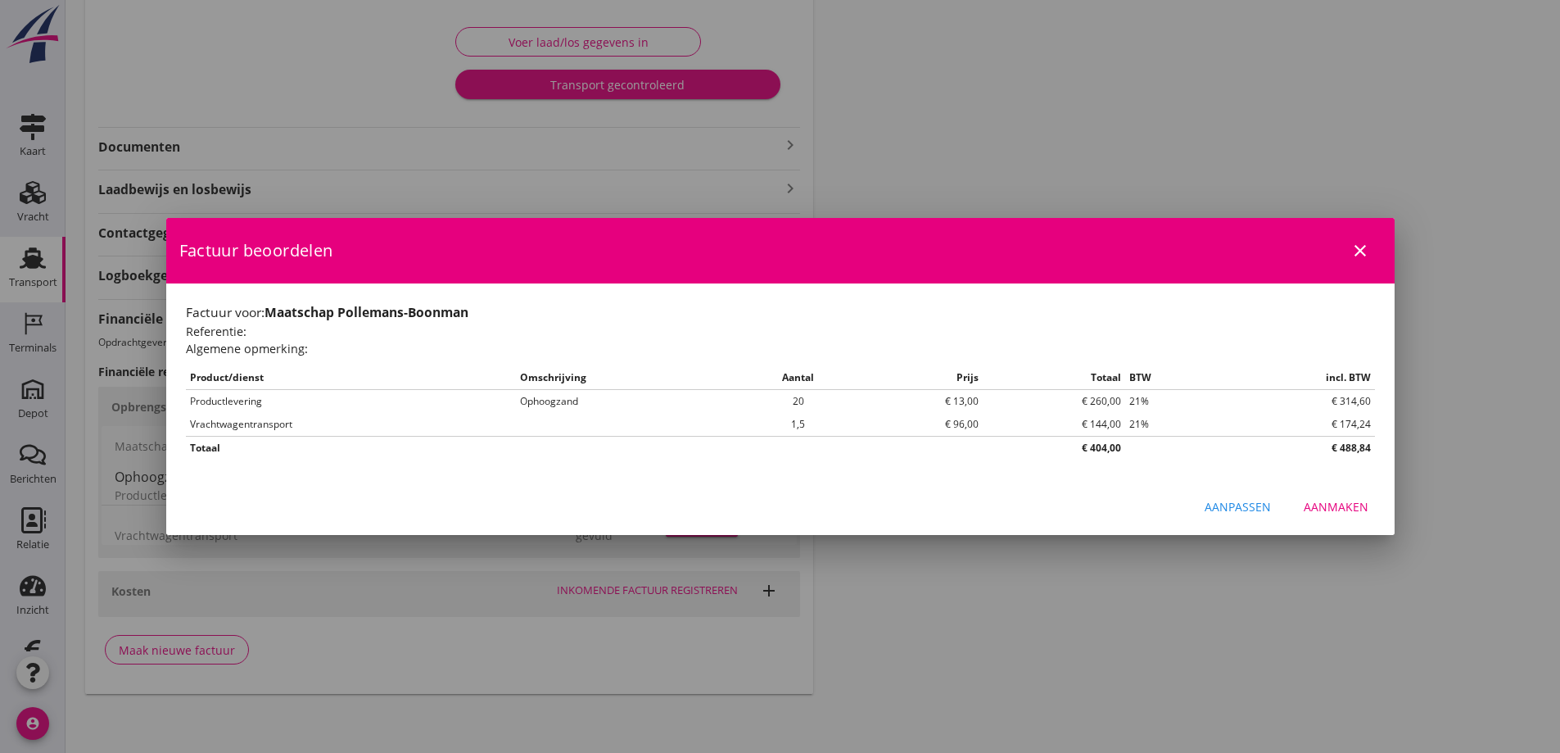
scroll to position [0, 0]
click at [1335, 503] on div "Aanmaken" at bounding box center [1336, 506] width 65 height 17
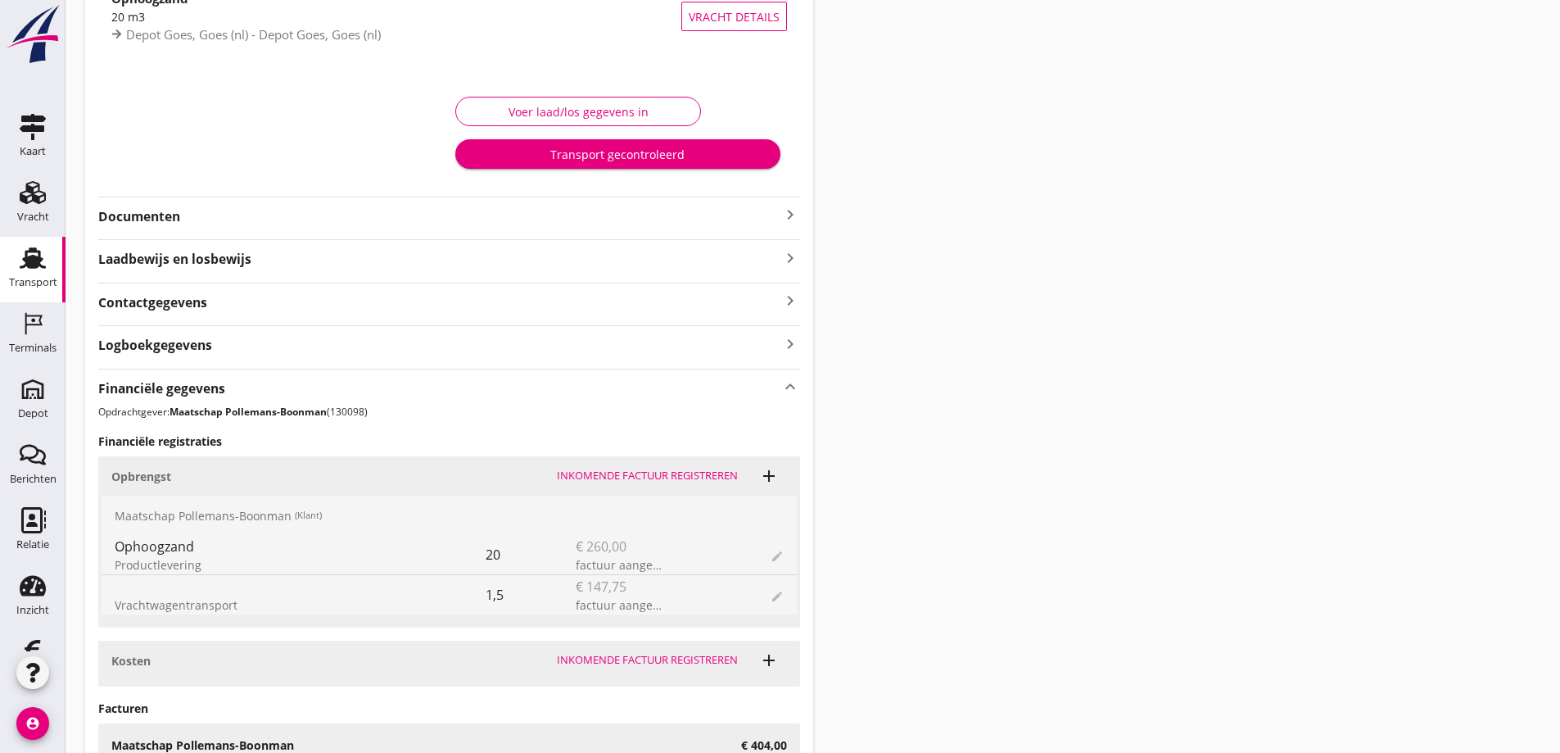
scroll to position [174, 0]
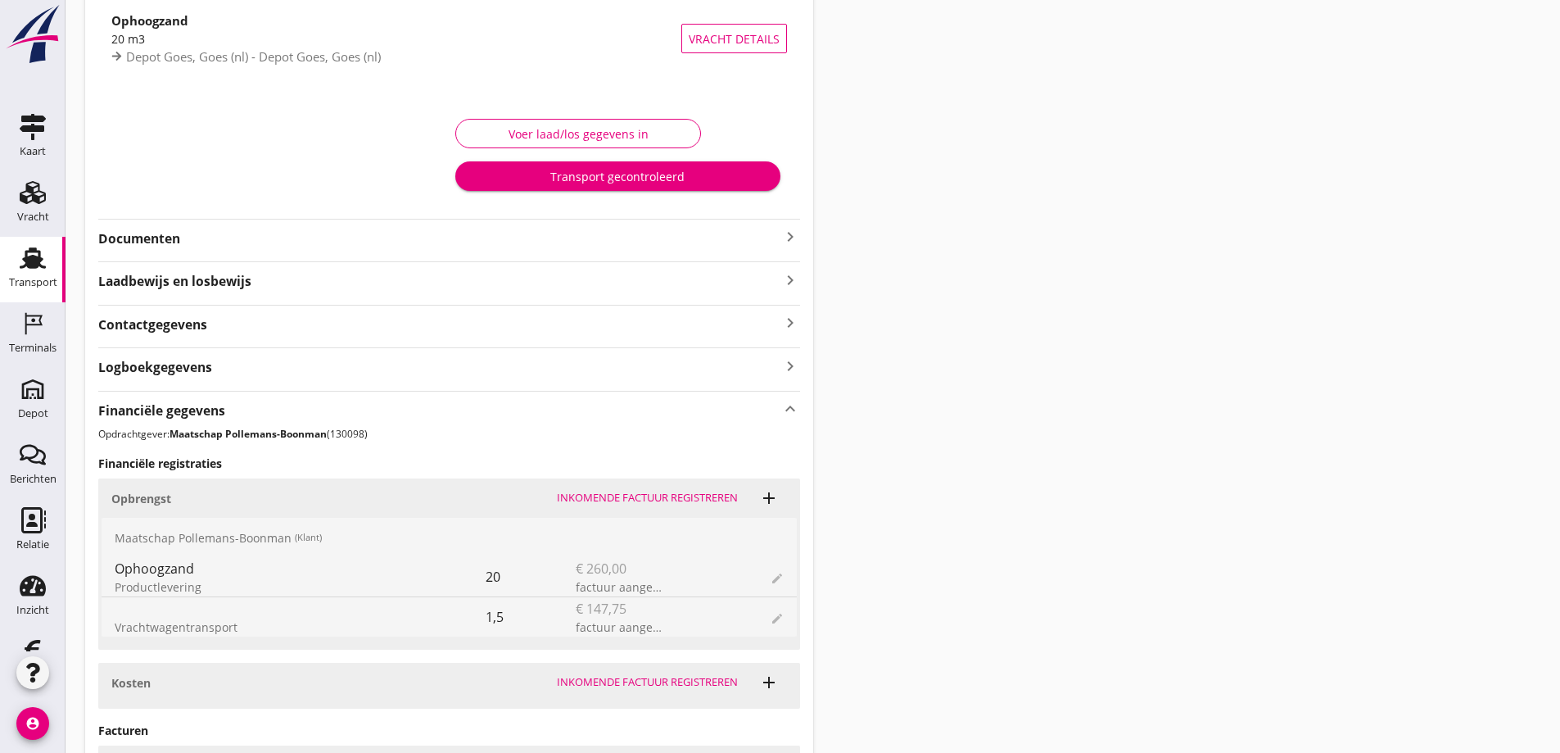
click at [581, 173] on div "Transport gecontroleerd" at bounding box center [618, 176] width 298 height 17
click at [577, 174] on div "Einde transport" at bounding box center [579, 176] width 220 height 17
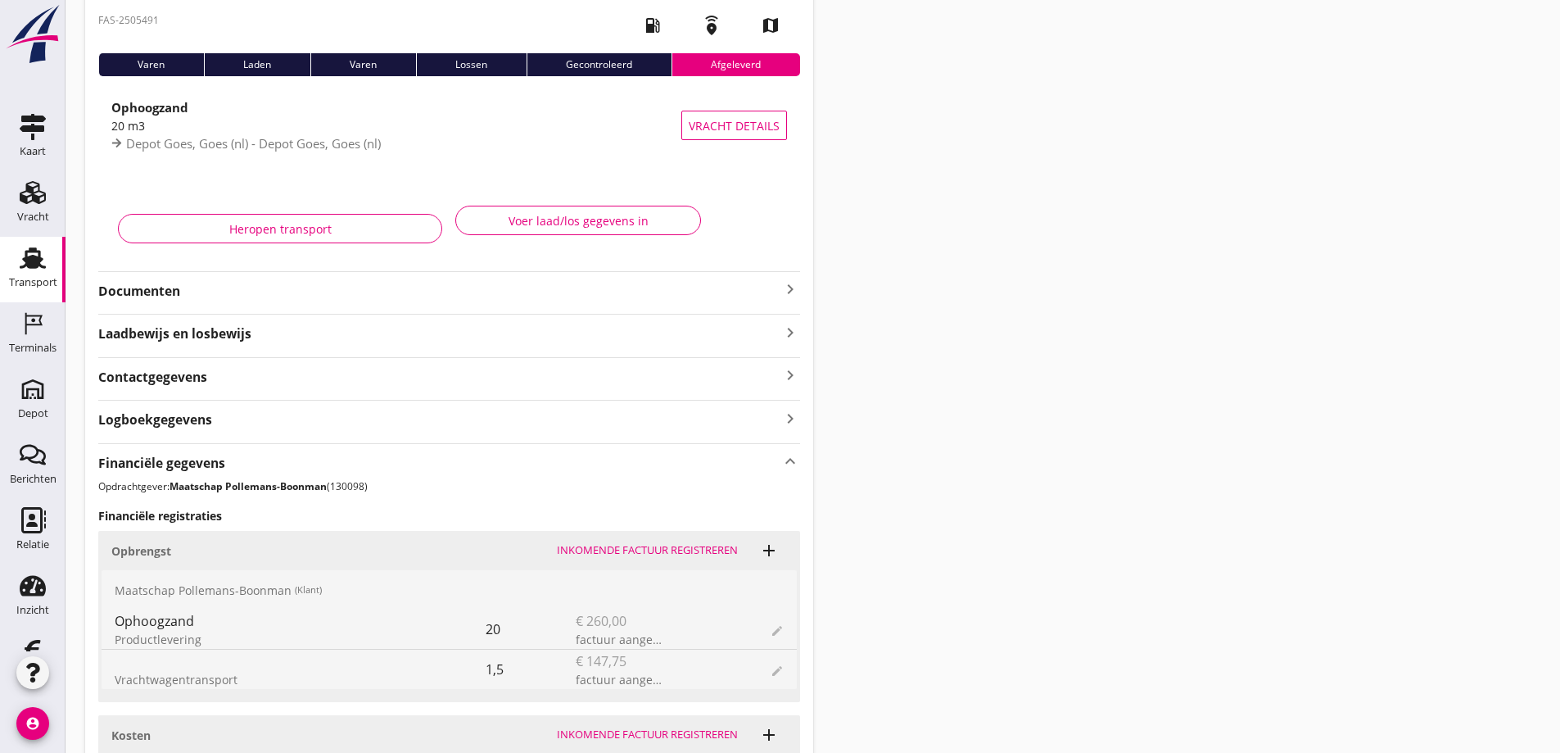
scroll to position [0, 0]
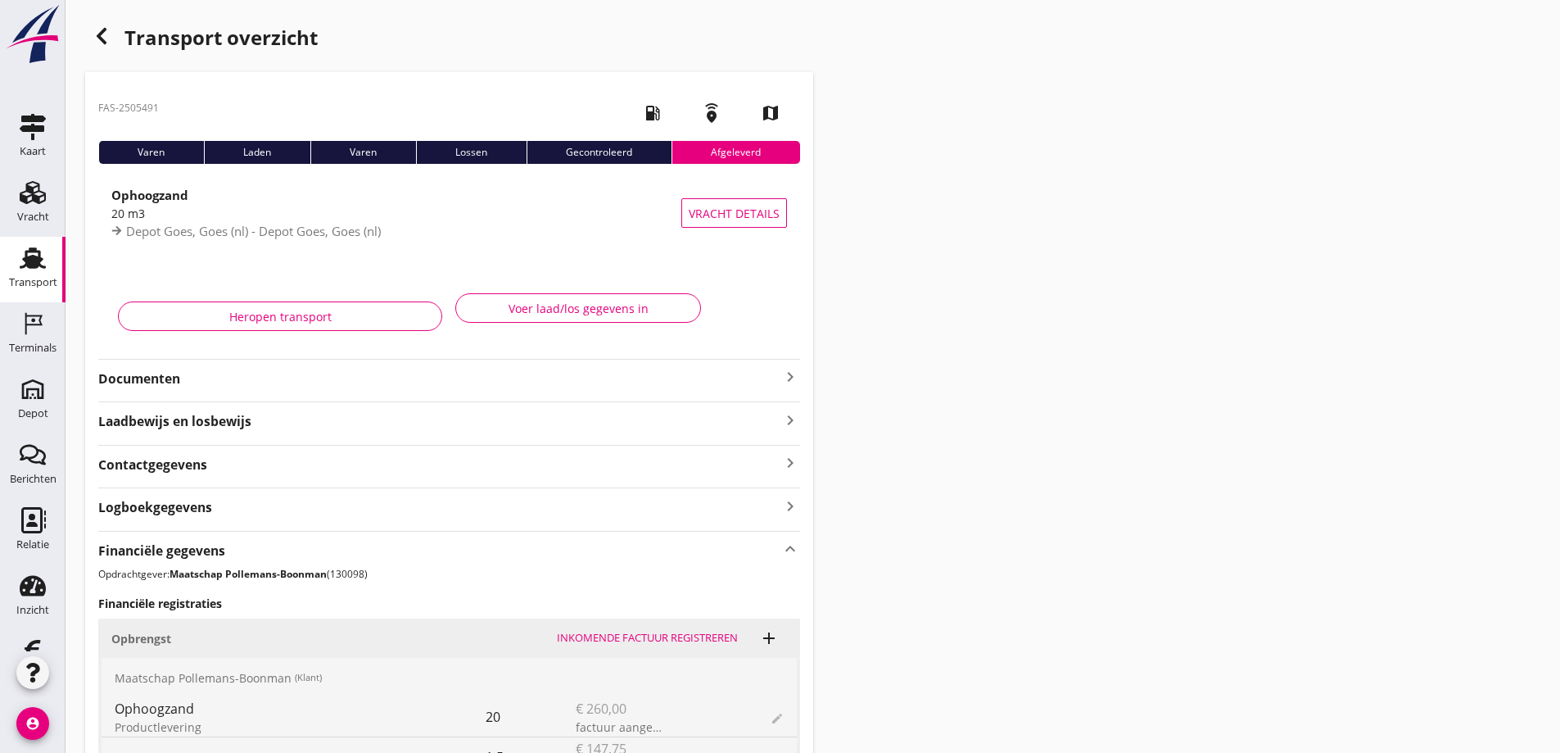
click at [106, 32] on icon "button" at bounding box center [102, 36] width 20 height 20
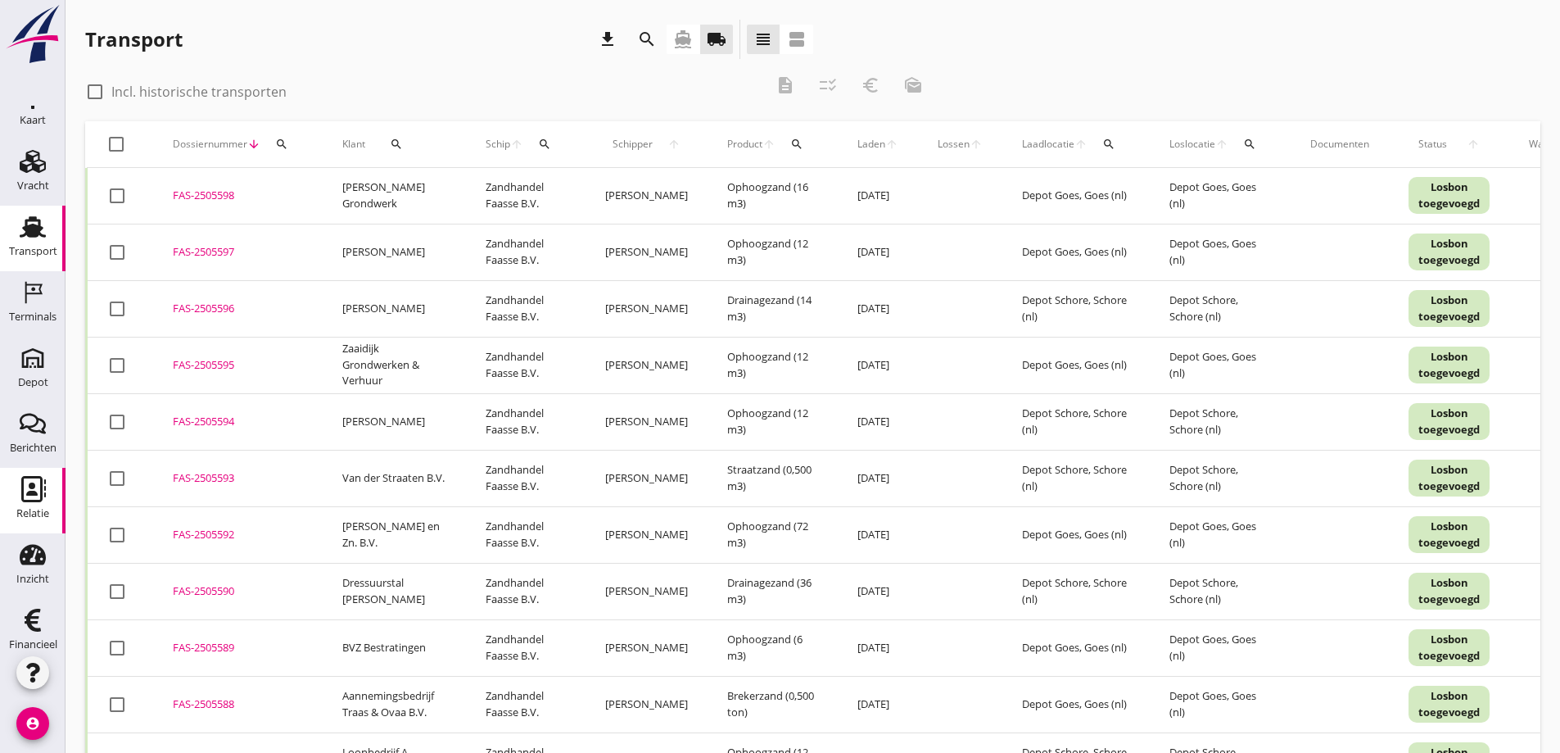
scroll to position [48, 0]
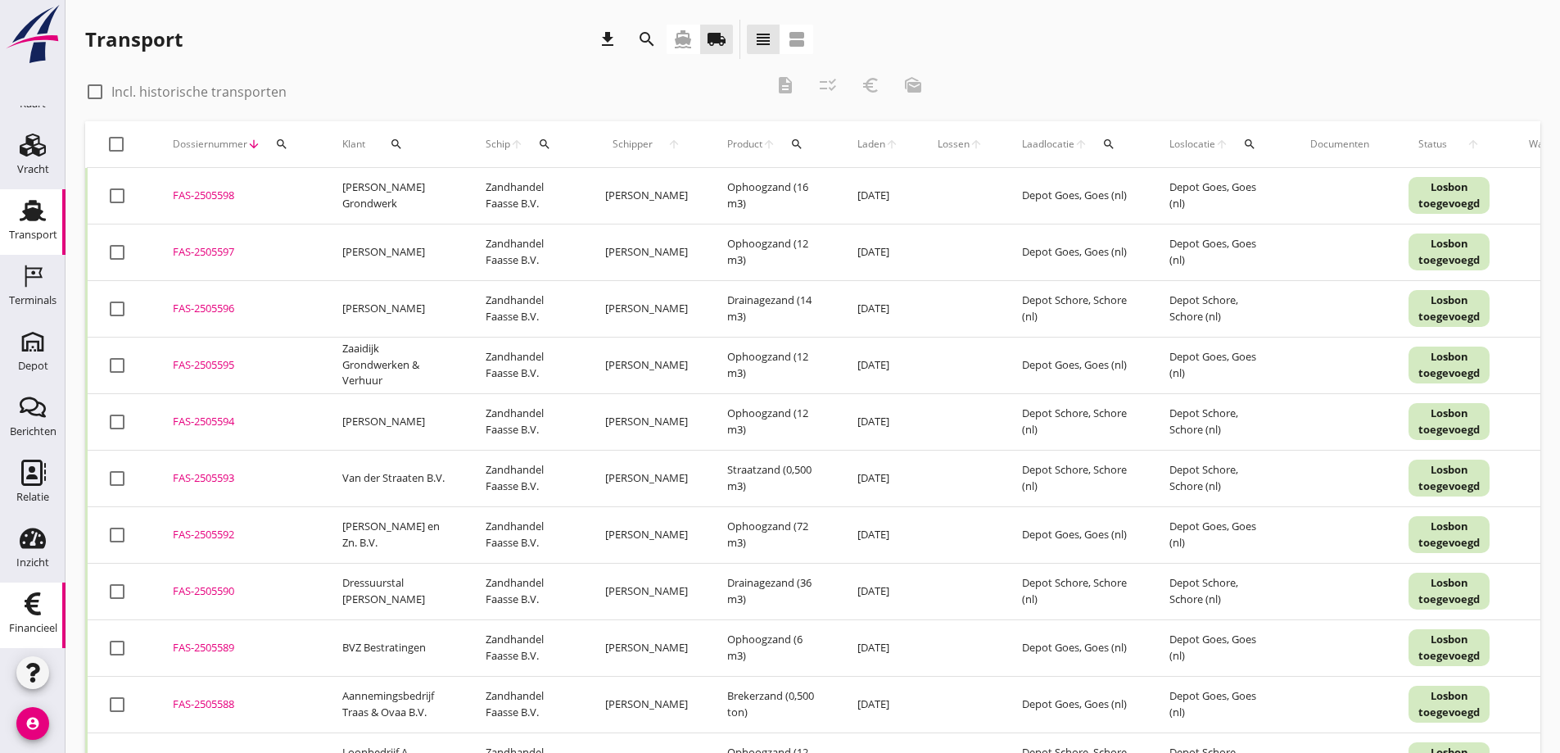
click at [26, 604] on use at bounding box center [33, 603] width 16 height 23
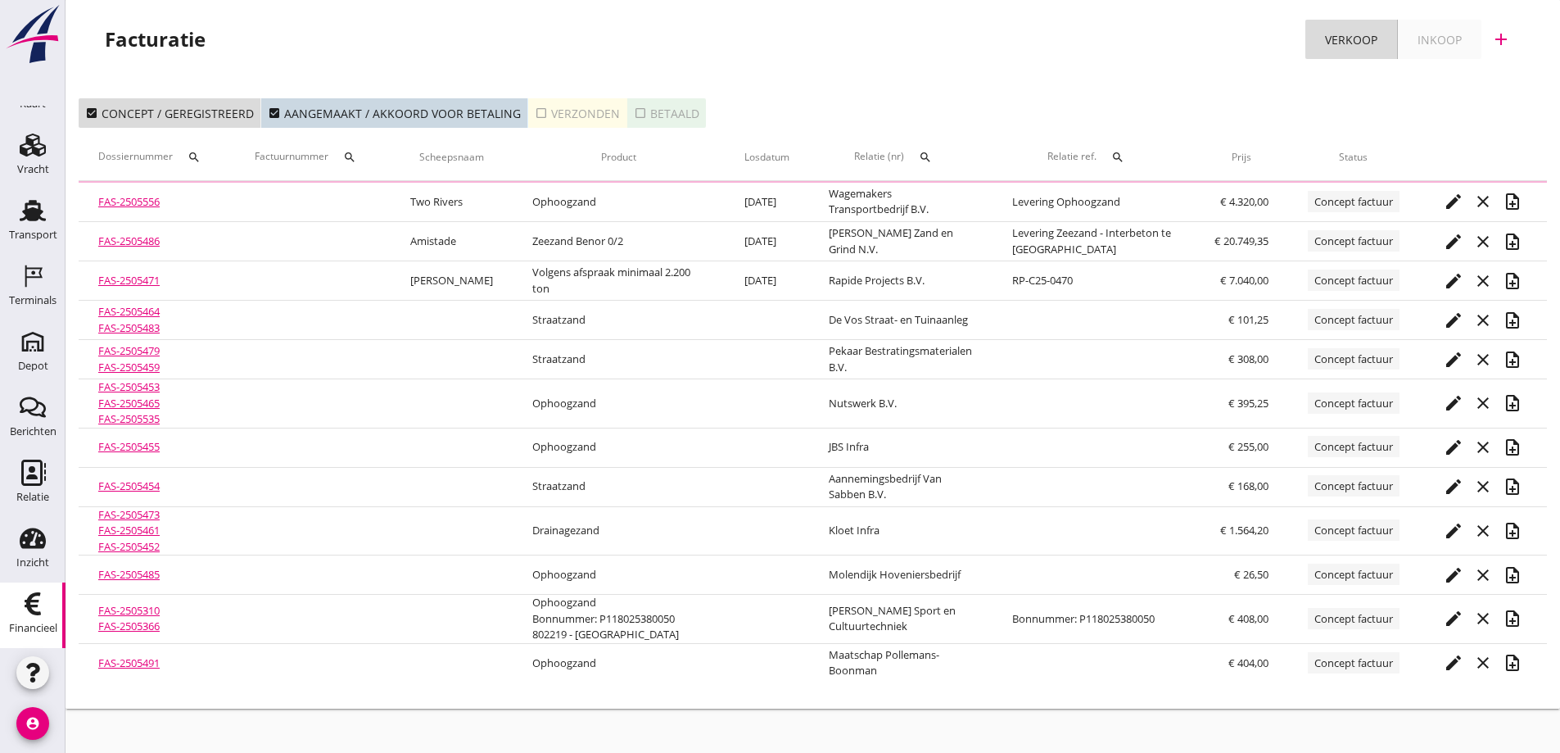
click at [595, 110] on div "check_box_outline_blank Verzonden" at bounding box center [577, 113] width 85 height 17
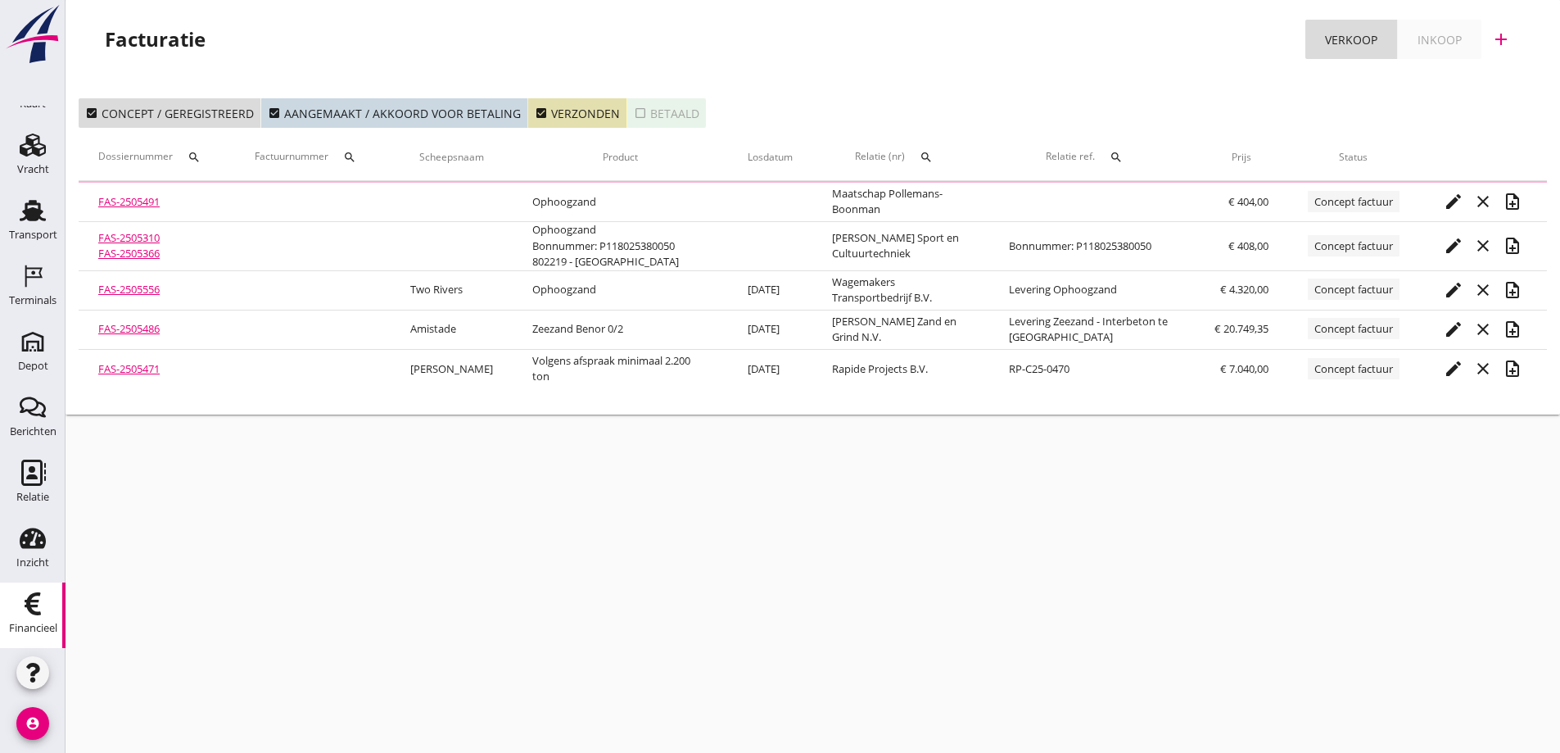
click at [935, 155] on th "Relatie (nr) search" at bounding box center [901, 157] width 176 height 46
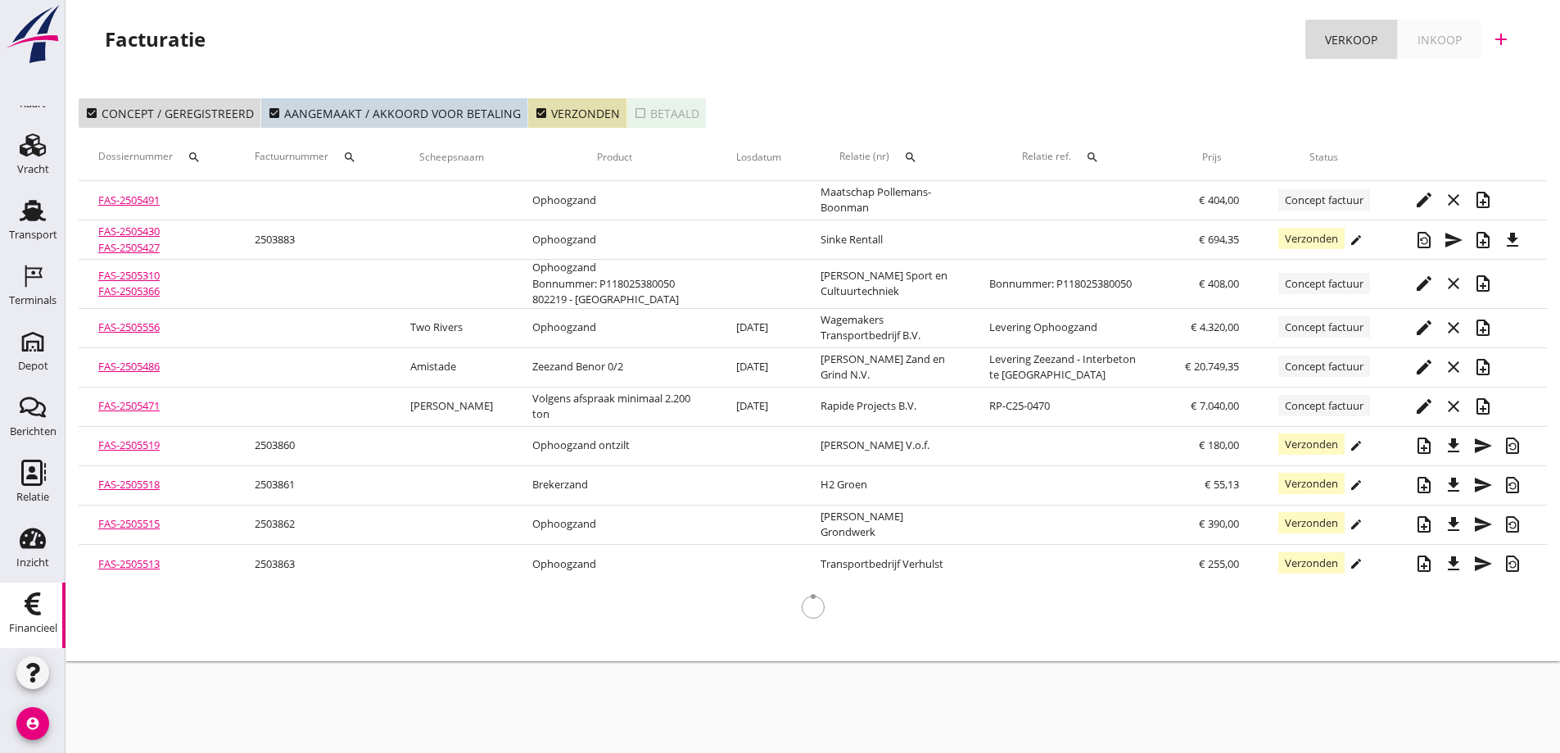
click at [912, 154] on icon "search" at bounding box center [910, 157] width 13 height 13
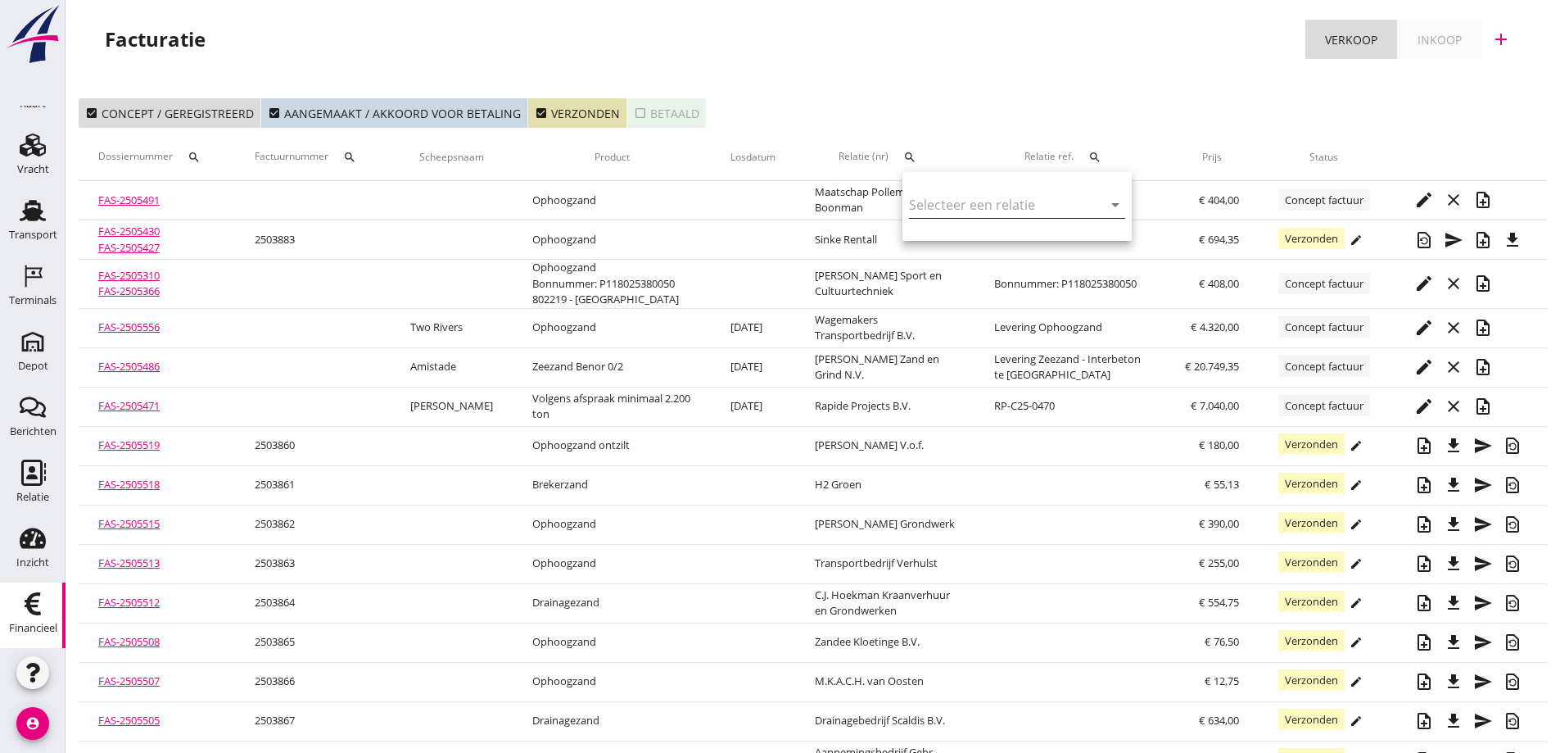
click at [938, 201] on input "text" at bounding box center [994, 205] width 170 height 26
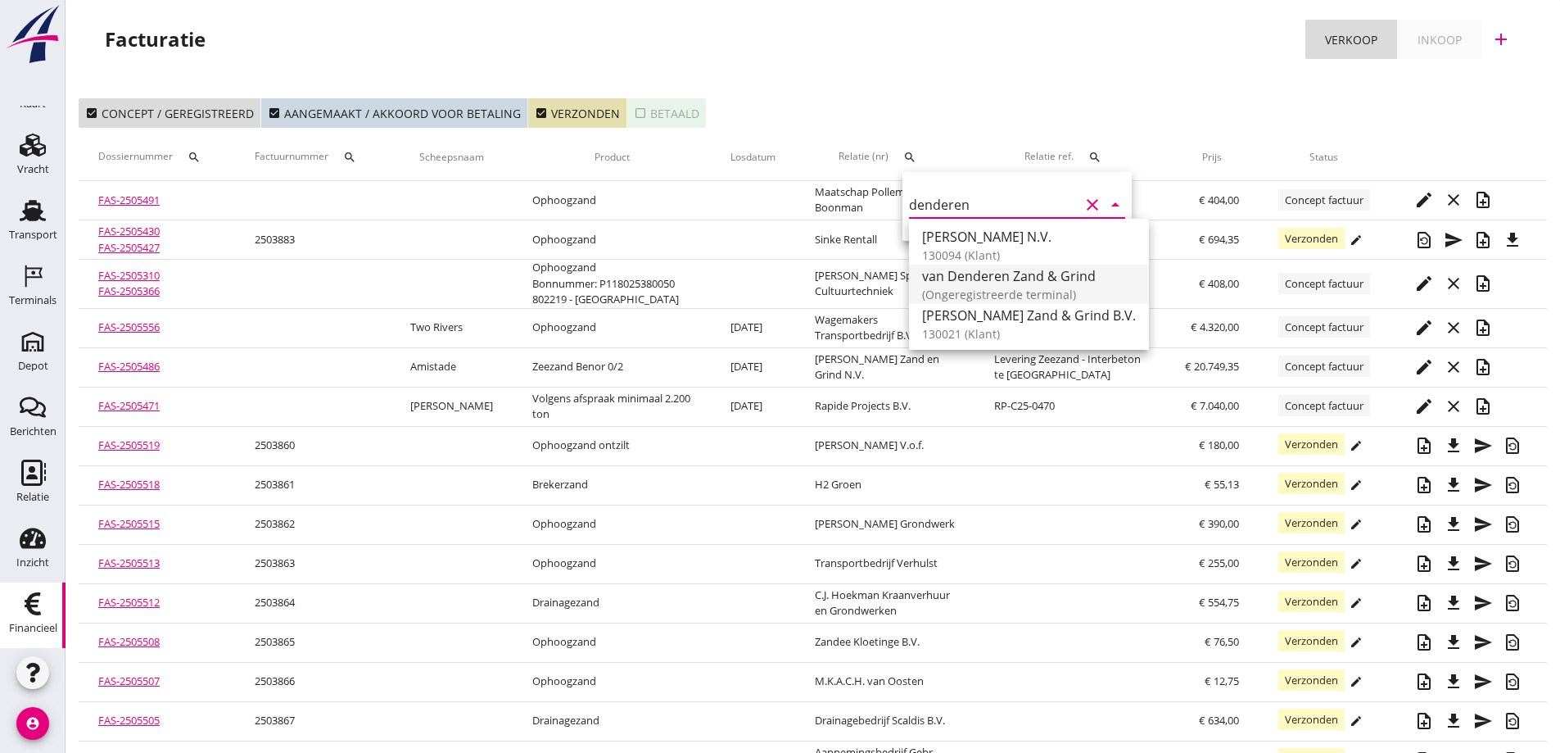
click at [991, 274] on div "van Denderen Zand & Grind" at bounding box center [1029, 276] width 214 height 20
type input "van Denderen Zand & Grind"
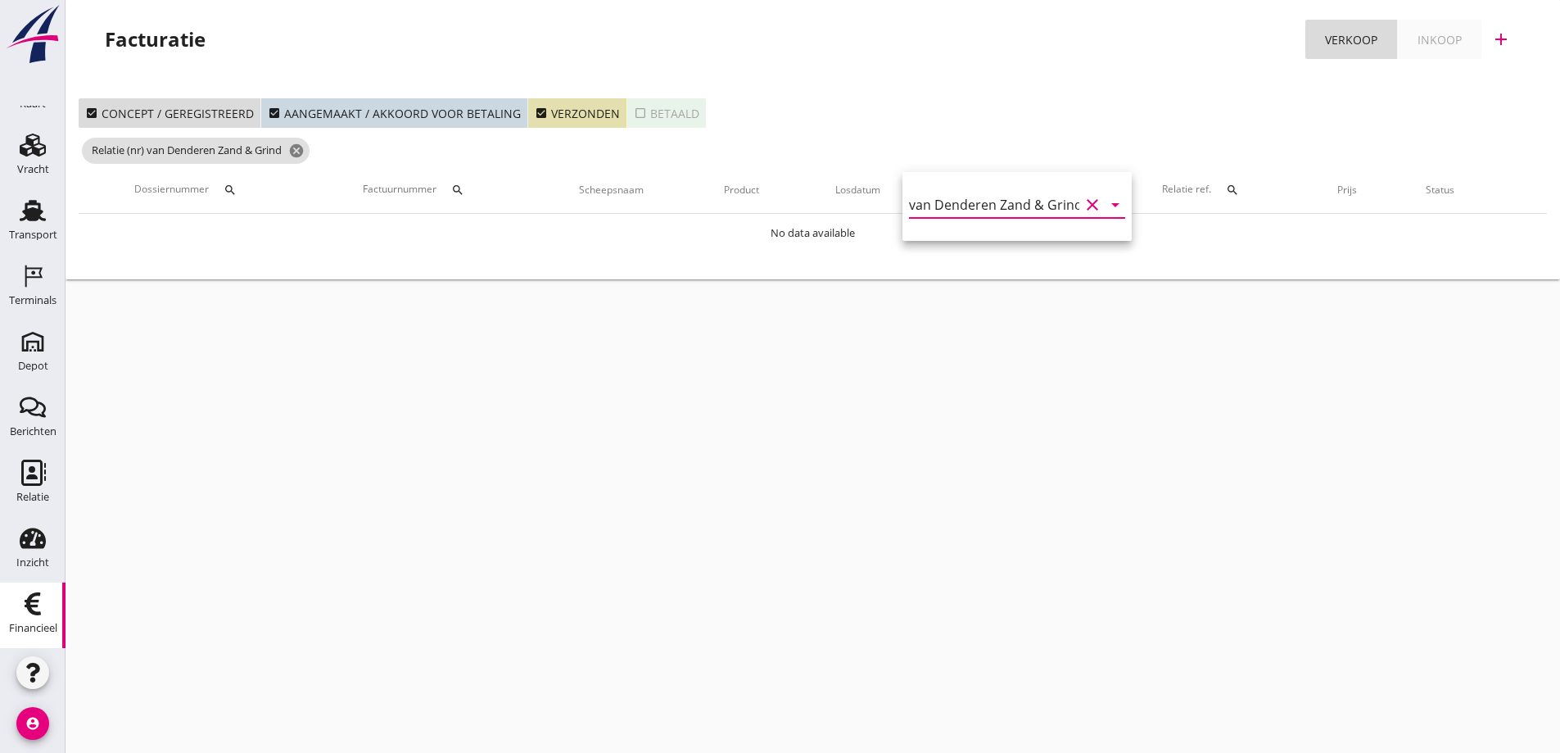
click at [1083, 204] on icon "clear" at bounding box center [1093, 205] width 20 height 20
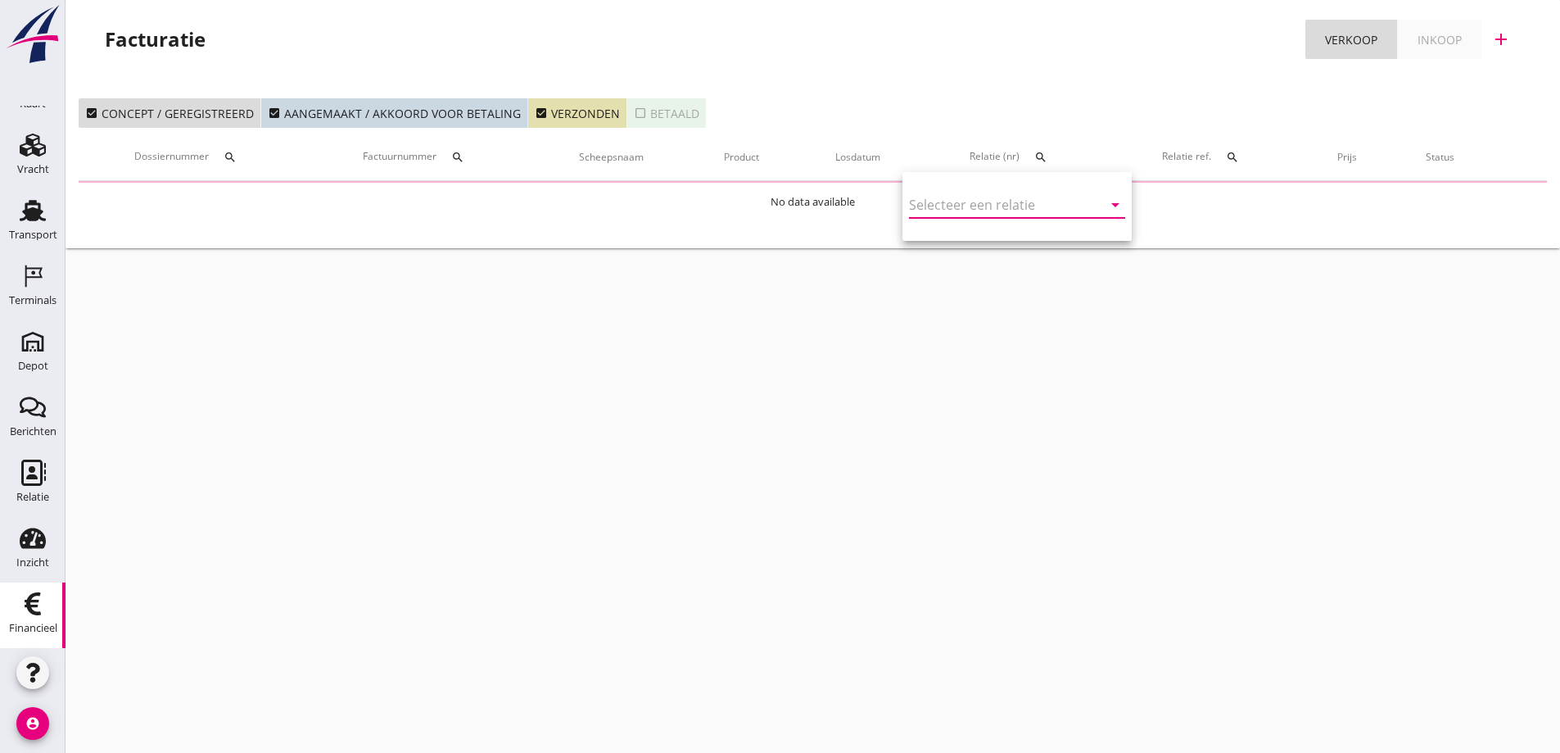
click at [1032, 206] on input "text" at bounding box center [994, 205] width 170 height 26
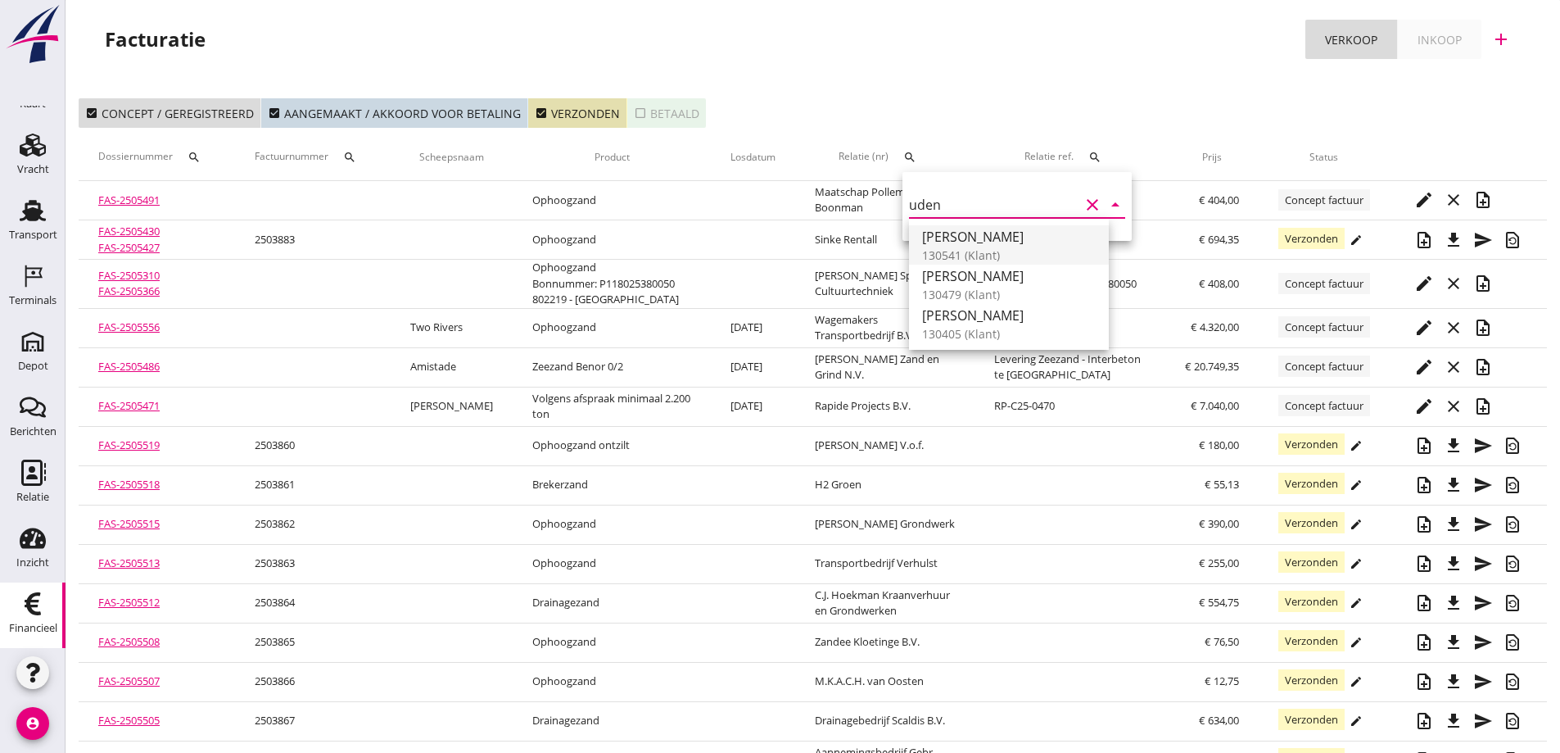
click at [994, 241] on div "[PERSON_NAME]" at bounding box center [1009, 237] width 174 height 20
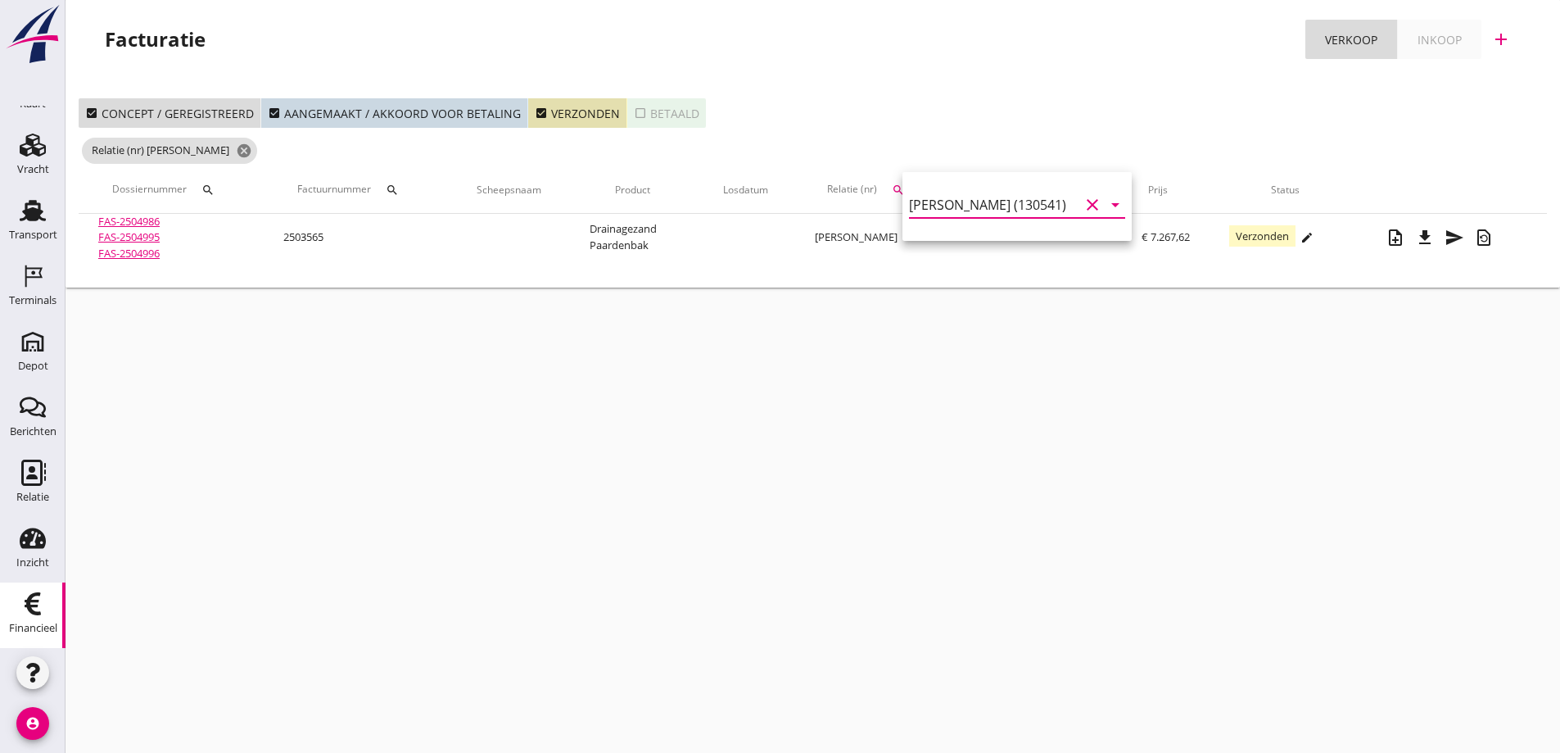
type input "[PERSON_NAME] (130541)"
click at [617, 350] on div "cancel You are impersonating another user. Facturatie Verkoop Inkoop add check_…" at bounding box center [813, 376] width 1495 height 753
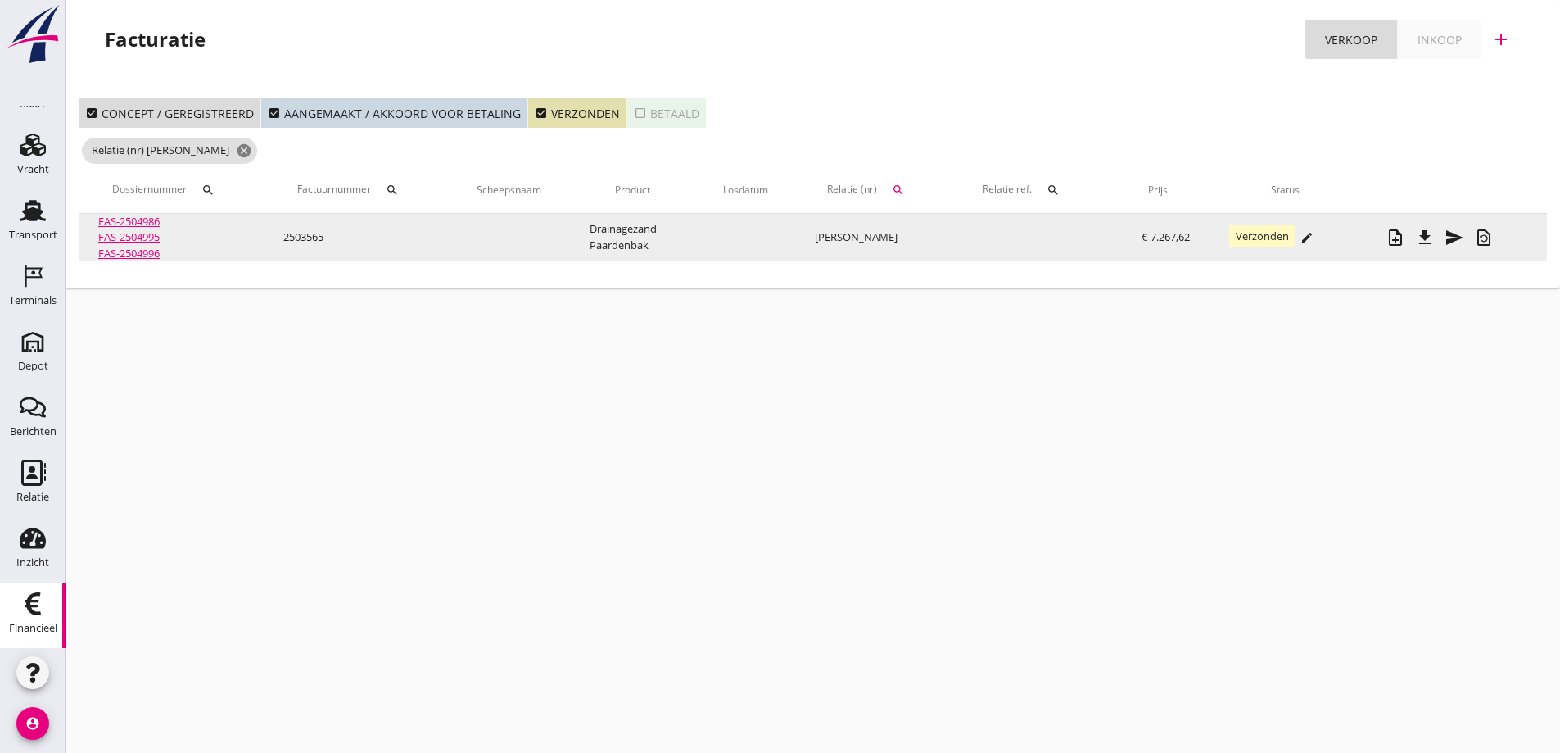
click at [134, 229] on link "FAS-2504995" at bounding box center [128, 236] width 61 height 15
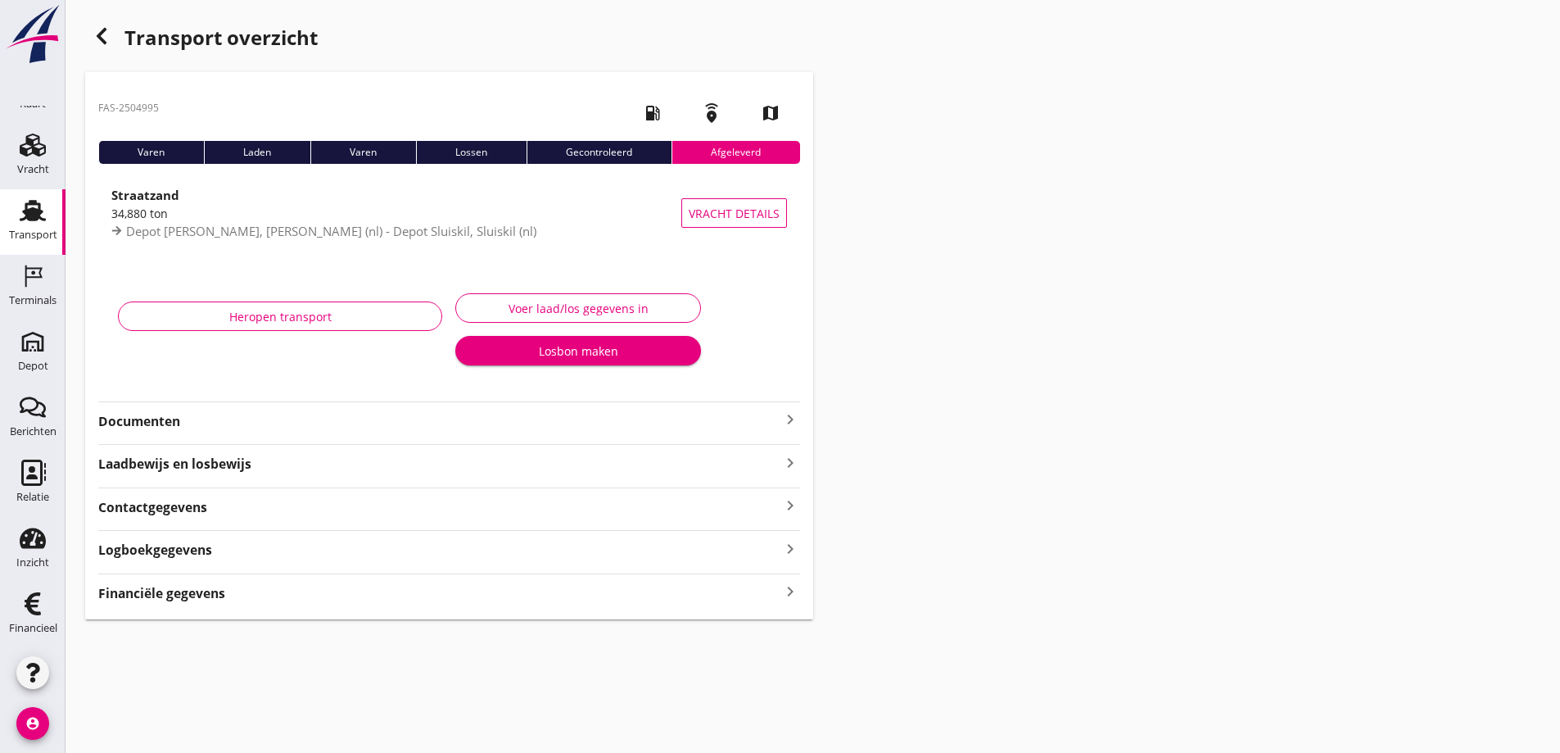
click at [160, 413] on strong "Documenten" at bounding box center [439, 421] width 682 height 19
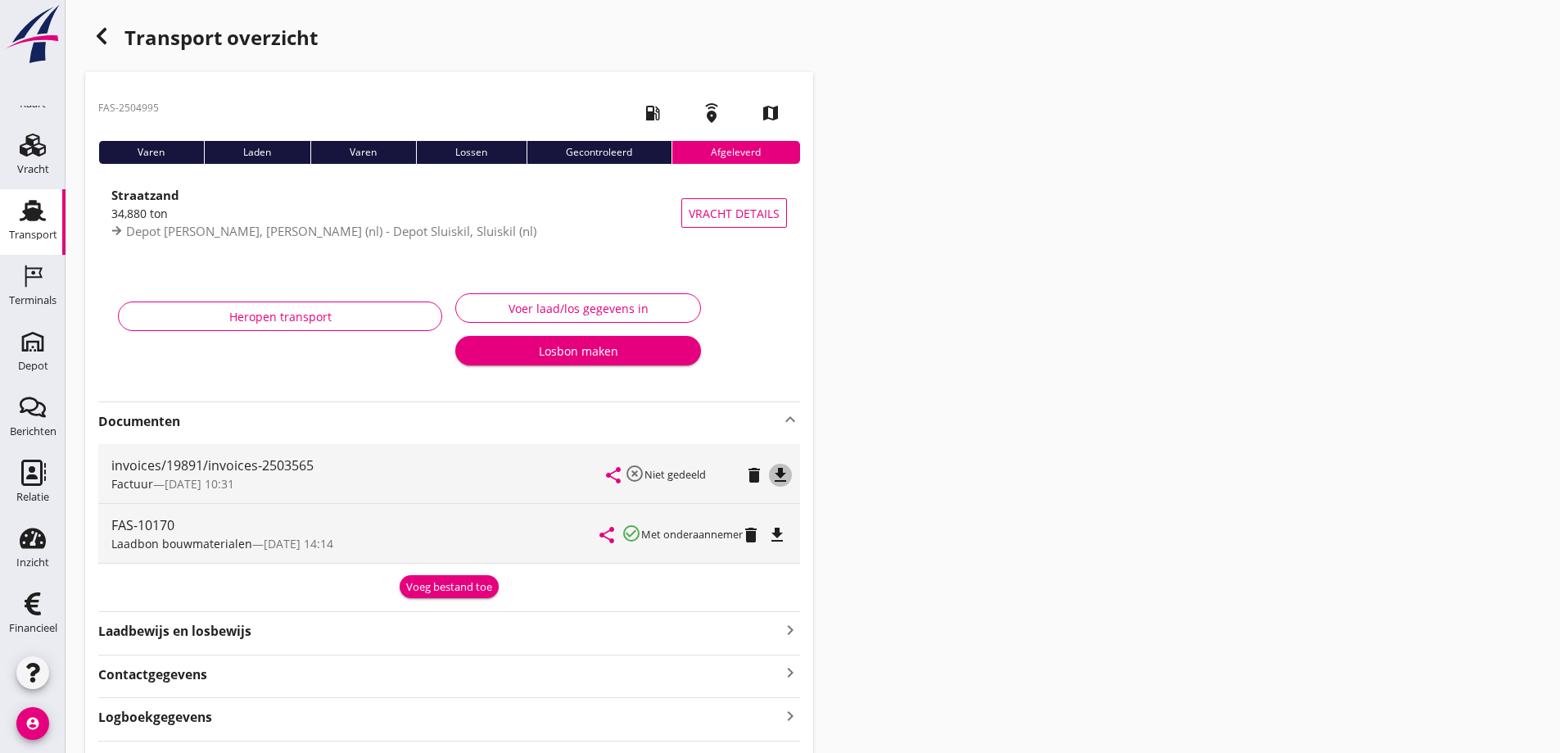
click at [780, 471] on icon "file_download" at bounding box center [781, 475] width 20 height 20
click at [104, 29] on use "button" at bounding box center [102, 36] width 10 height 16
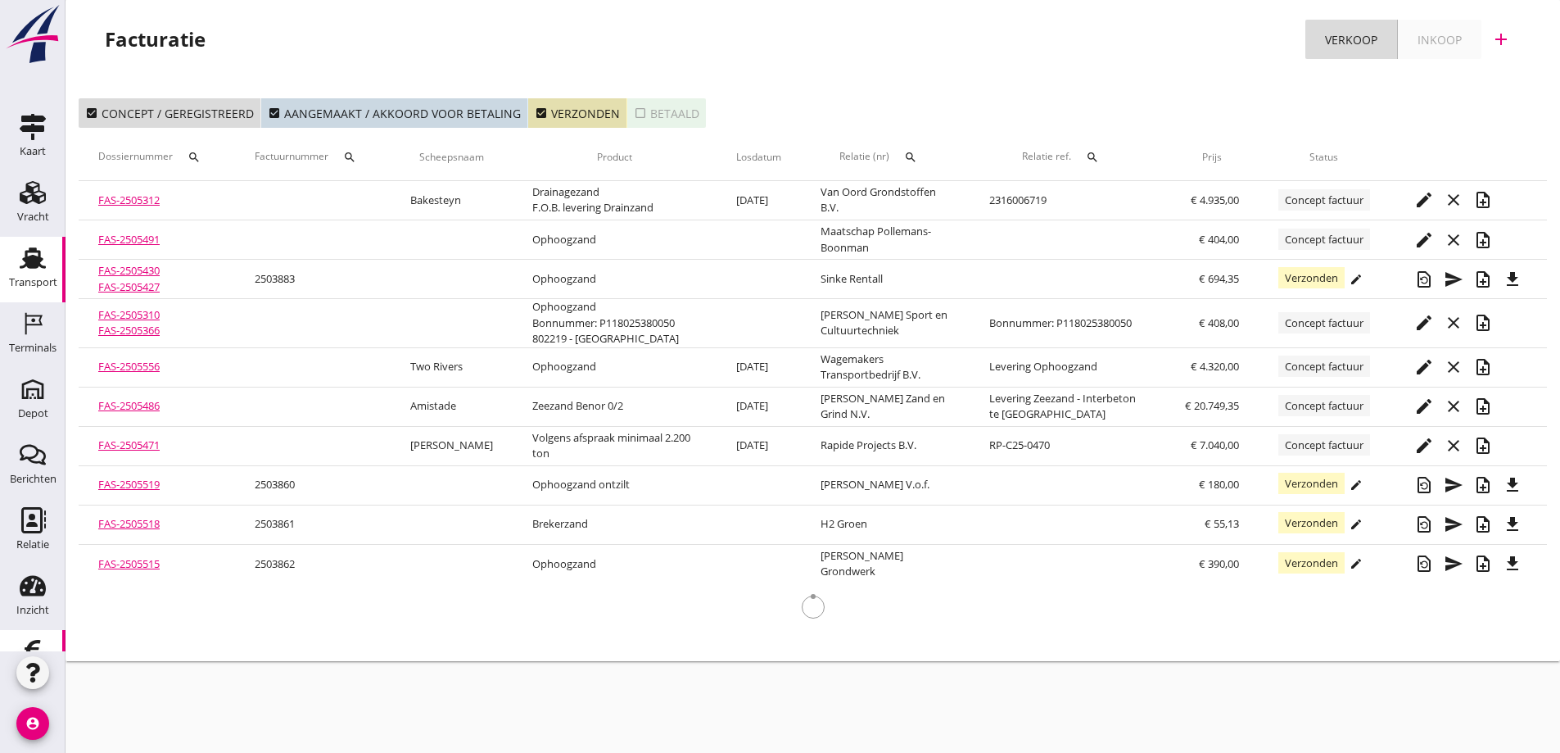
click at [32, 259] on use at bounding box center [33, 257] width 26 height 21
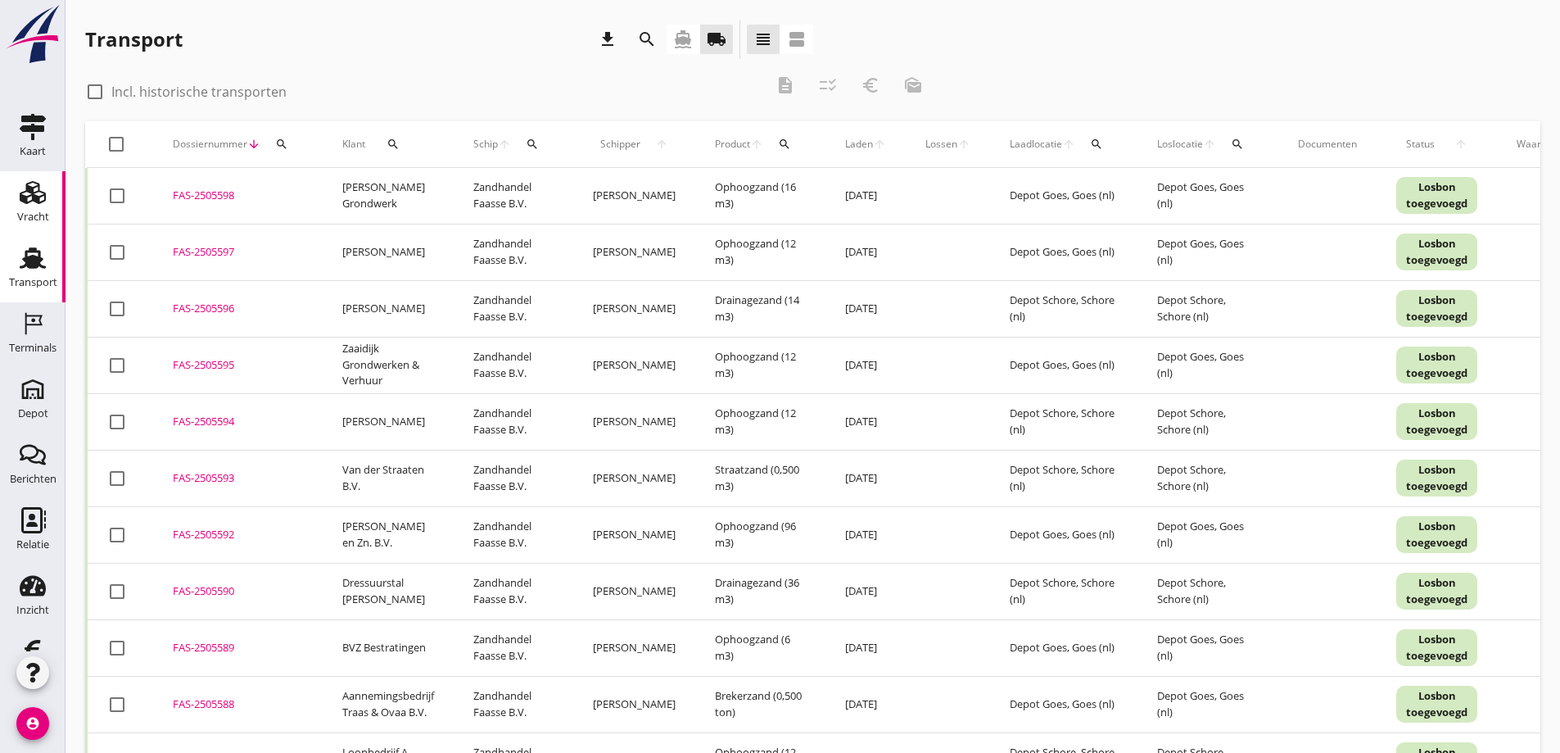
click at [32, 191] on use at bounding box center [33, 192] width 26 height 23
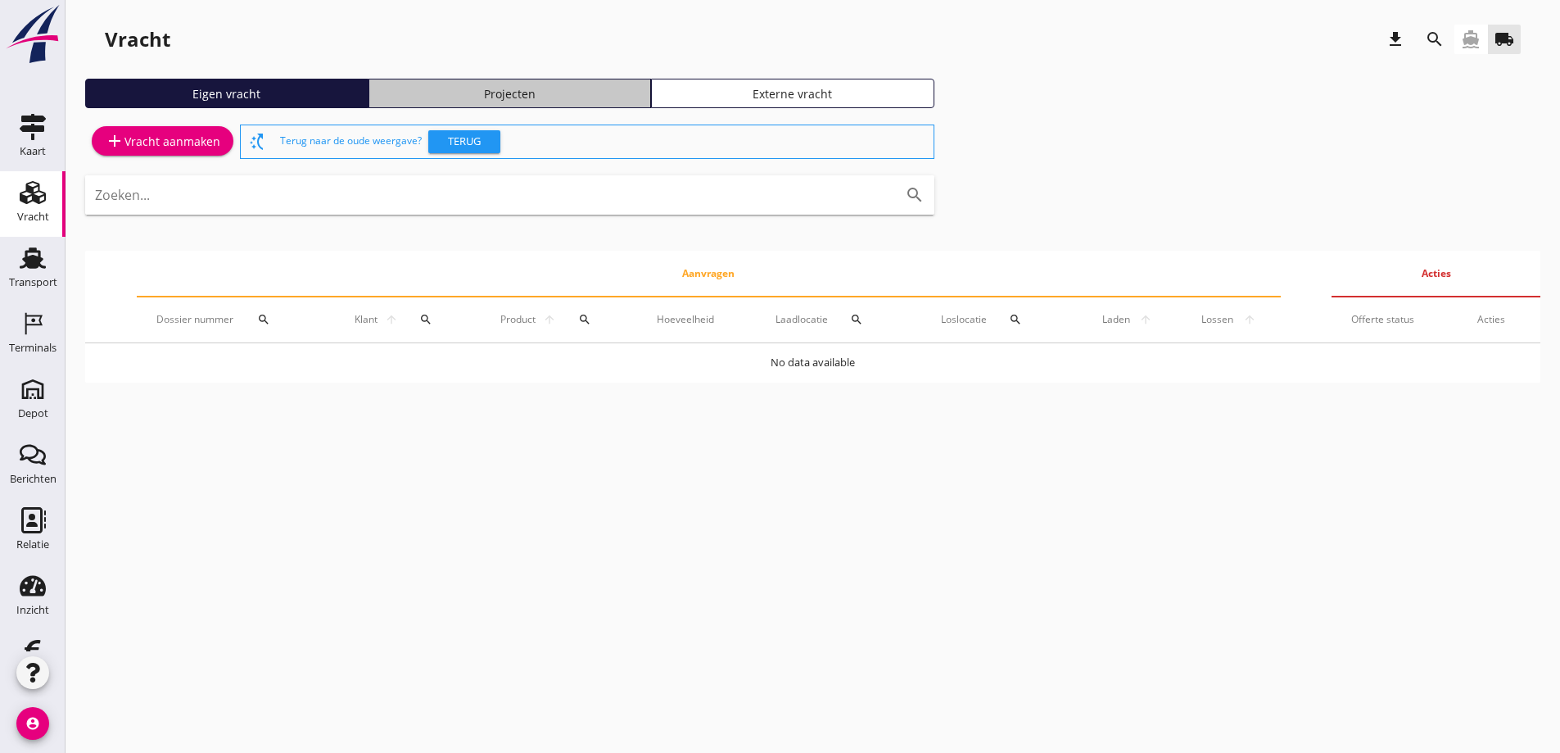
click at [509, 92] on div "Projecten" at bounding box center [510, 93] width 269 height 17
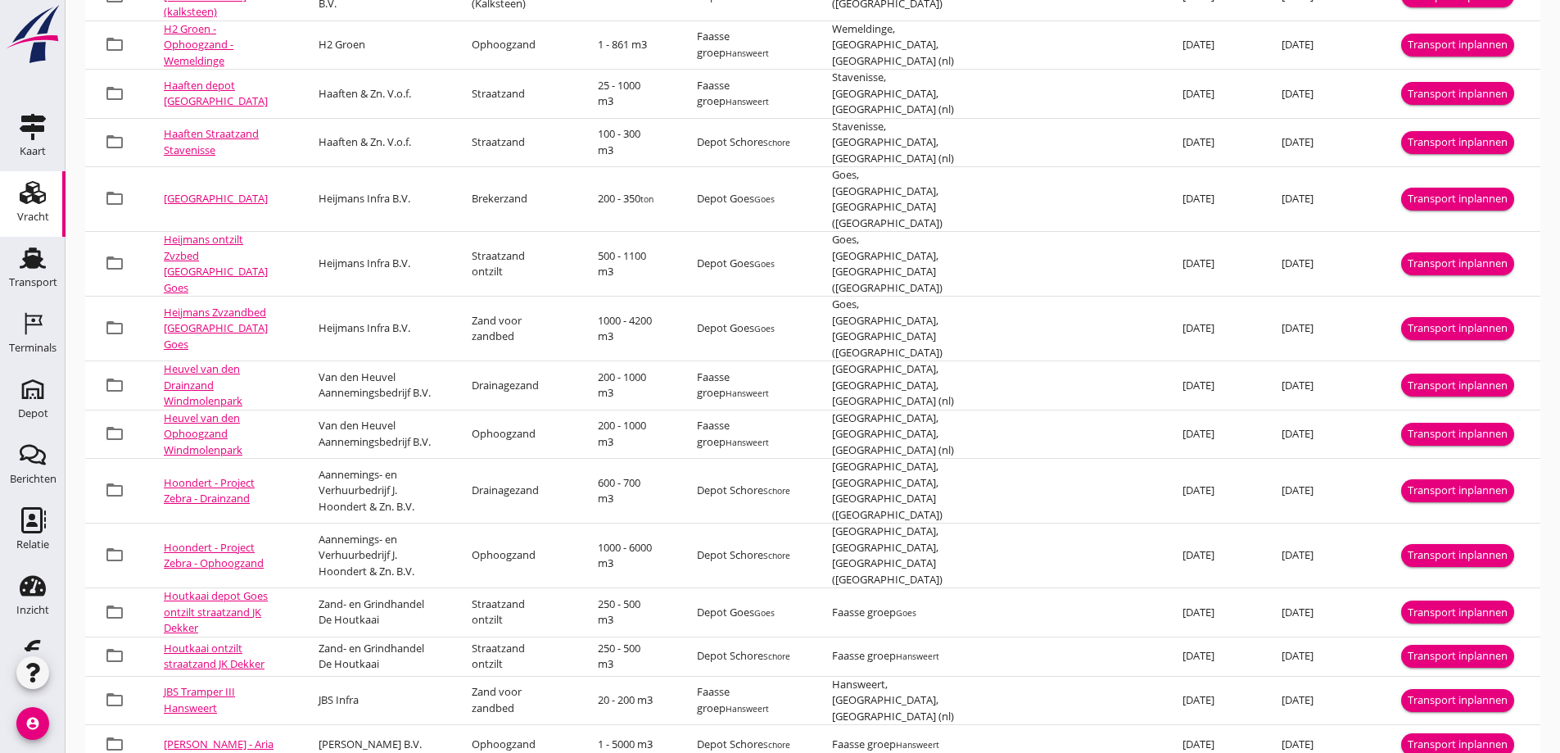
scroll to position [901, 0]
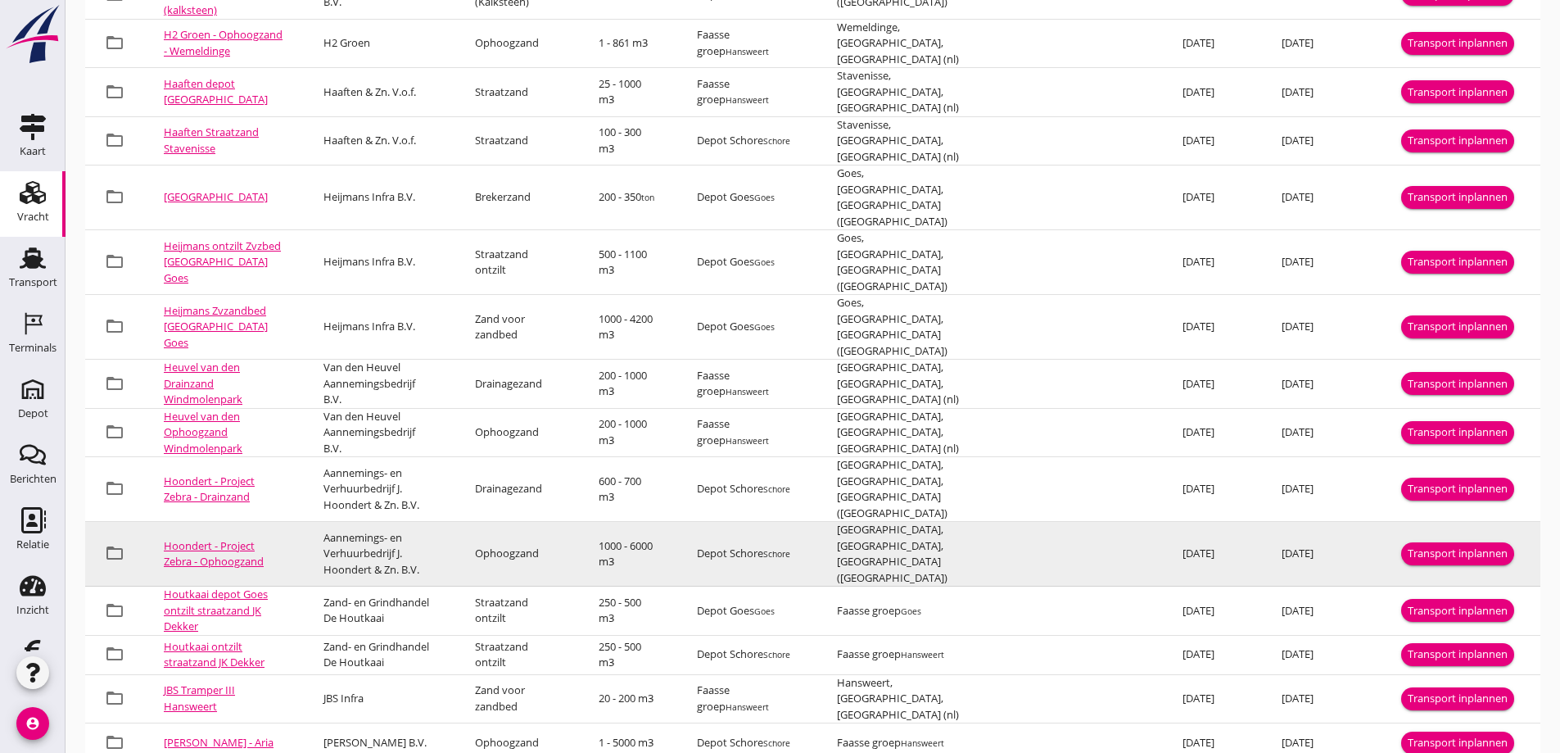
click at [213, 538] on link "Hoondert - Project Zebra - Ophoogzand" at bounding box center [214, 553] width 100 height 31
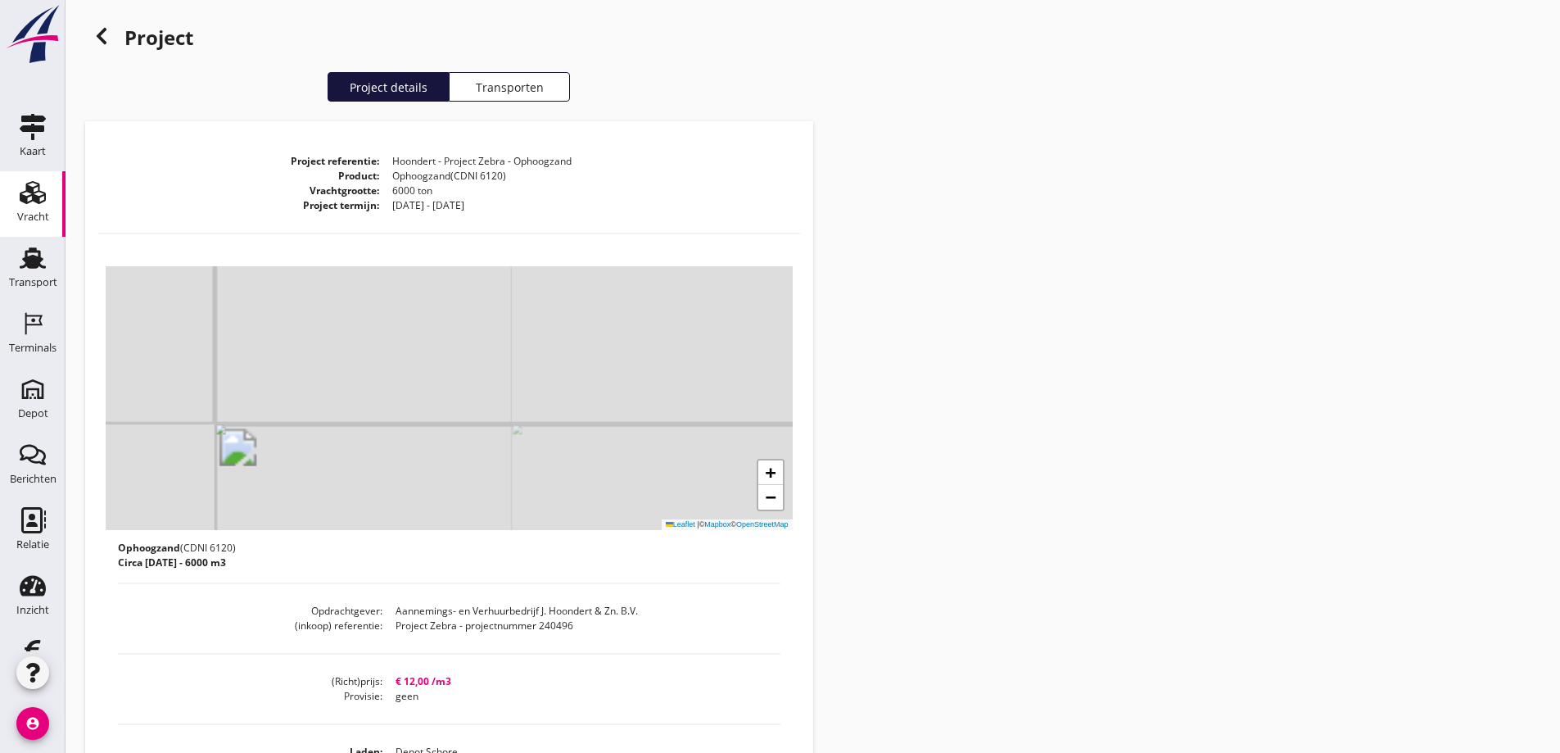
click at [97, 34] on icon at bounding box center [102, 36] width 20 height 20
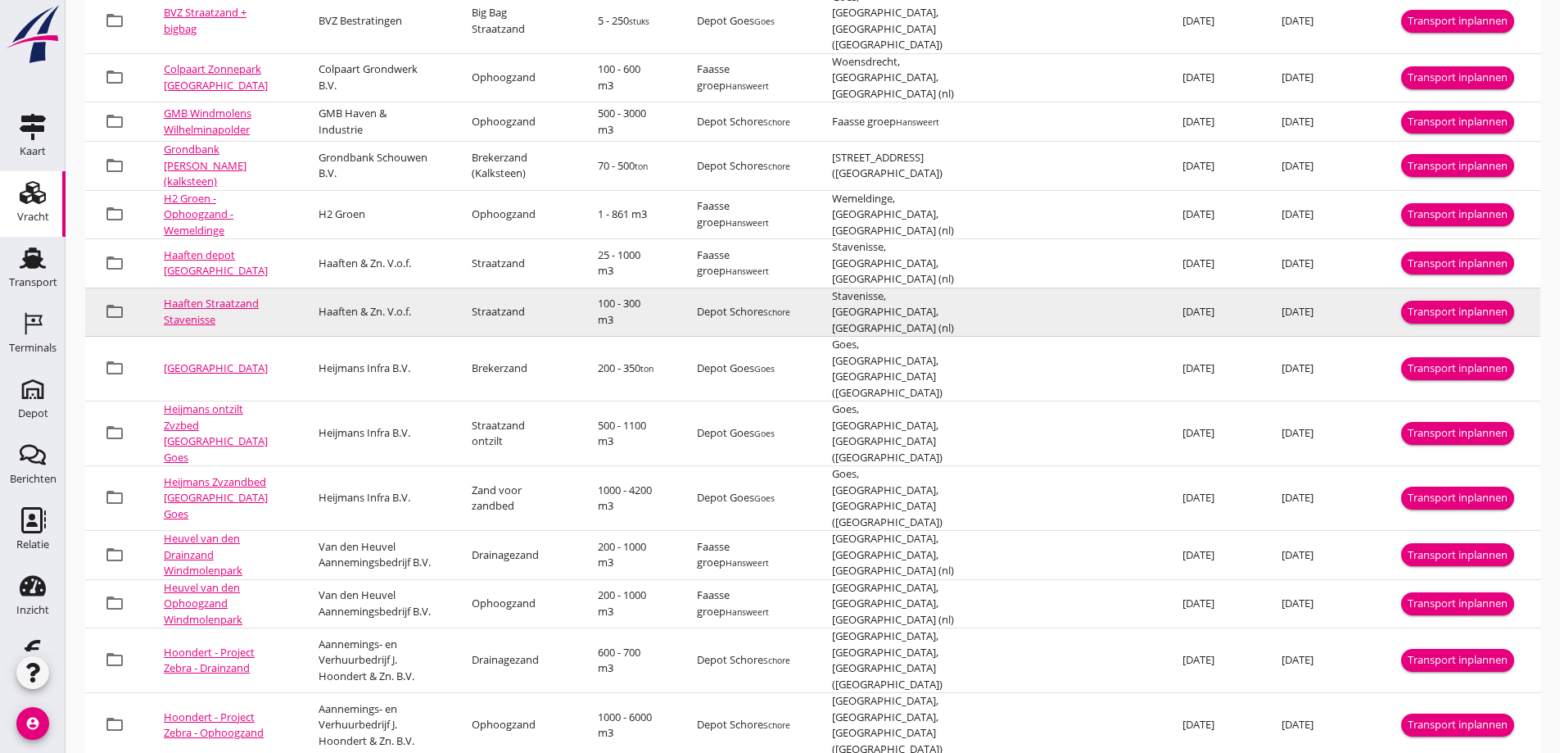
scroll to position [782, 0]
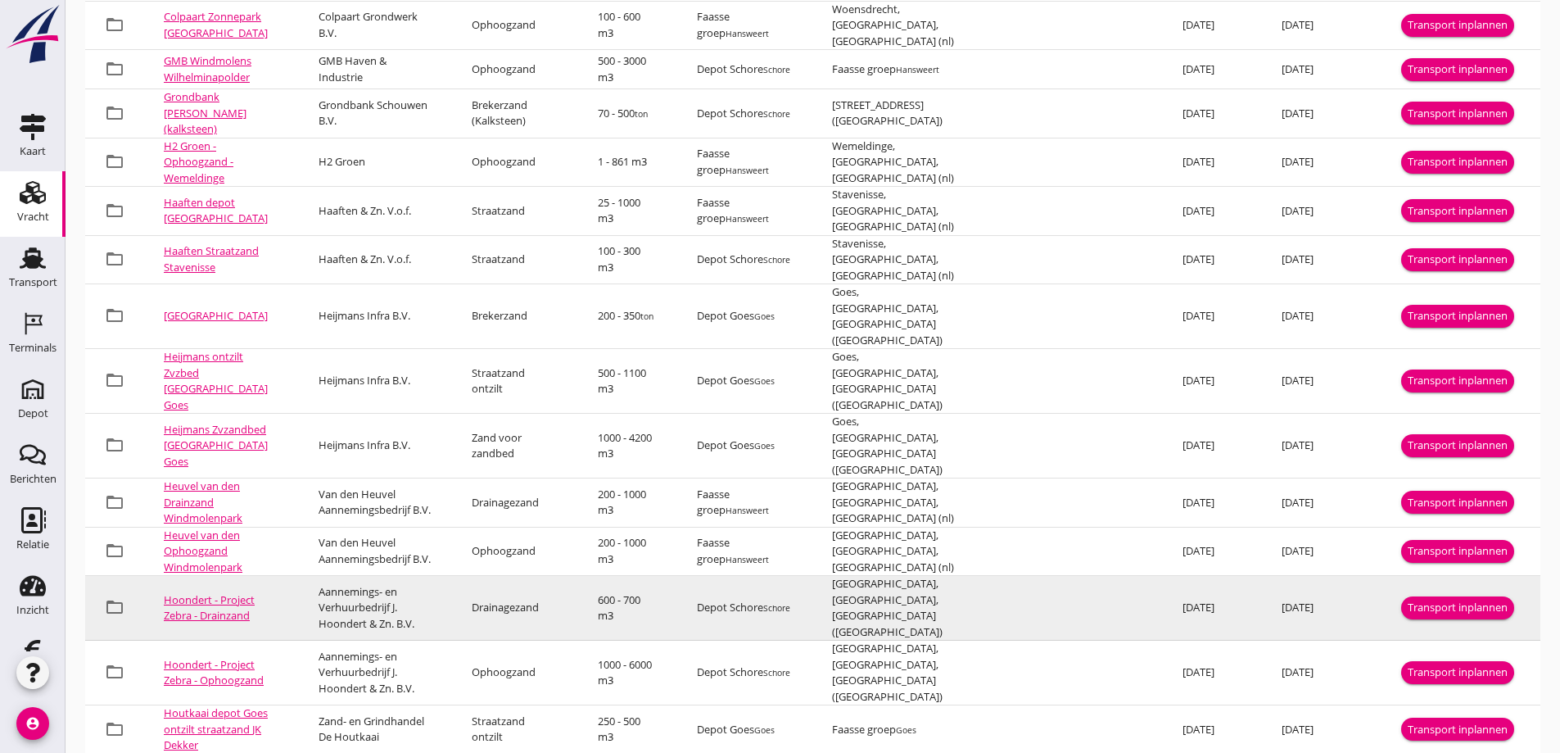
click at [194, 592] on link "Hoondert - Project Zebra - Drainzand" at bounding box center [209, 607] width 91 height 31
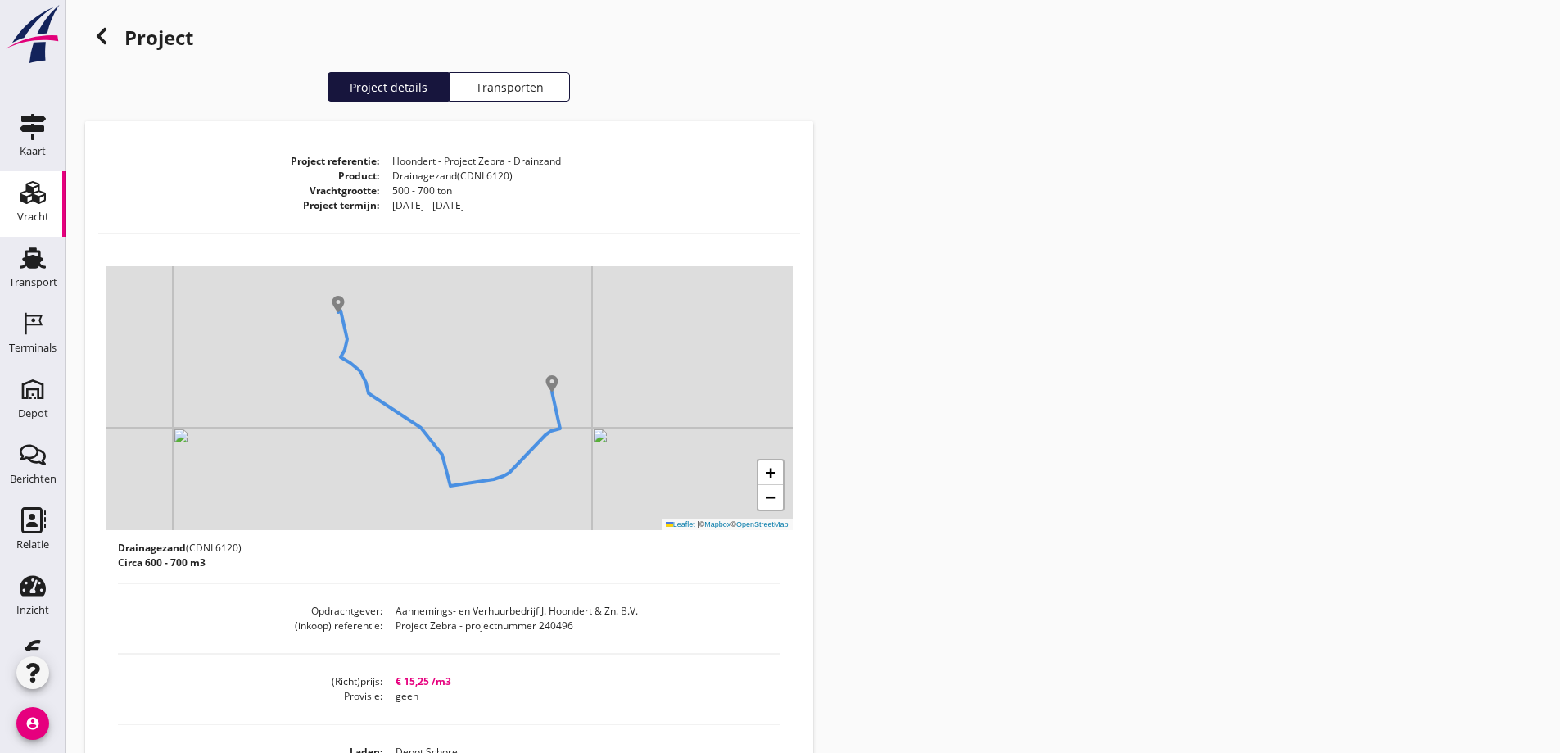
click at [100, 33] on use at bounding box center [102, 36] width 10 height 16
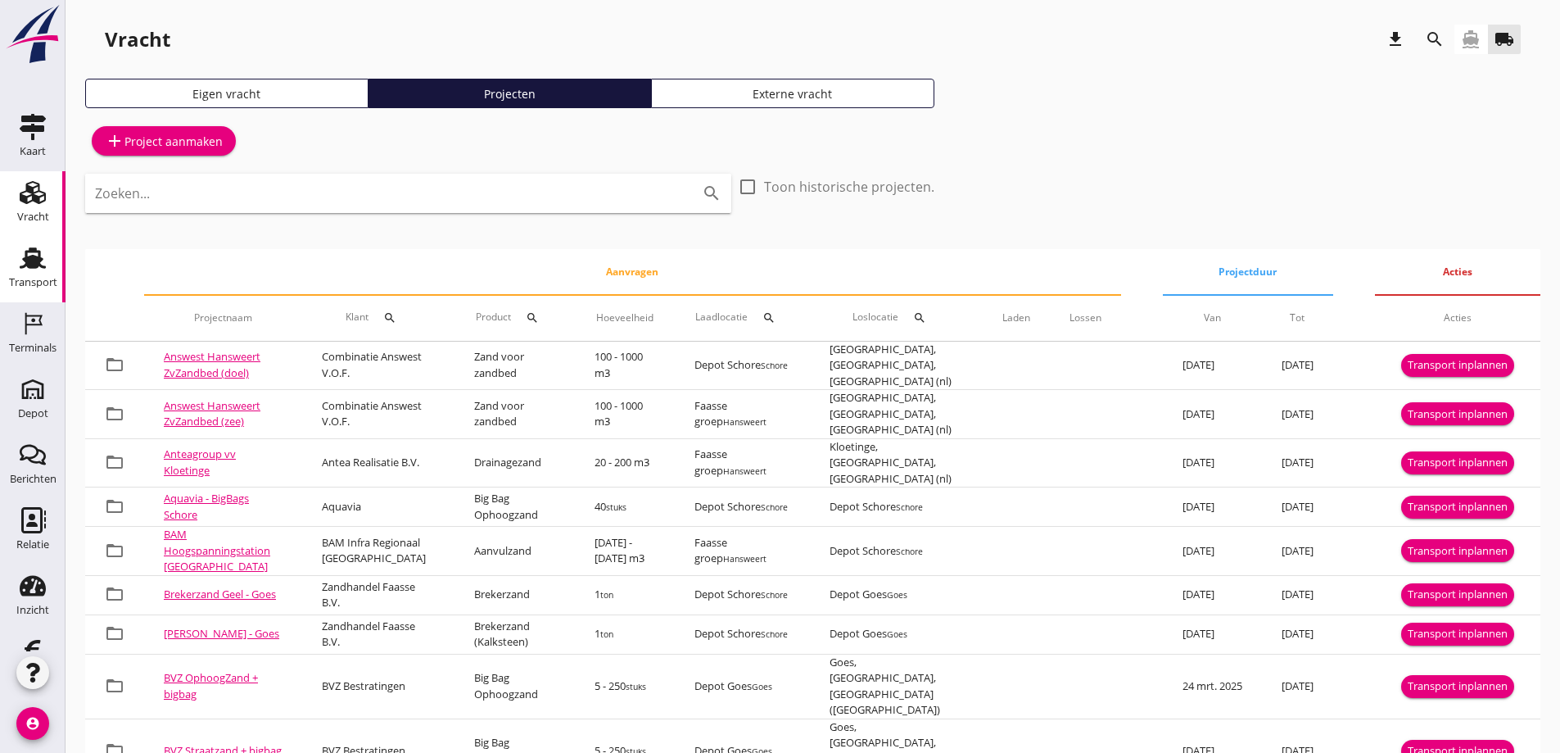
click at [29, 255] on icon "Transport" at bounding box center [33, 258] width 26 height 26
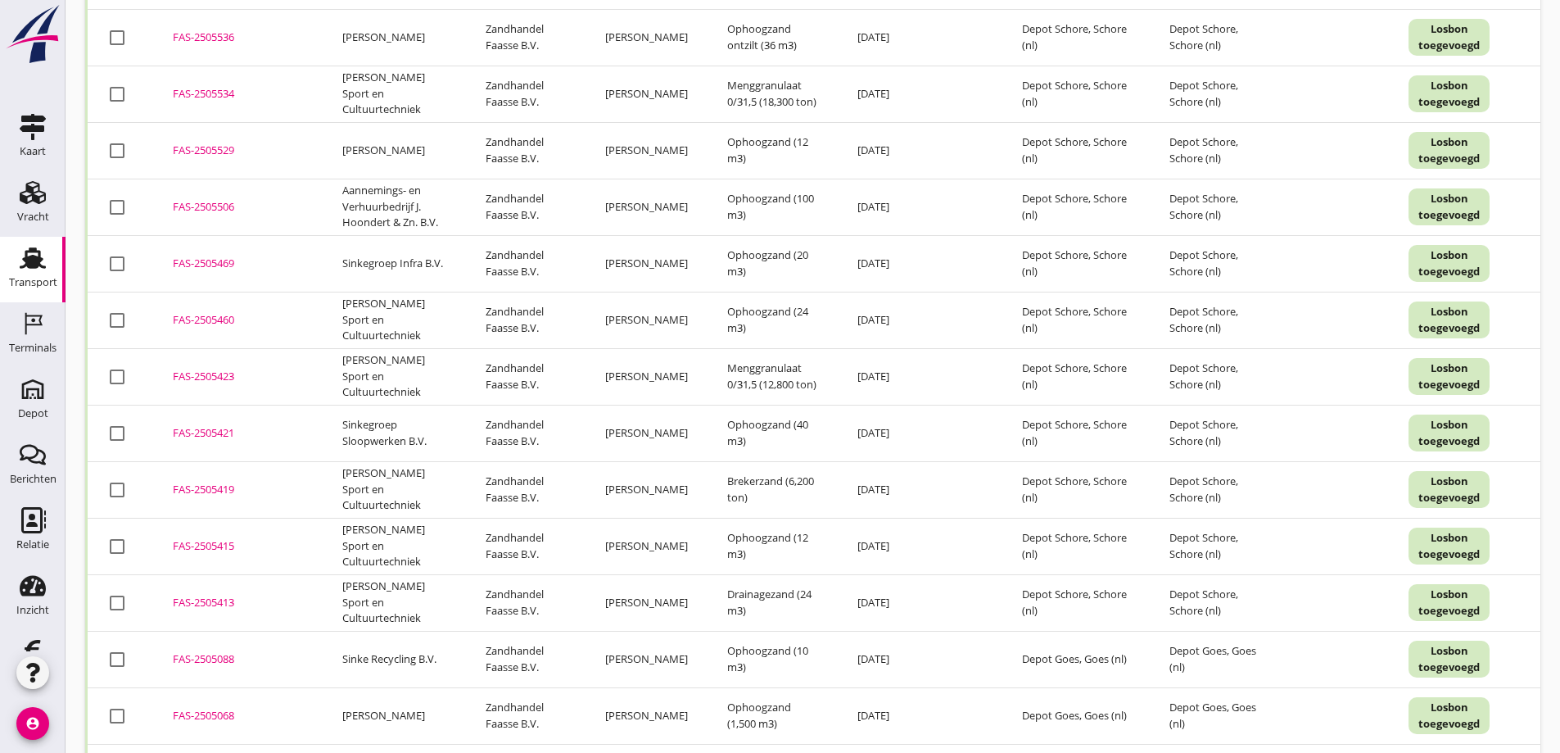
scroll to position [3151, 0]
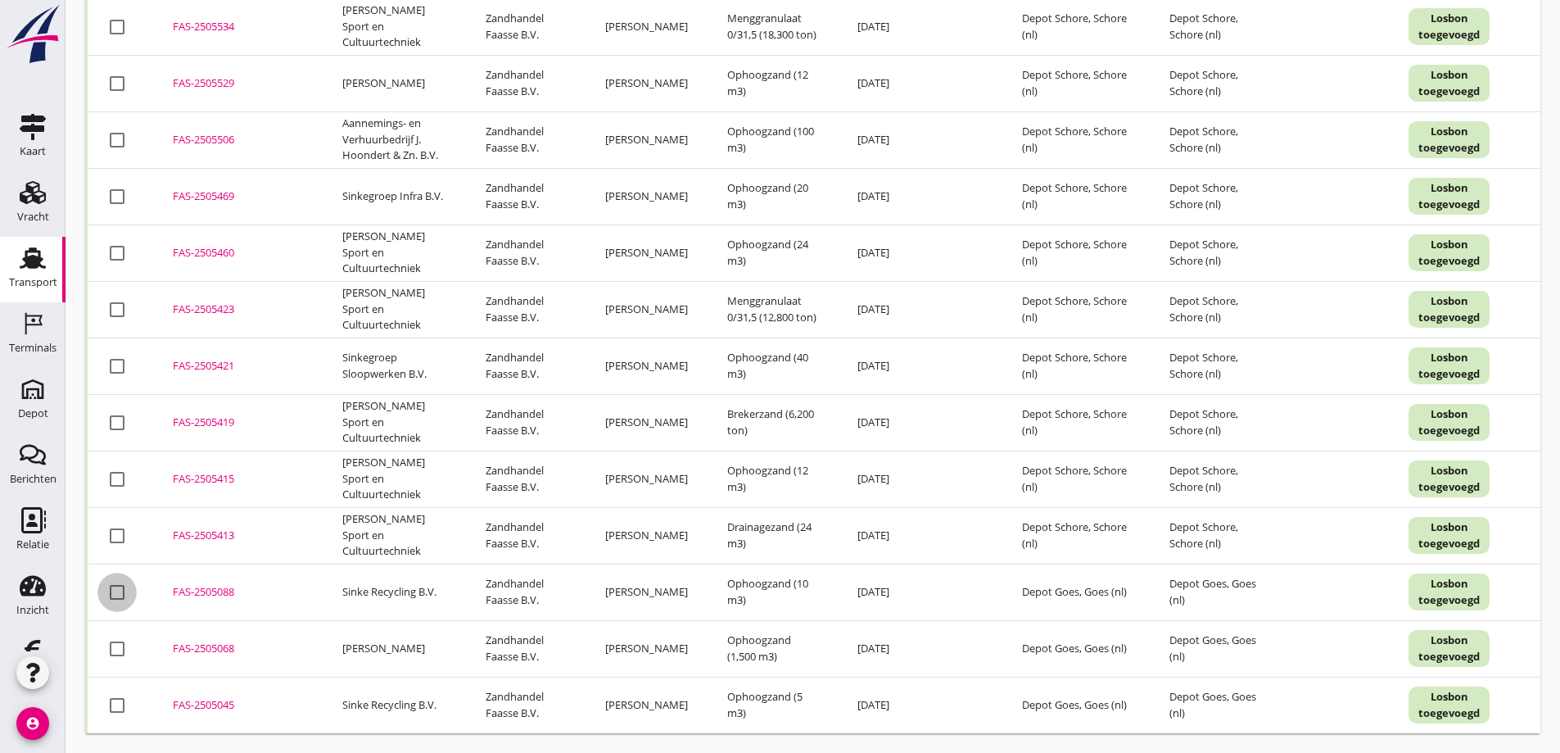
click at [118, 581] on div at bounding box center [117, 592] width 28 height 28
checkbox input "true"
click at [119, 695] on div at bounding box center [117, 705] width 28 height 28
checkbox input "true"
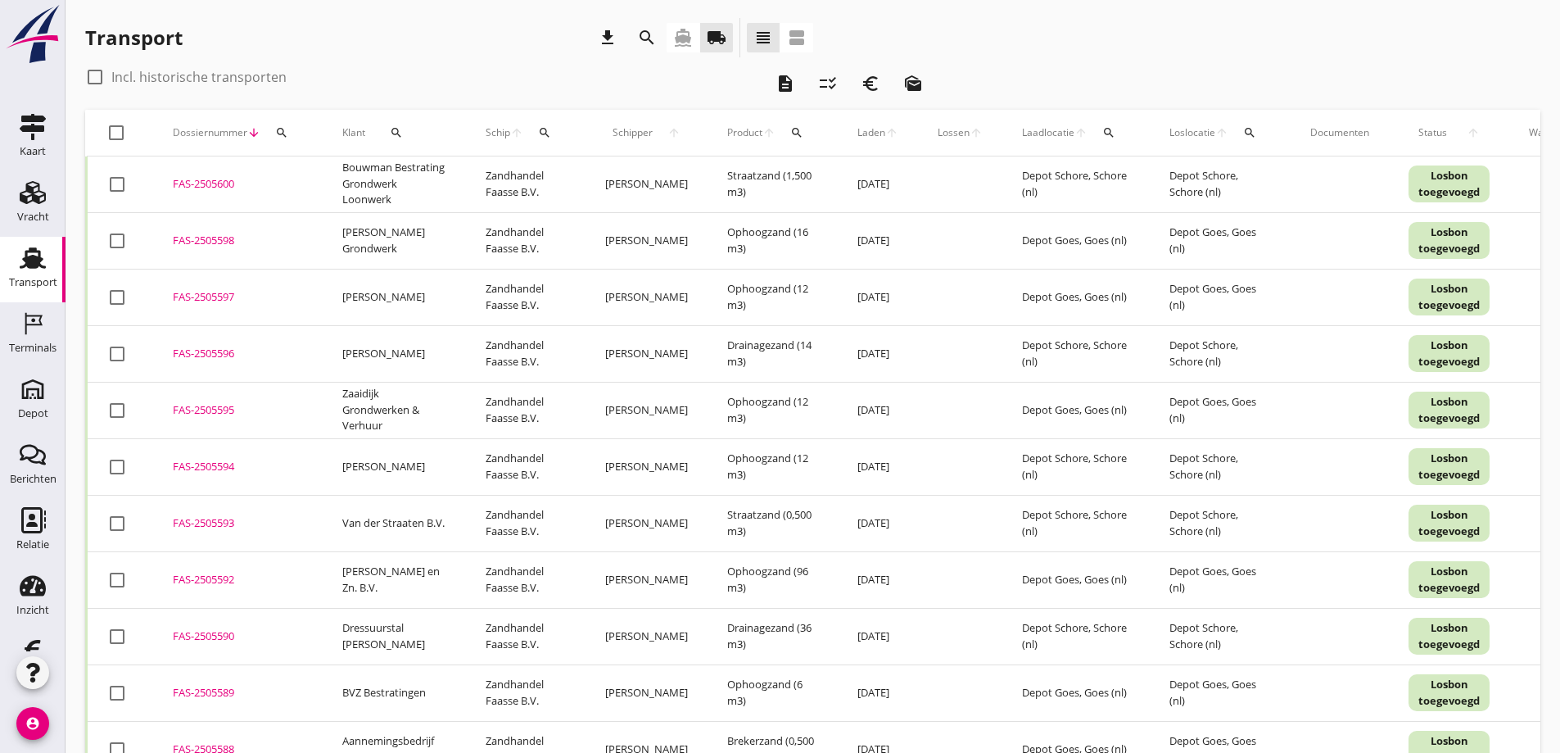
scroll to position [0, 0]
click at [786, 82] on icon "description" at bounding box center [786, 85] width 20 height 20
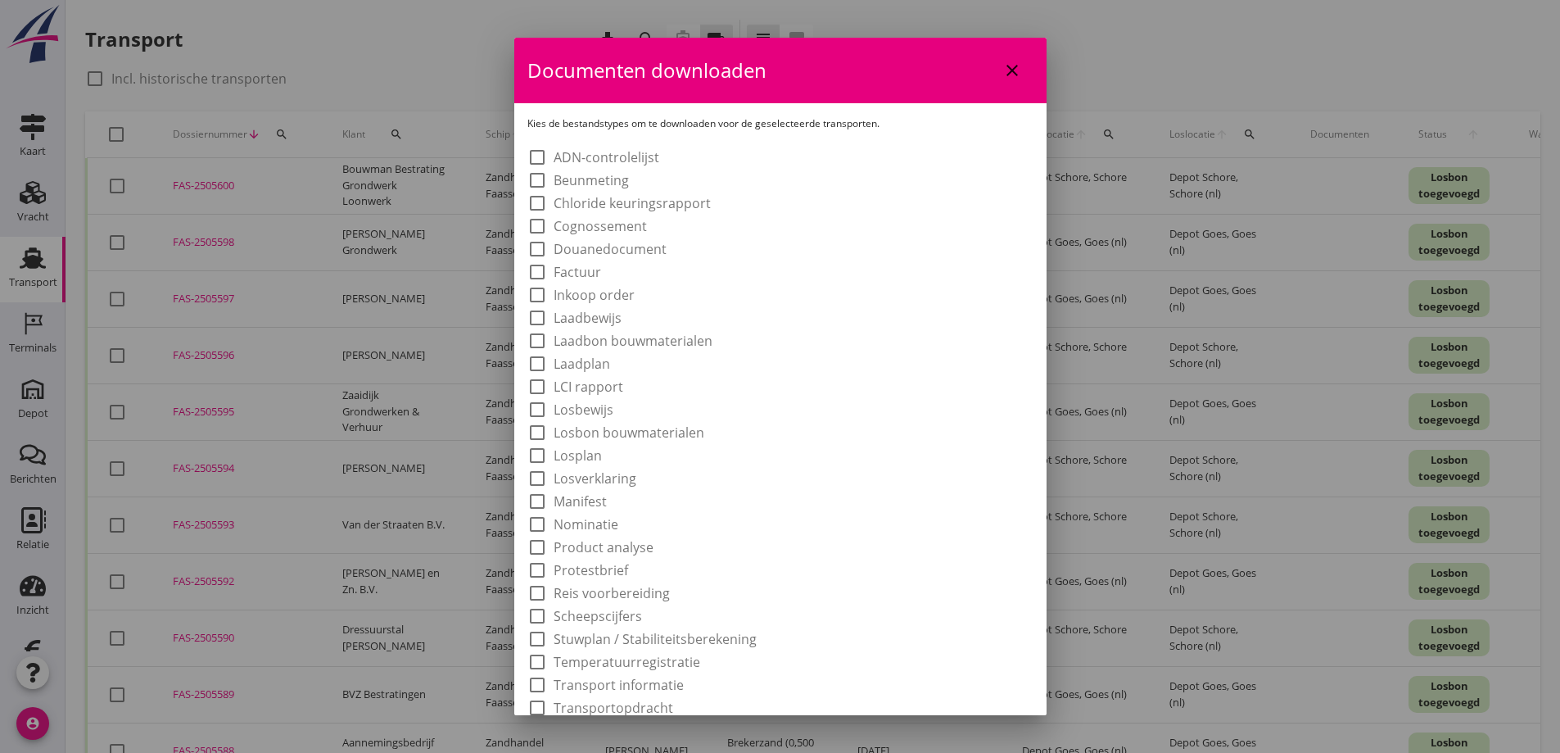
click at [544, 436] on div at bounding box center [537, 433] width 28 height 28
checkbox input "true"
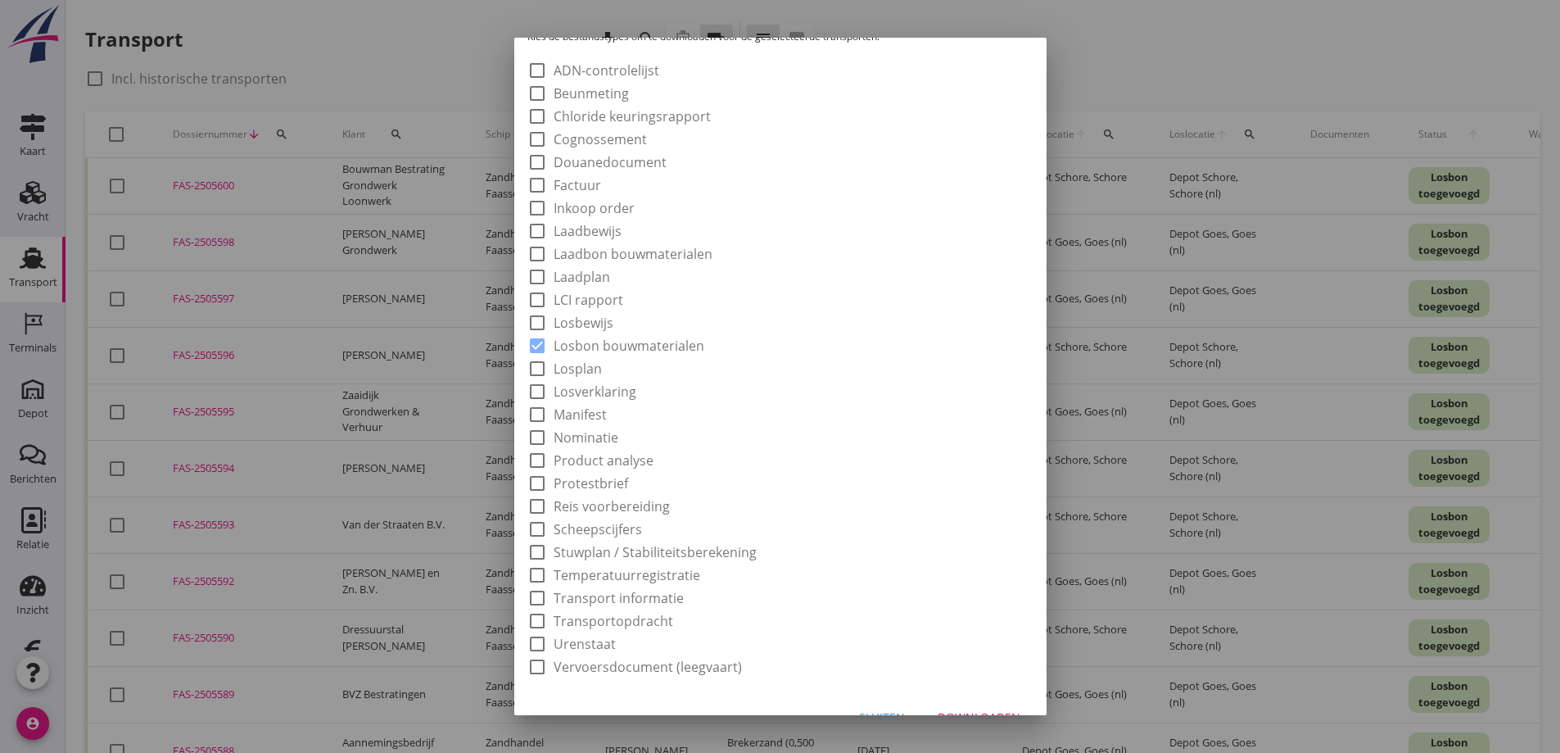
scroll to position [117, 0]
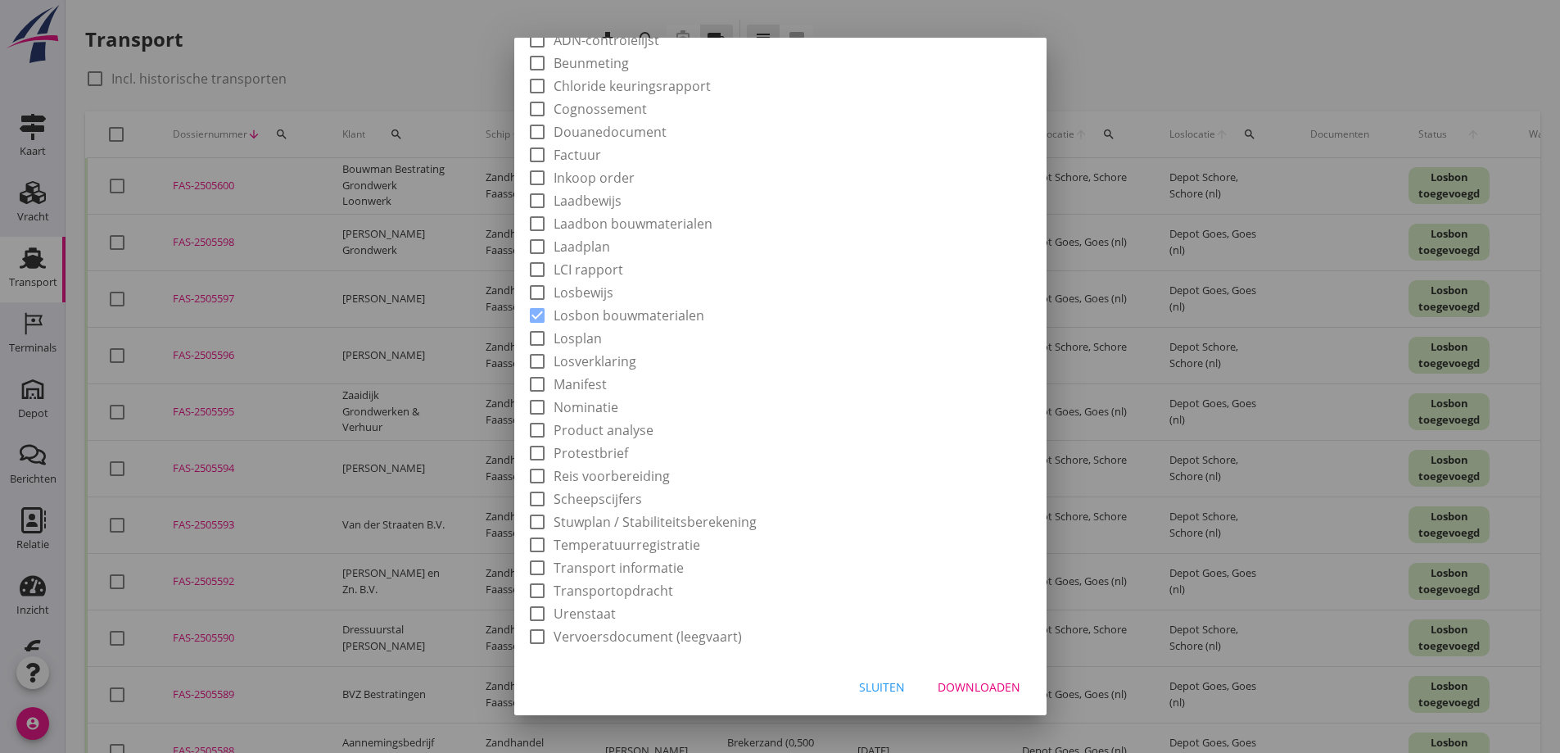
click at [962, 685] on div "Downloaden" at bounding box center [979, 686] width 83 height 17
checkbox input "false"
